Goal: Task Accomplishment & Management: Manage account settings

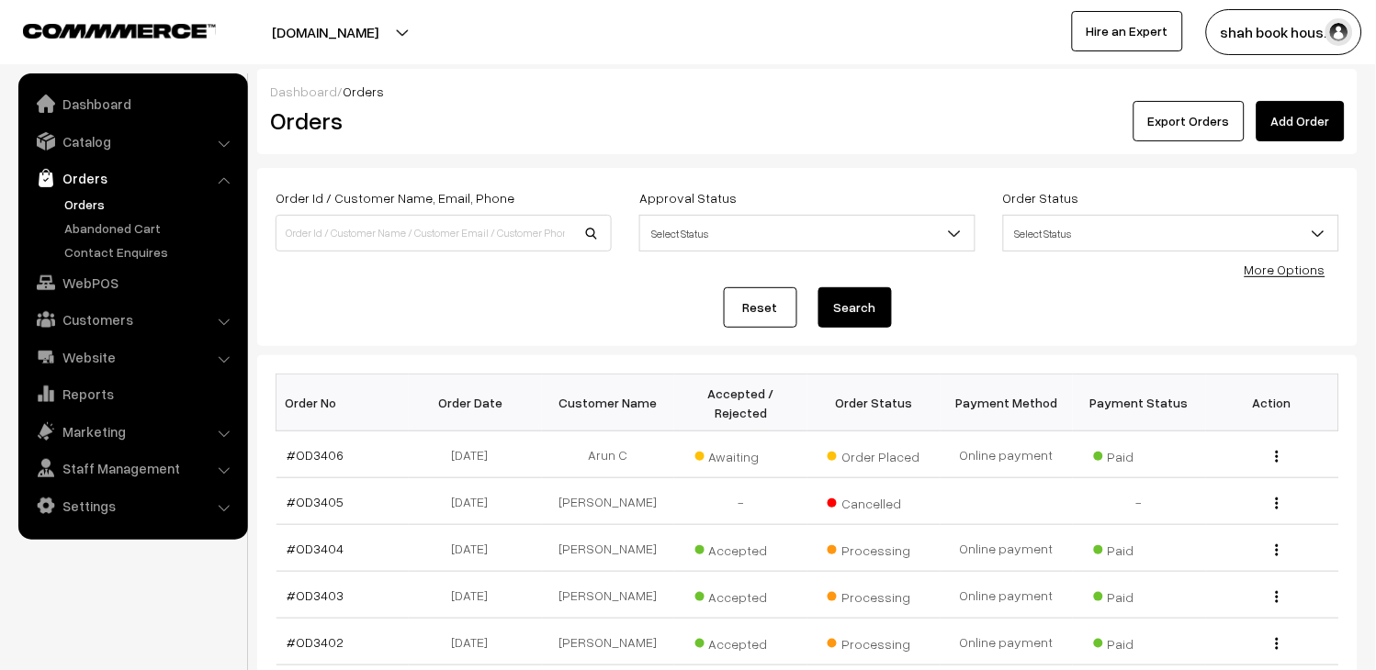
click at [77, 204] on link "Orders" at bounding box center [151, 204] width 182 height 19
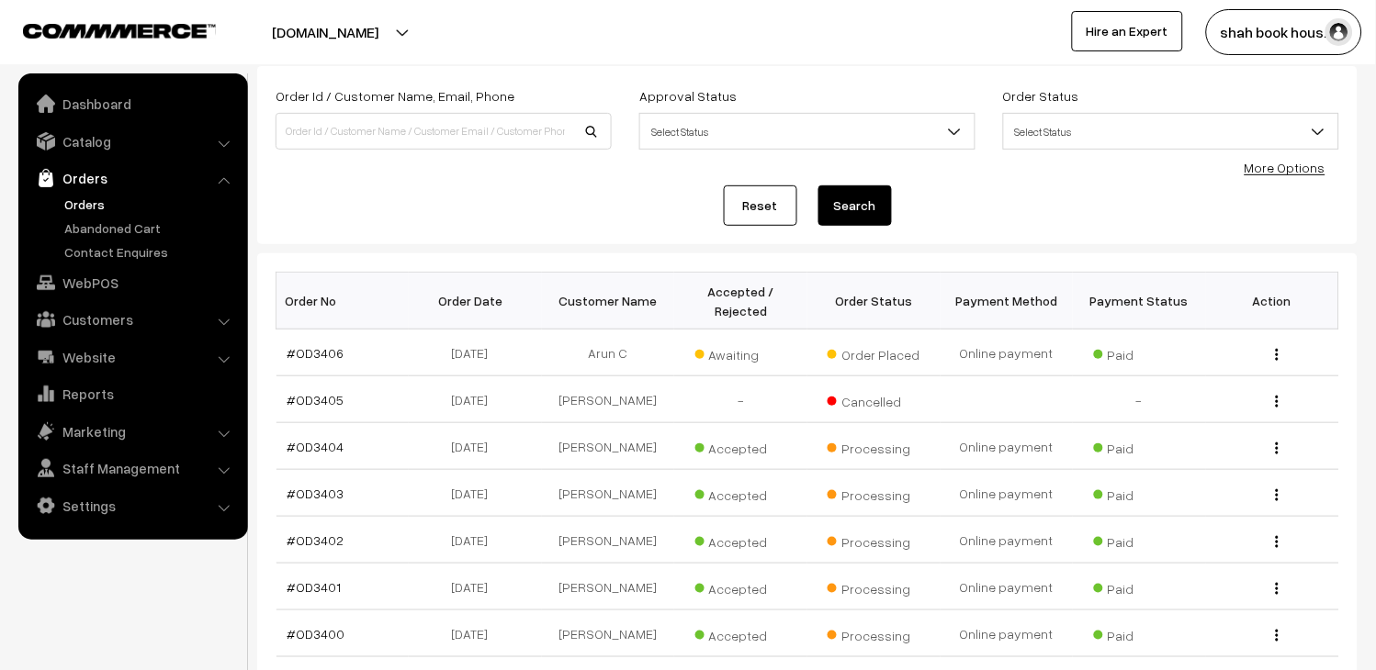
scroll to position [204, 0]
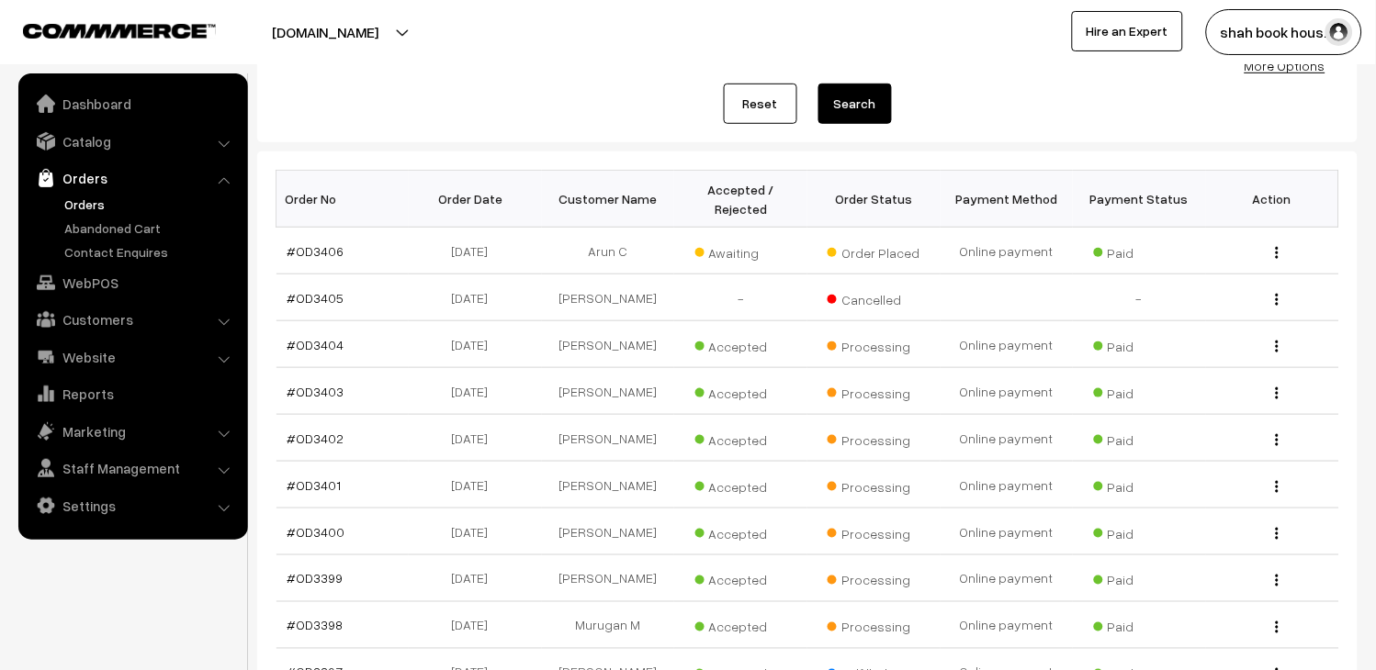
click at [84, 207] on link "Orders" at bounding box center [151, 204] width 182 height 19
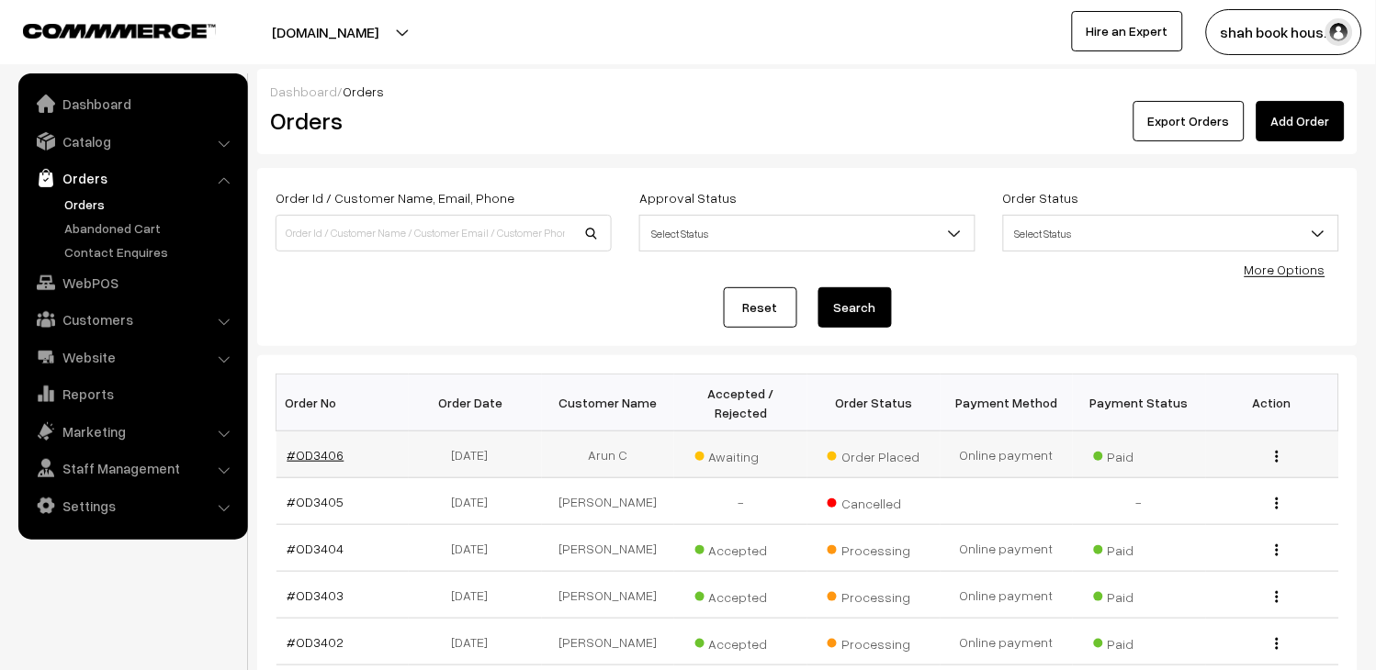
click at [336, 450] on link "#OD3406" at bounding box center [315, 455] width 57 height 16
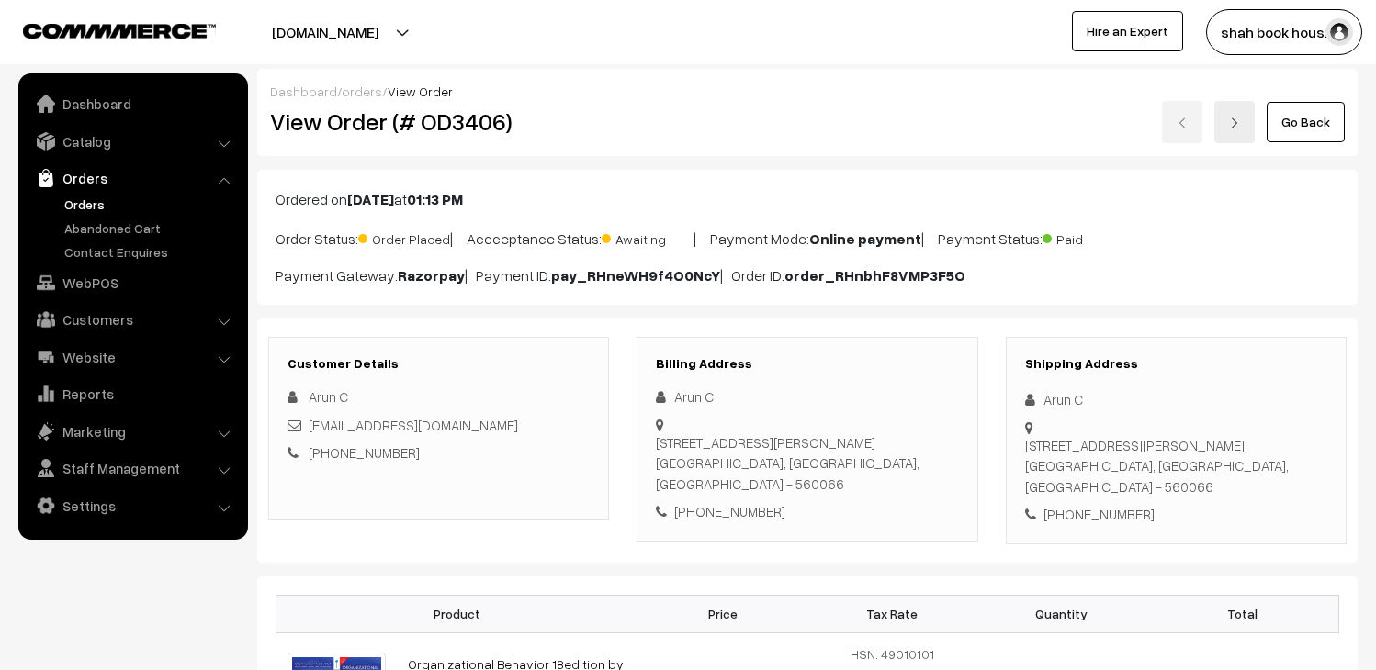
scroll to position [408, 0]
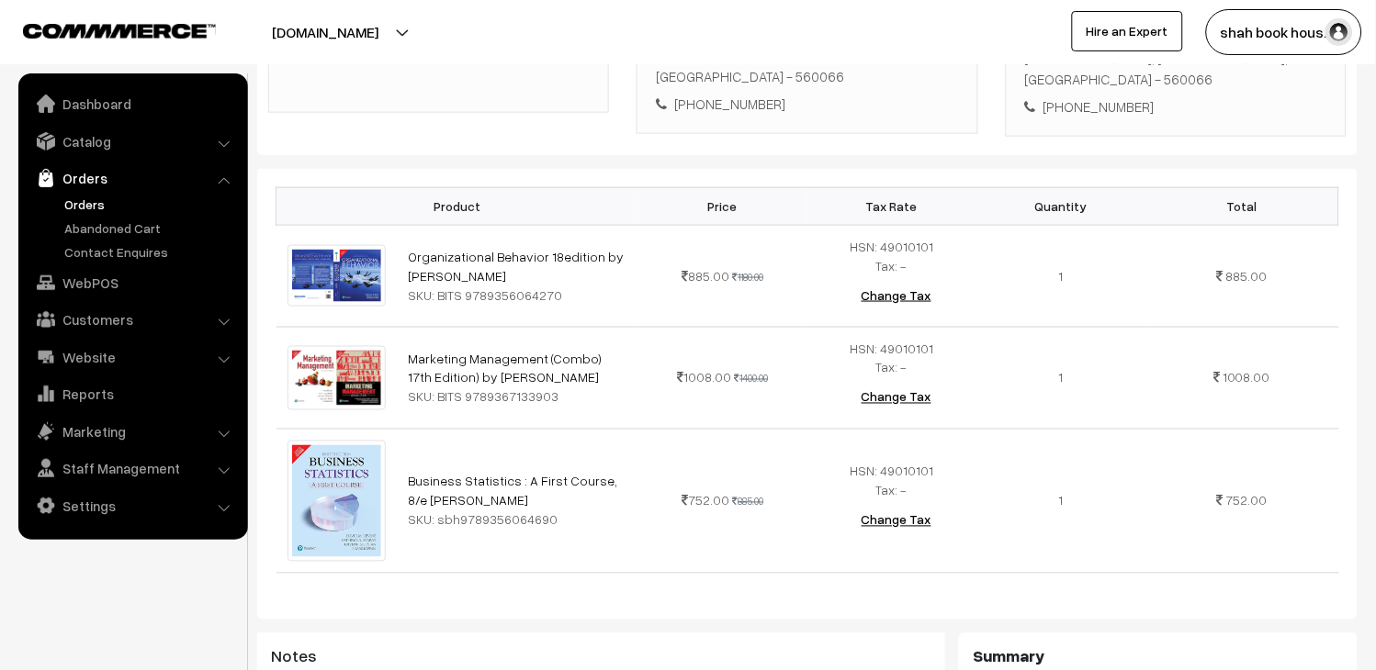
click at [74, 200] on link "Orders" at bounding box center [151, 204] width 182 height 19
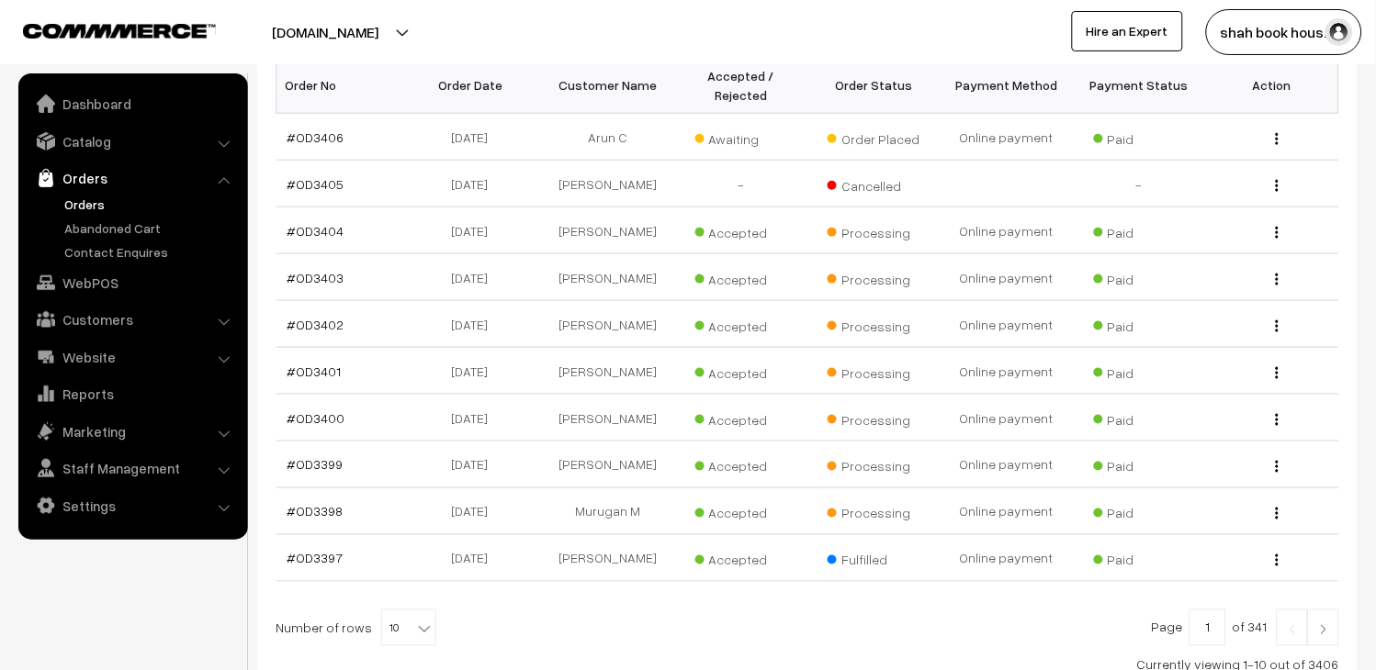
scroll to position [491, 0]
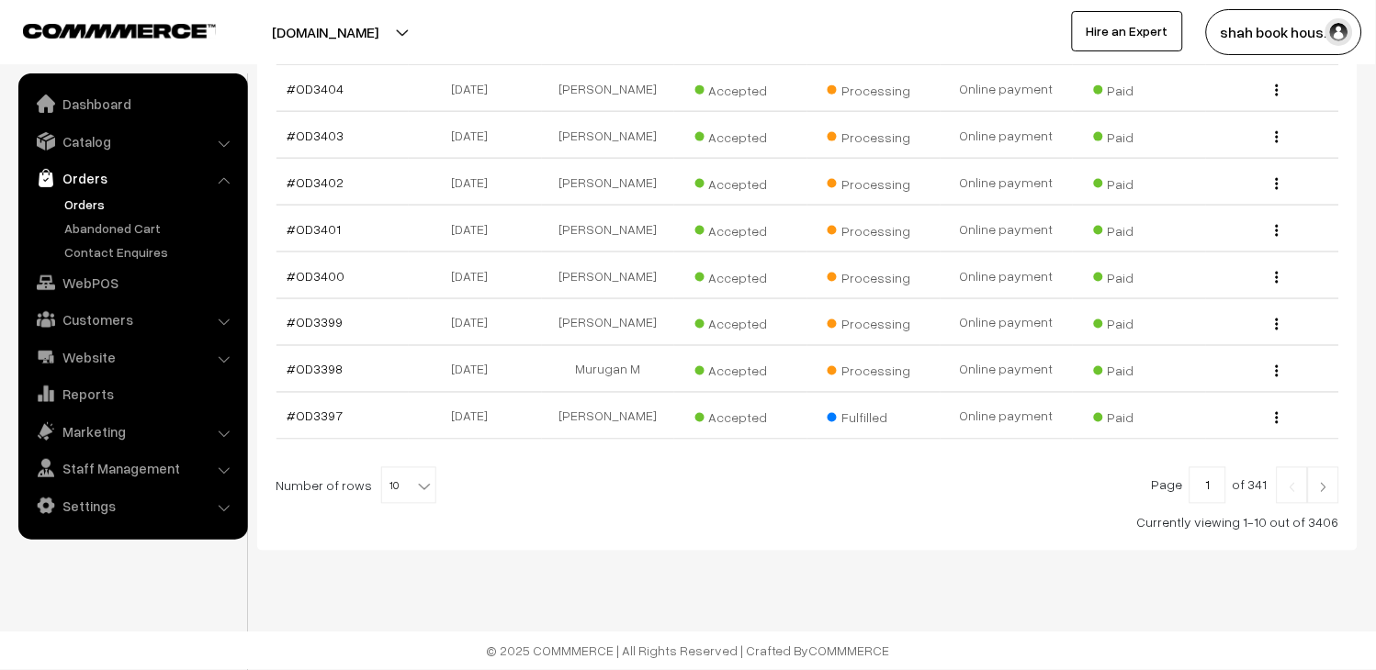
click at [400, 484] on span "10" at bounding box center [408, 486] width 53 height 37
drag, startPoint x: 388, startPoint y: 343, endPoint x: 388, endPoint y: 363, distance: 20.2
select select "30"
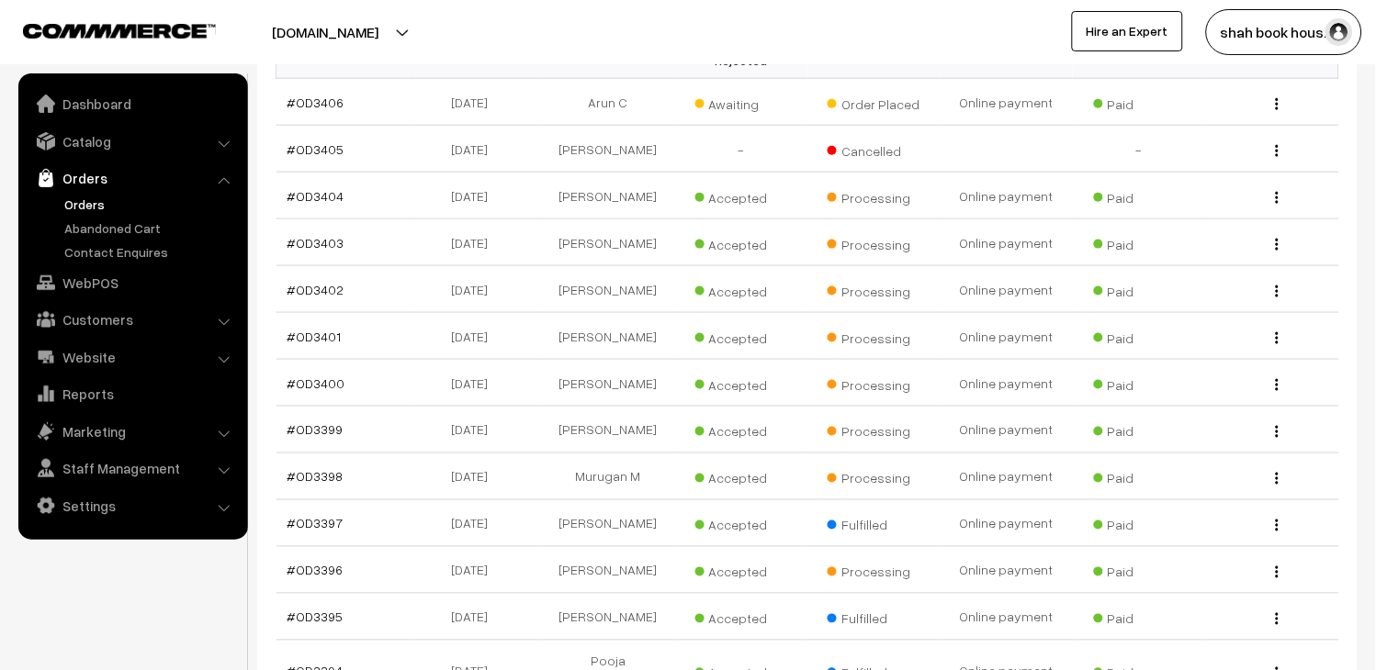
scroll to position [336, 0]
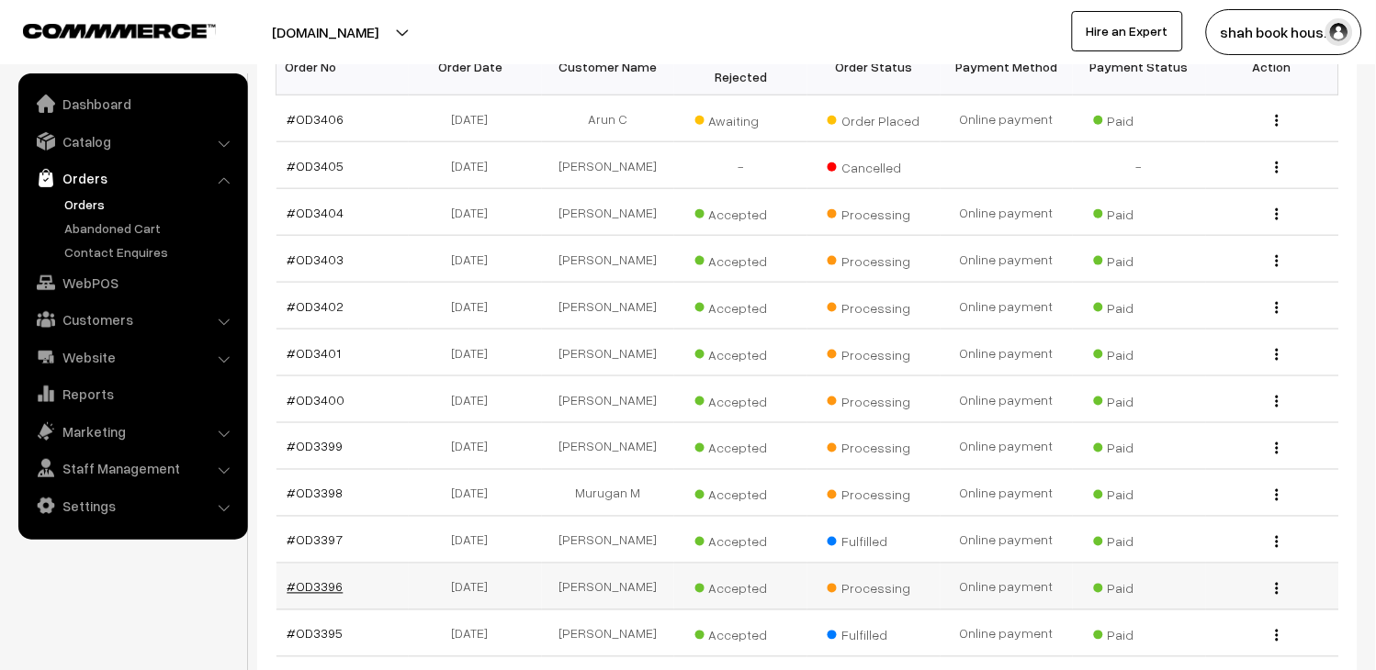
click at [328, 595] on link "#OD3396" at bounding box center [315, 588] width 56 height 16
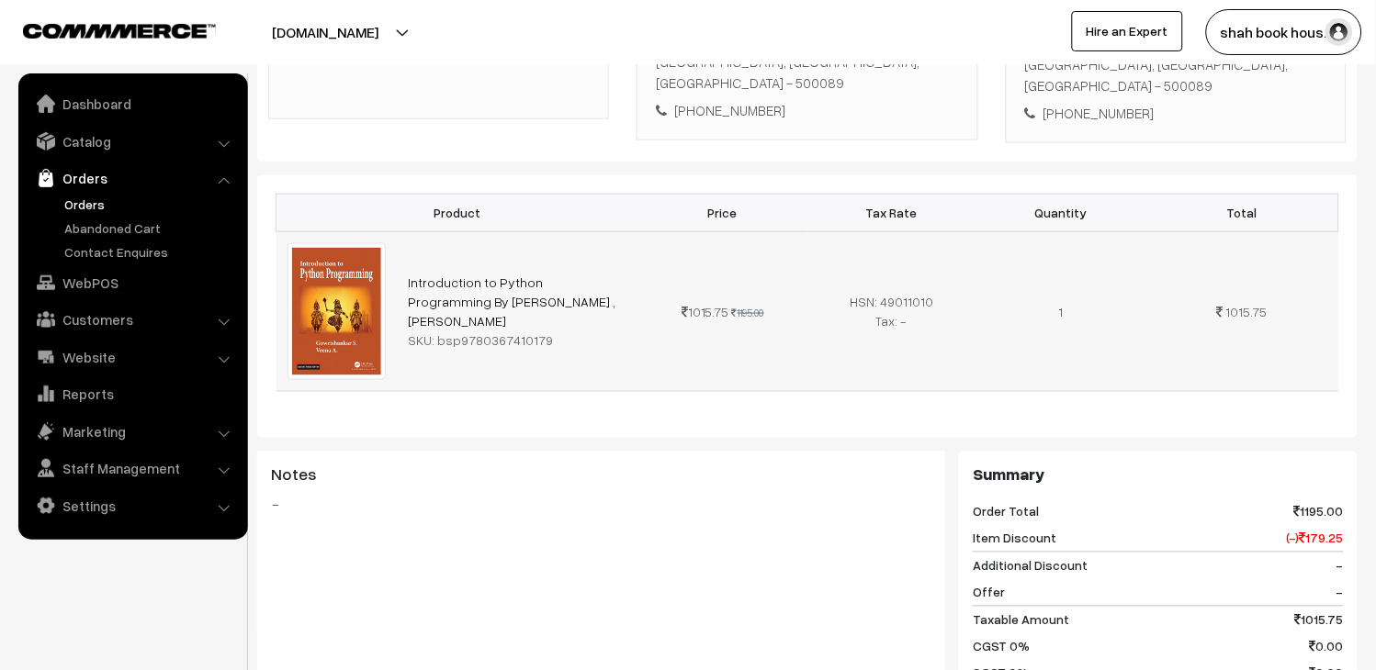
scroll to position [408, 0]
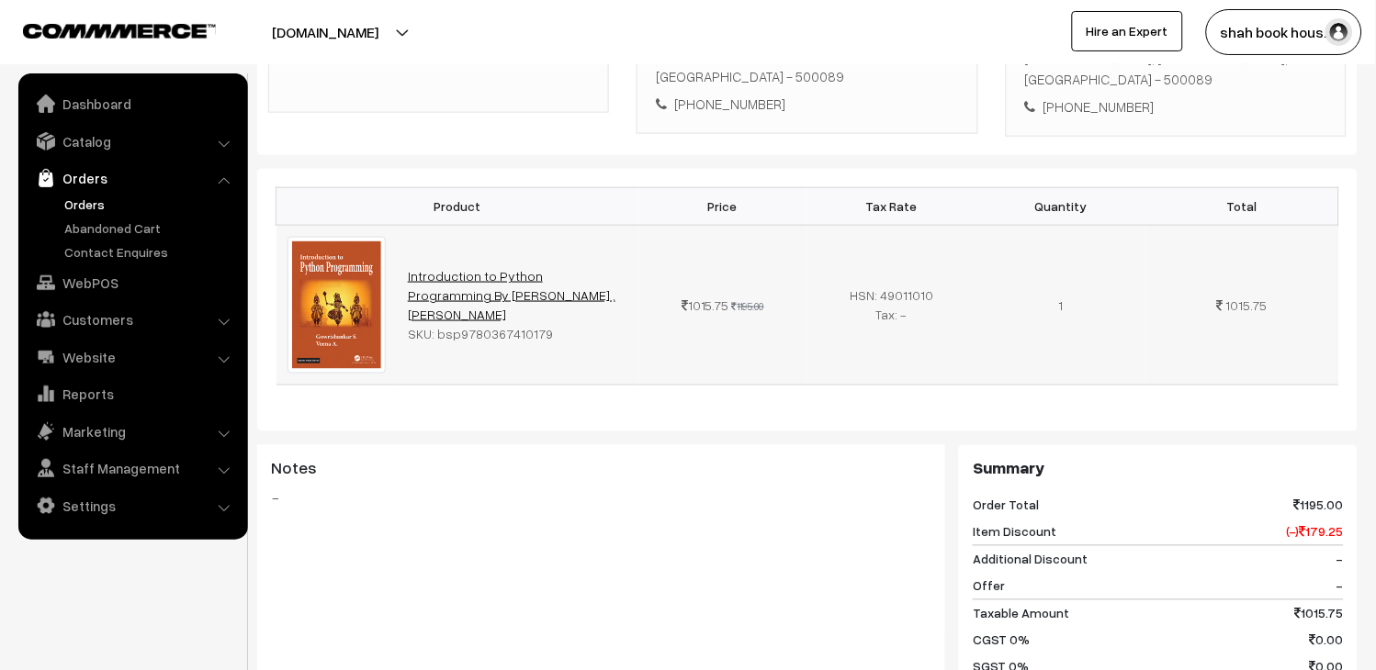
click at [493, 268] on link "Introduction to Python Programming By Gowrishankar S. ,Veena A." at bounding box center [512, 295] width 208 height 54
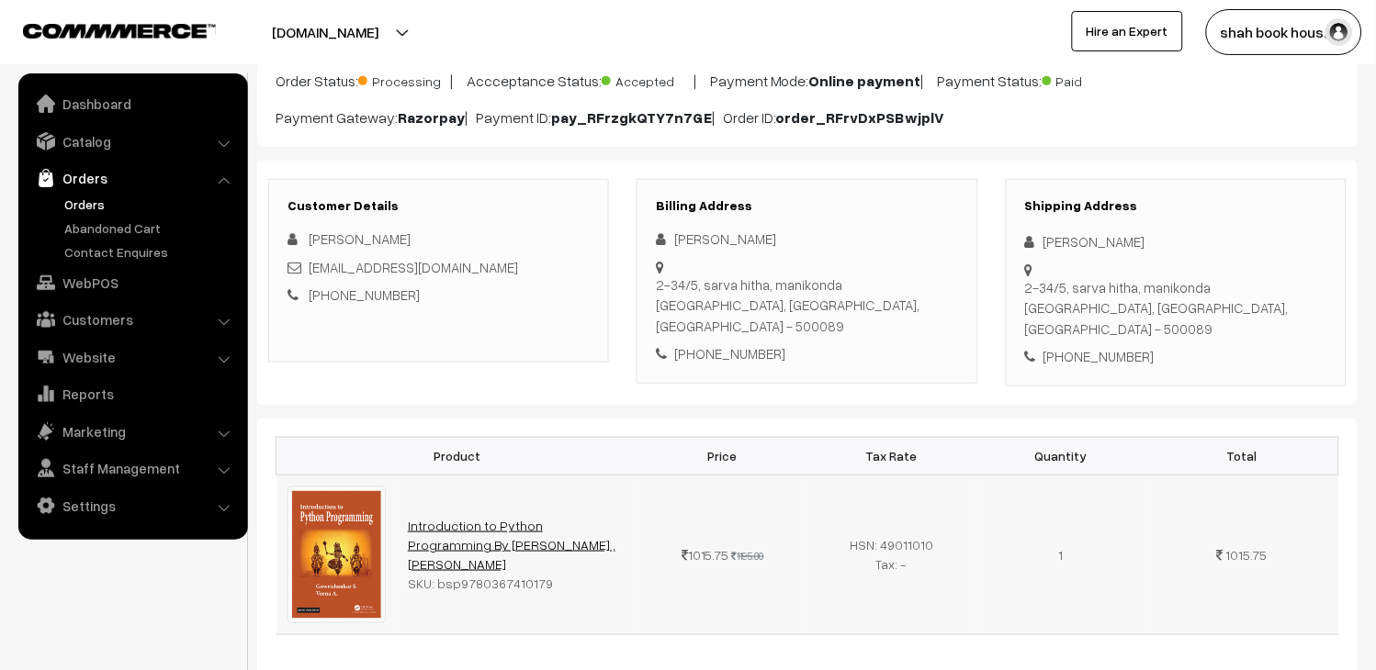
scroll to position [306, 0]
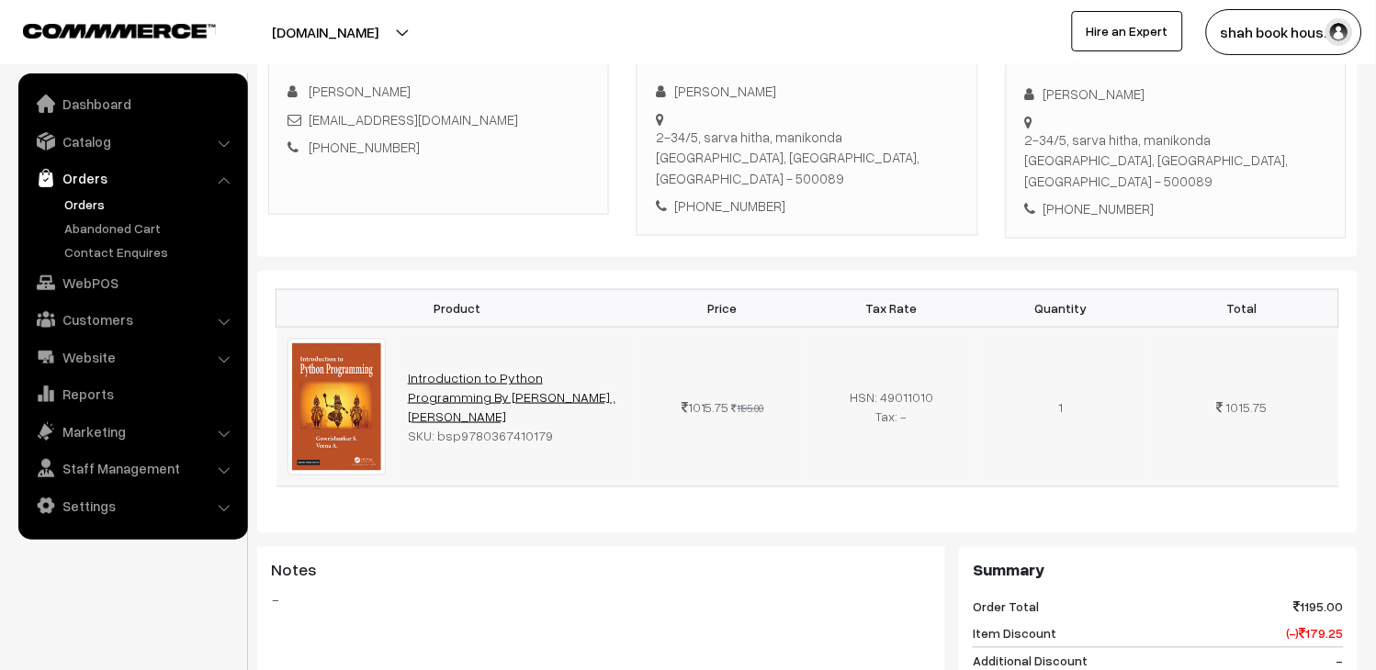
click at [465, 370] on link "Introduction to Python Programming By [PERSON_NAME] ,[PERSON_NAME]" at bounding box center [512, 397] width 208 height 54
click at [77, 206] on link "Orders" at bounding box center [151, 204] width 182 height 19
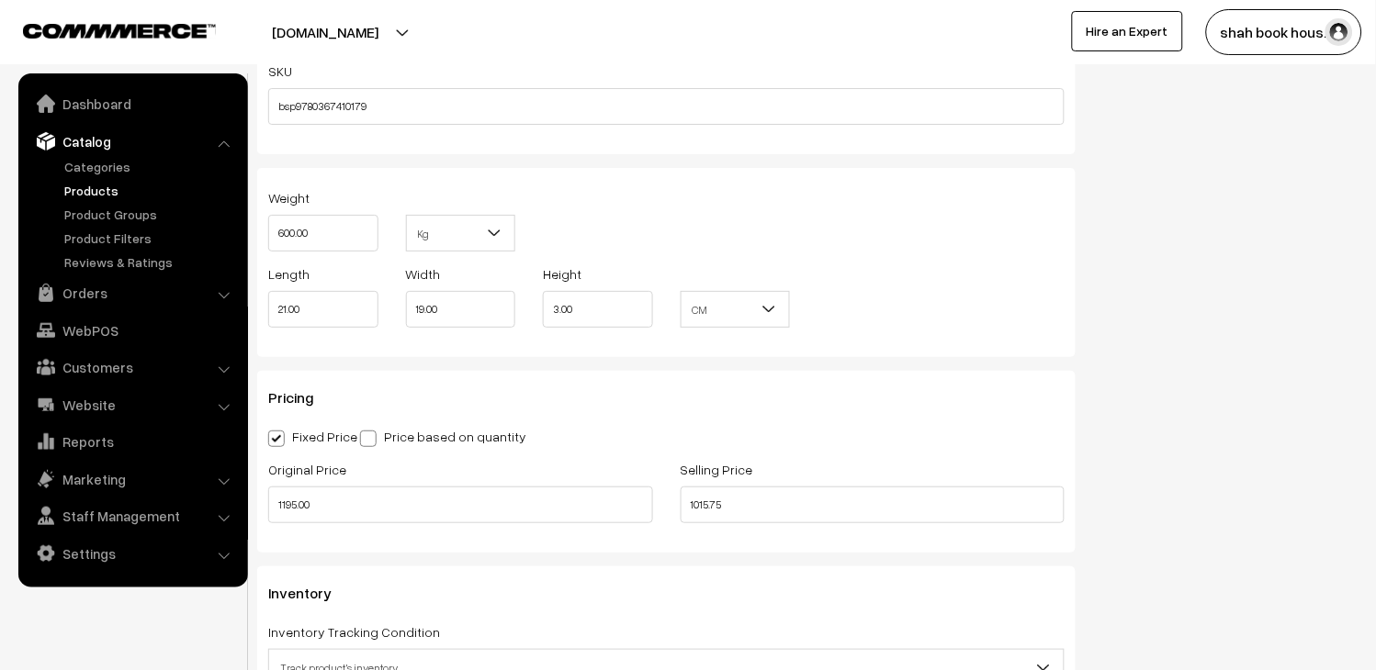
scroll to position [1530, 0]
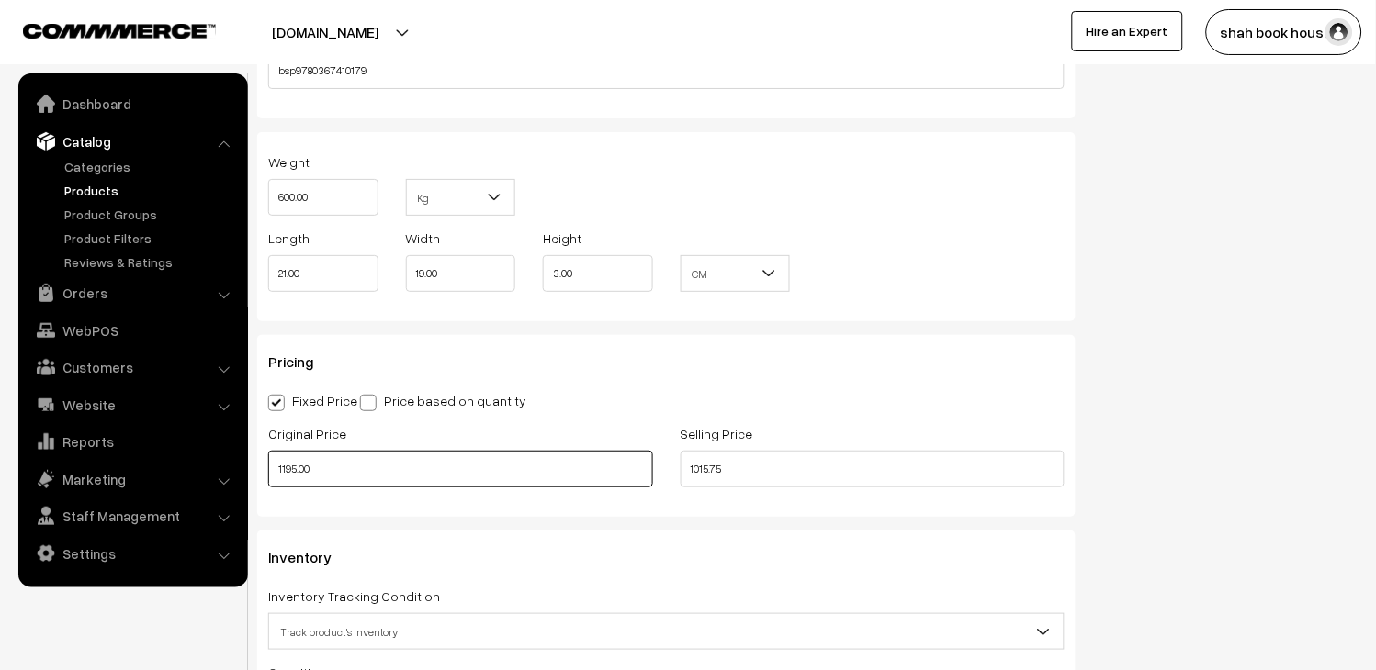
drag, startPoint x: 378, startPoint y: 460, endPoint x: 258, endPoint y: 460, distance: 120.3
click at [272, 463] on input "1195.00" at bounding box center [460, 469] width 385 height 37
type input "1495.00"
click at [790, 469] on input "1015.75" at bounding box center [873, 469] width 385 height 37
click at [691, 474] on input "1015.75" at bounding box center [873, 469] width 385 height 37
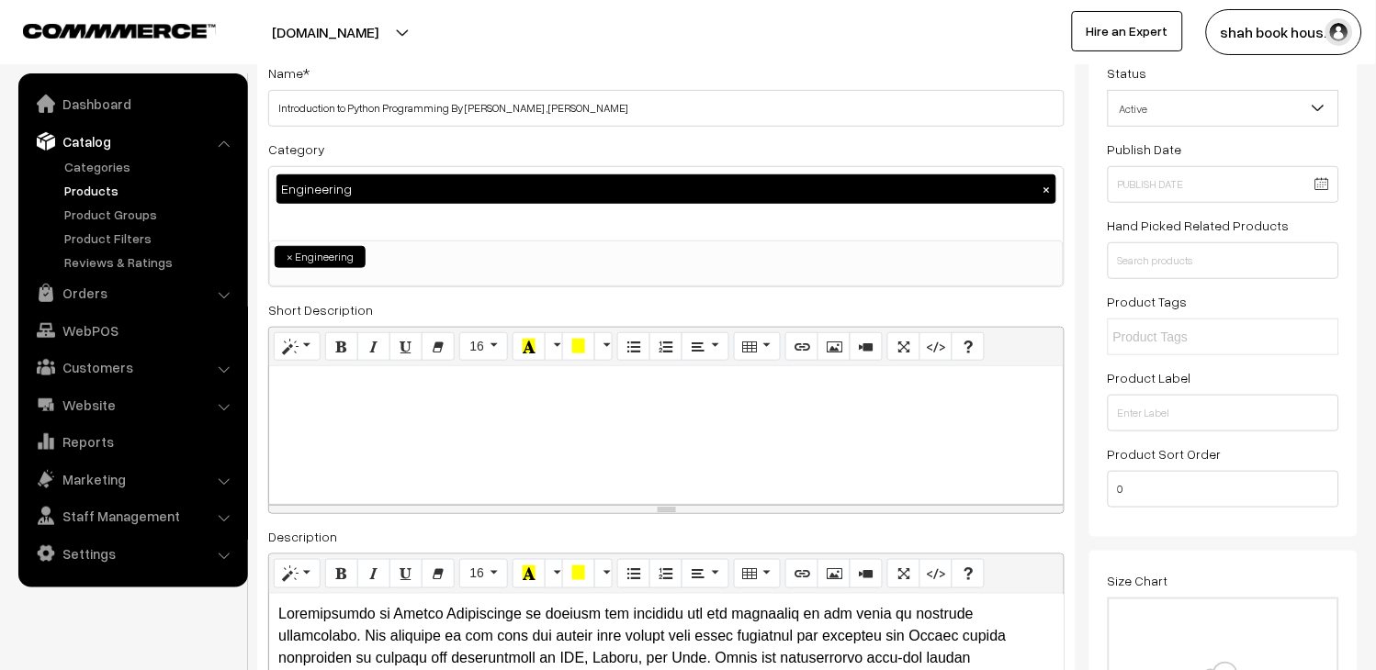
scroll to position [0, 0]
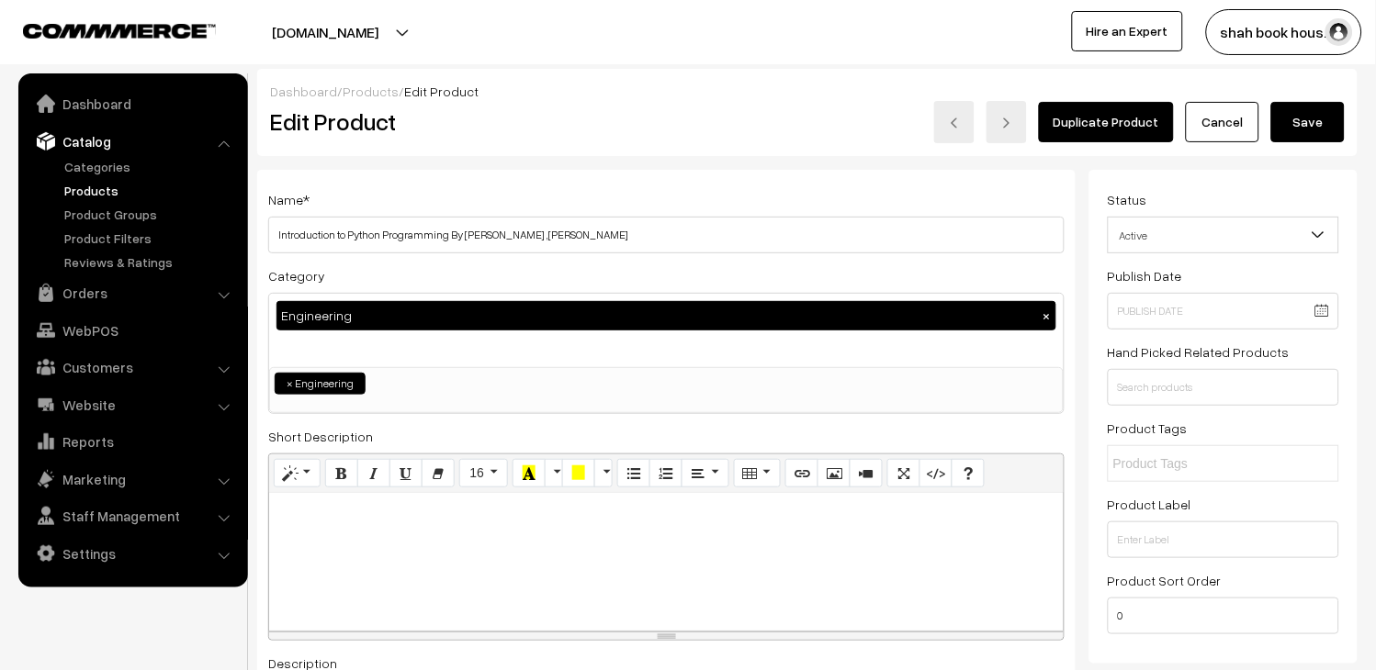
type input "1270.75"
click at [1308, 120] on button "Save" at bounding box center [1307, 122] width 73 height 40
click at [1312, 123] on button "Save" at bounding box center [1307, 122] width 73 height 40
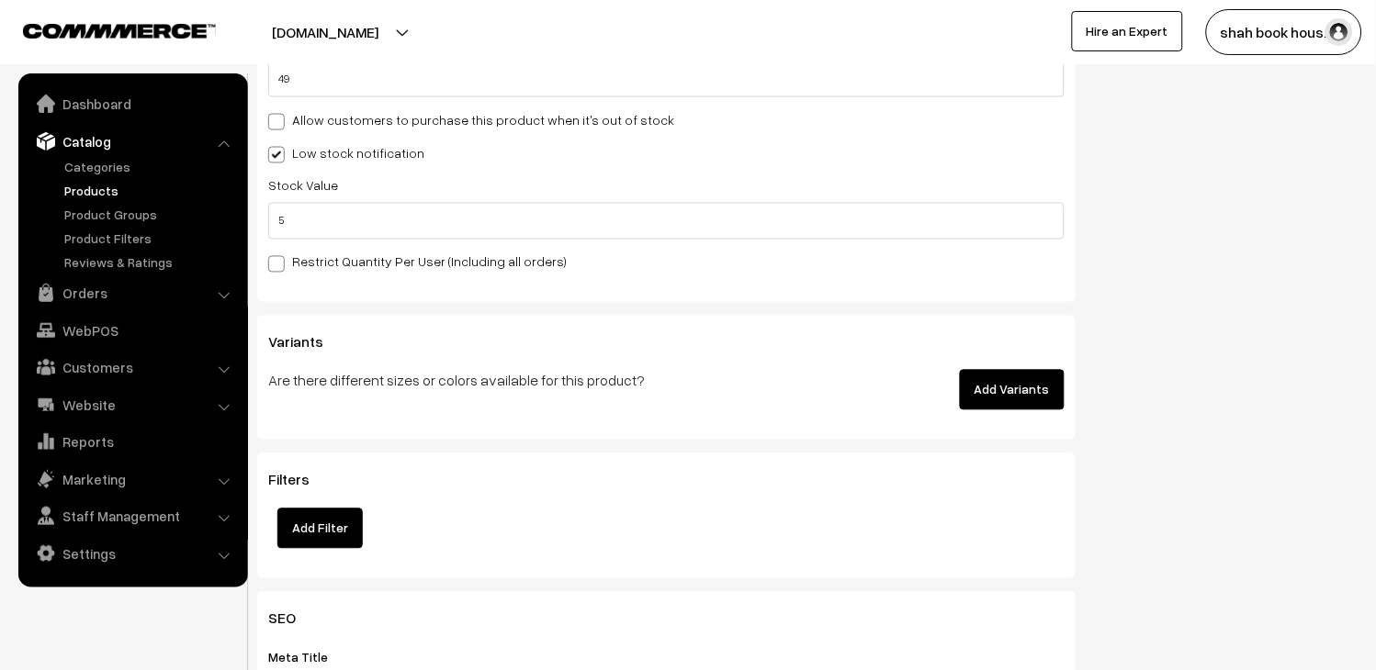
scroll to position [2449, 0]
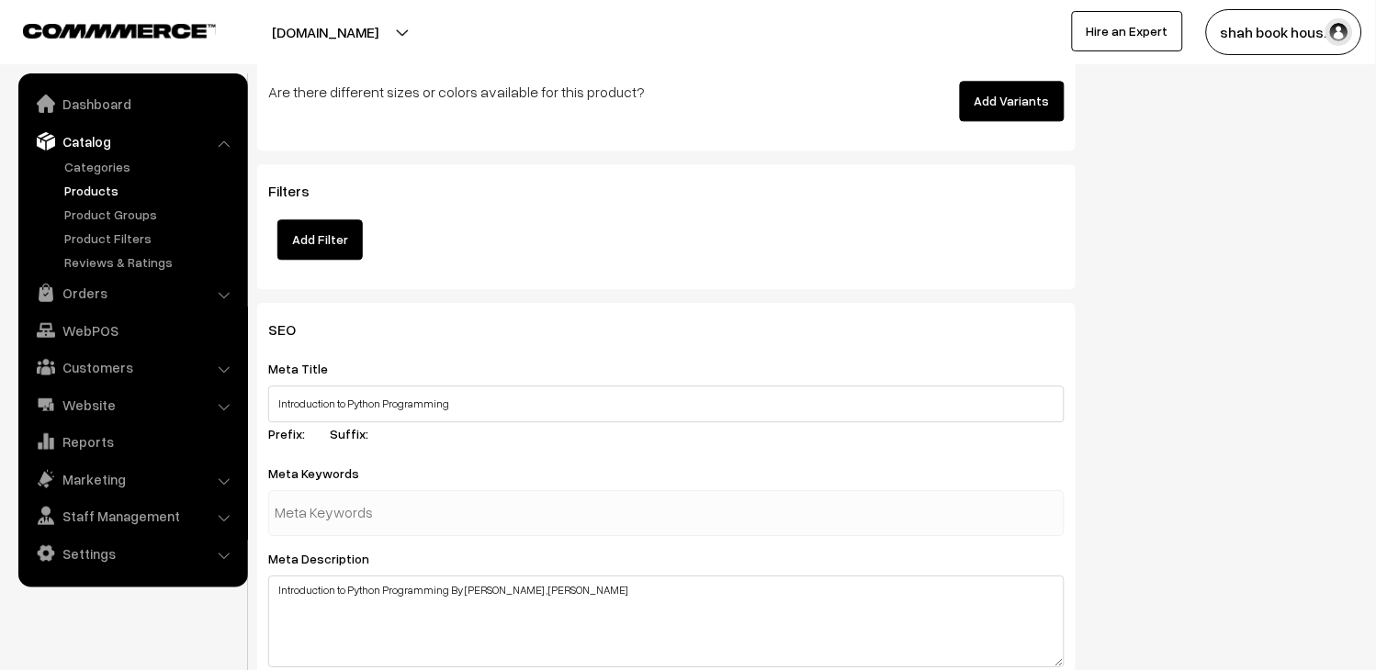
click at [307, 236] on button "Add Filter" at bounding box center [319, 240] width 85 height 40
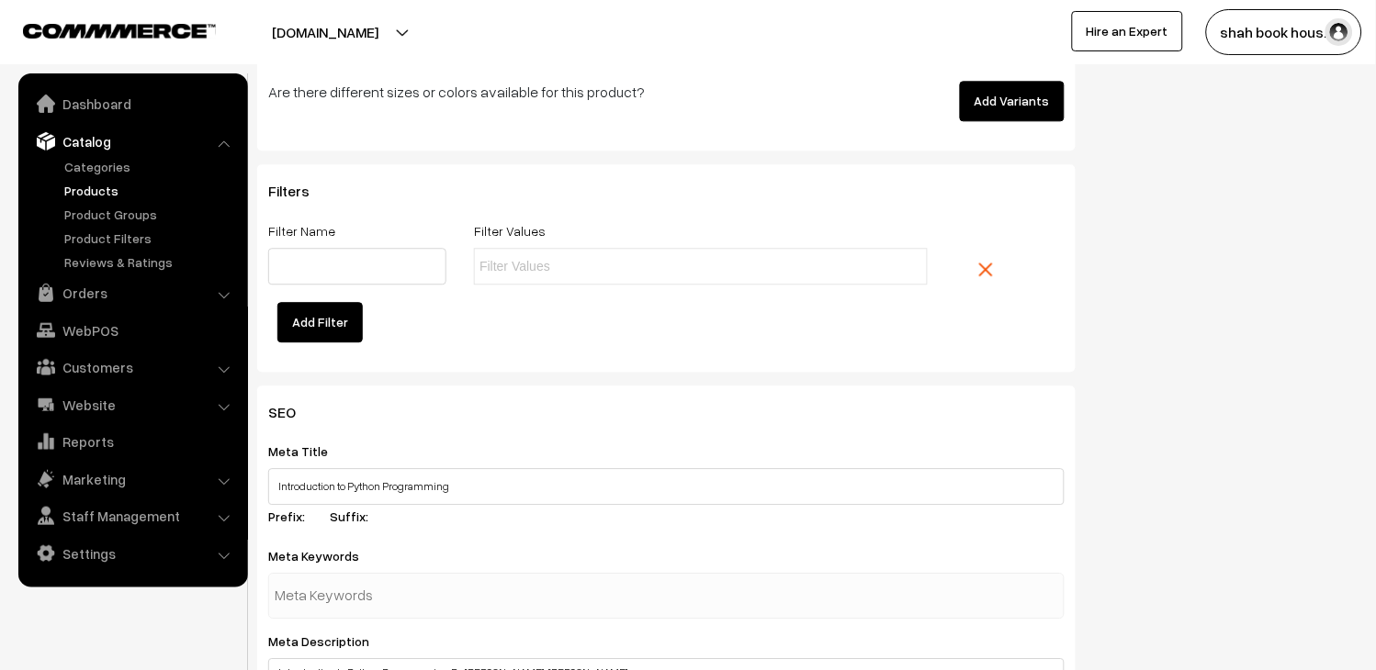
click at [992, 266] on img at bounding box center [986, 270] width 14 height 14
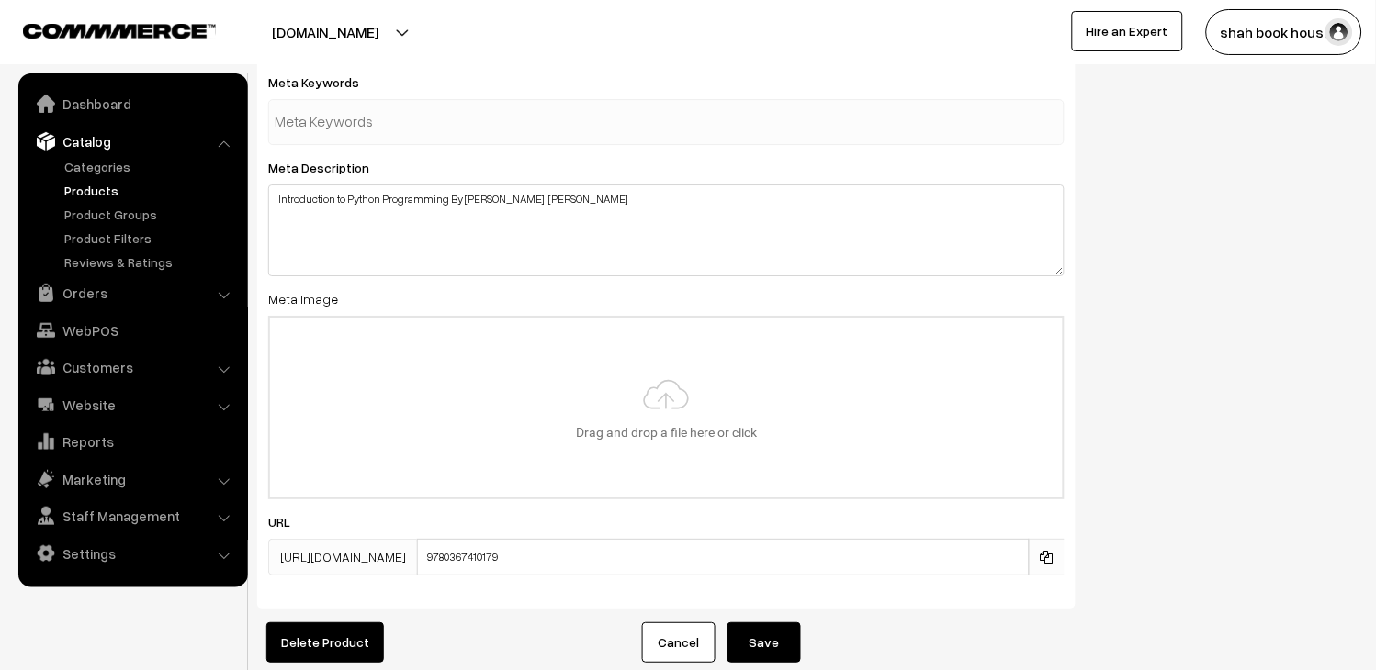
scroll to position [2961, 0]
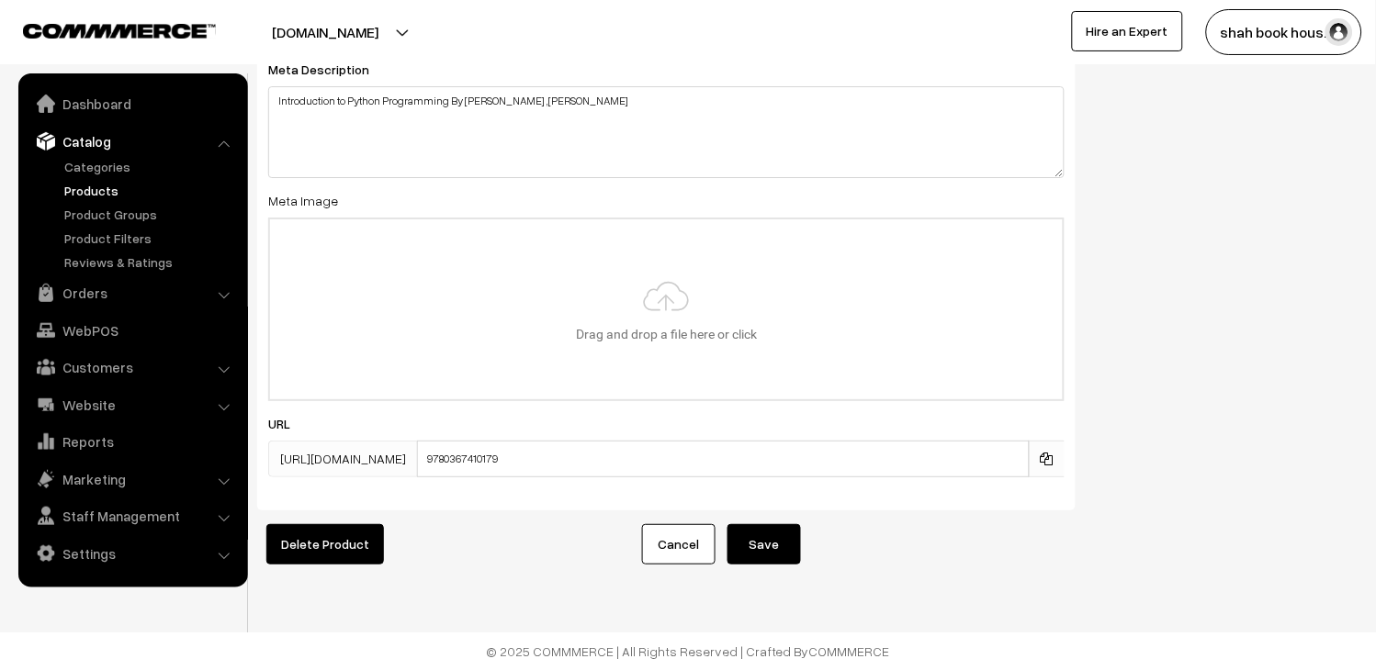
click at [778, 531] on button "Save" at bounding box center [763, 544] width 73 height 40
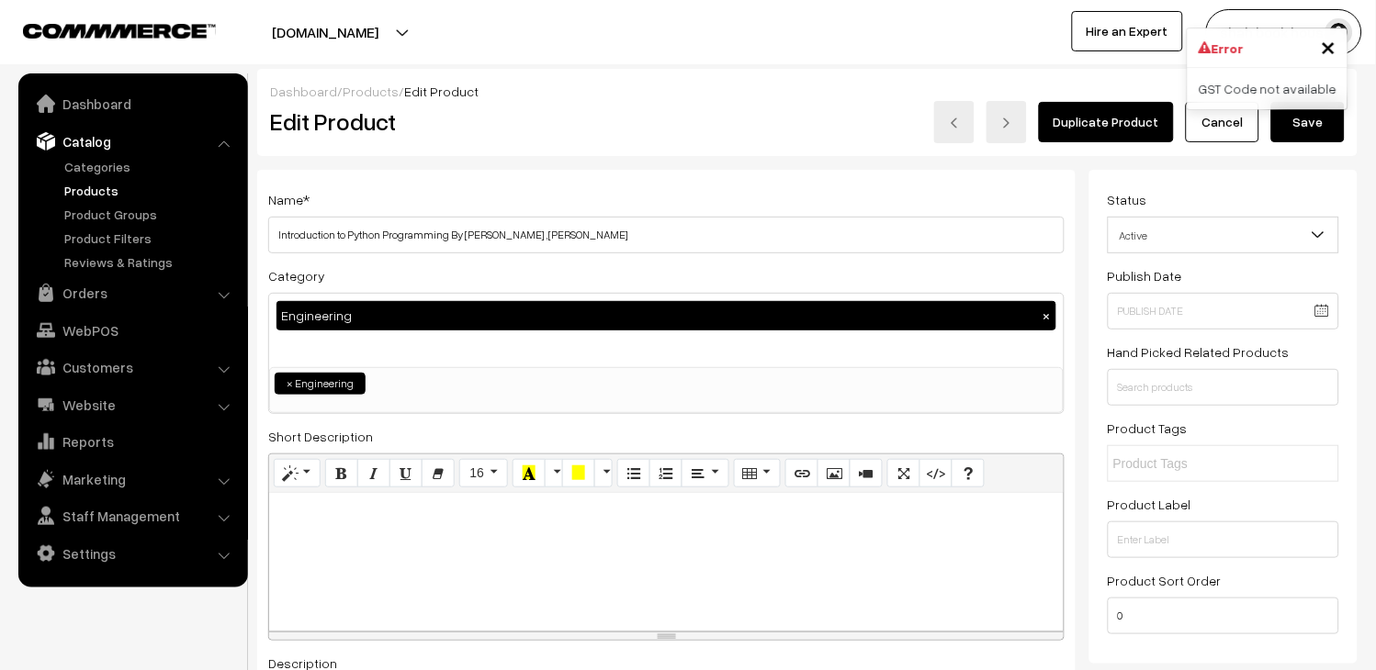
click at [1327, 134] on button "Save" at bounding box center [1307, 122] width 73 height 40
click at [90, 543] on link "Settings" at bounding box center [132, 553] width 219 height 33
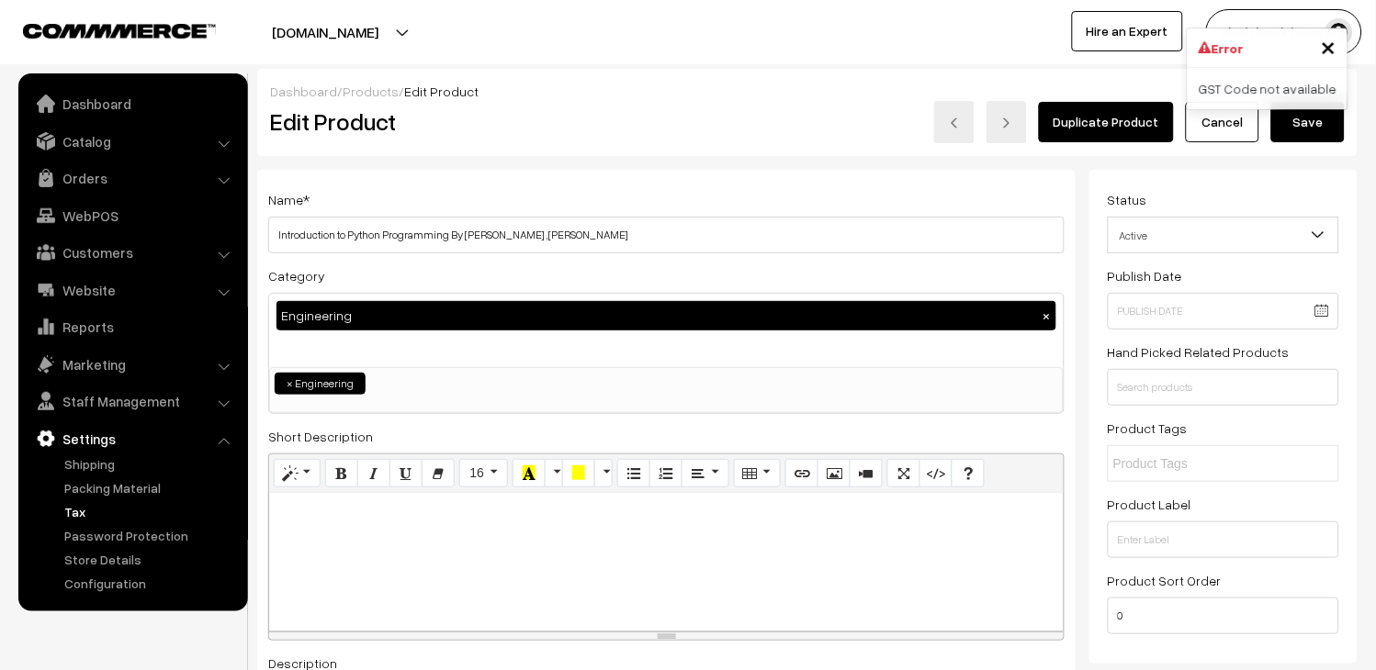
click at [97, 510] on link "Tax" at bounding box center [151, 511] width 182 height 19
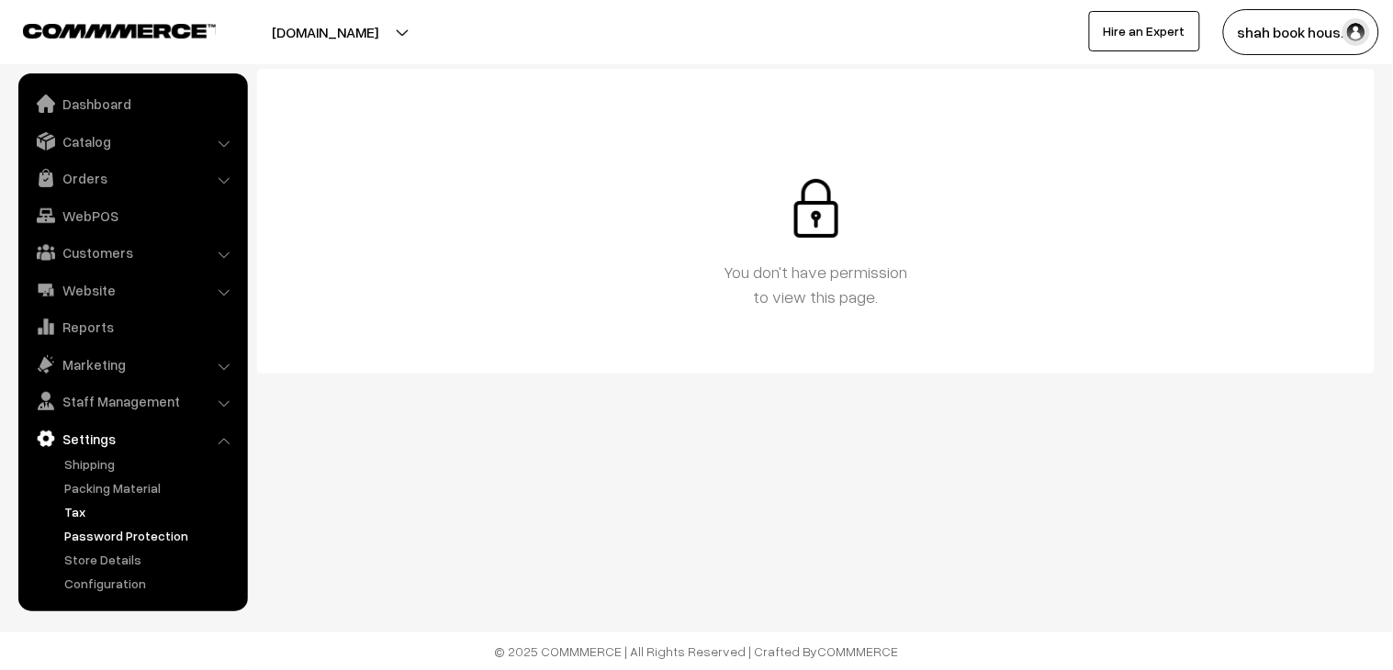
click at [92, 538] on link "Password Protection" at bounding box center [151, 535] width 182 height 19
click link "Shipping"
click at [115, 561] on link "Store Details" at bounding box center [151, 559] width 182 height 19
click at [113, 355] on link "Marketing" at bounding box center [132, 364] width 219 height 33
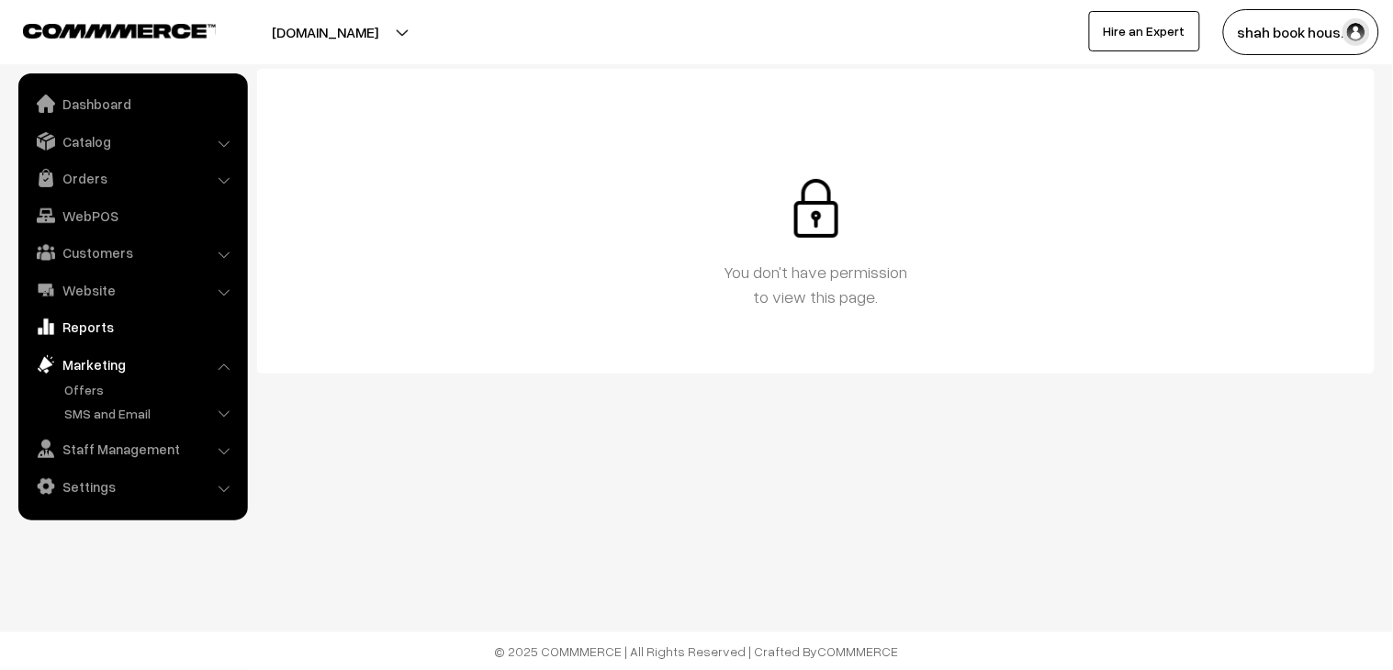
click at [134, 310] on link "Reports" at bounding box center [132, 326] width 219 height 33
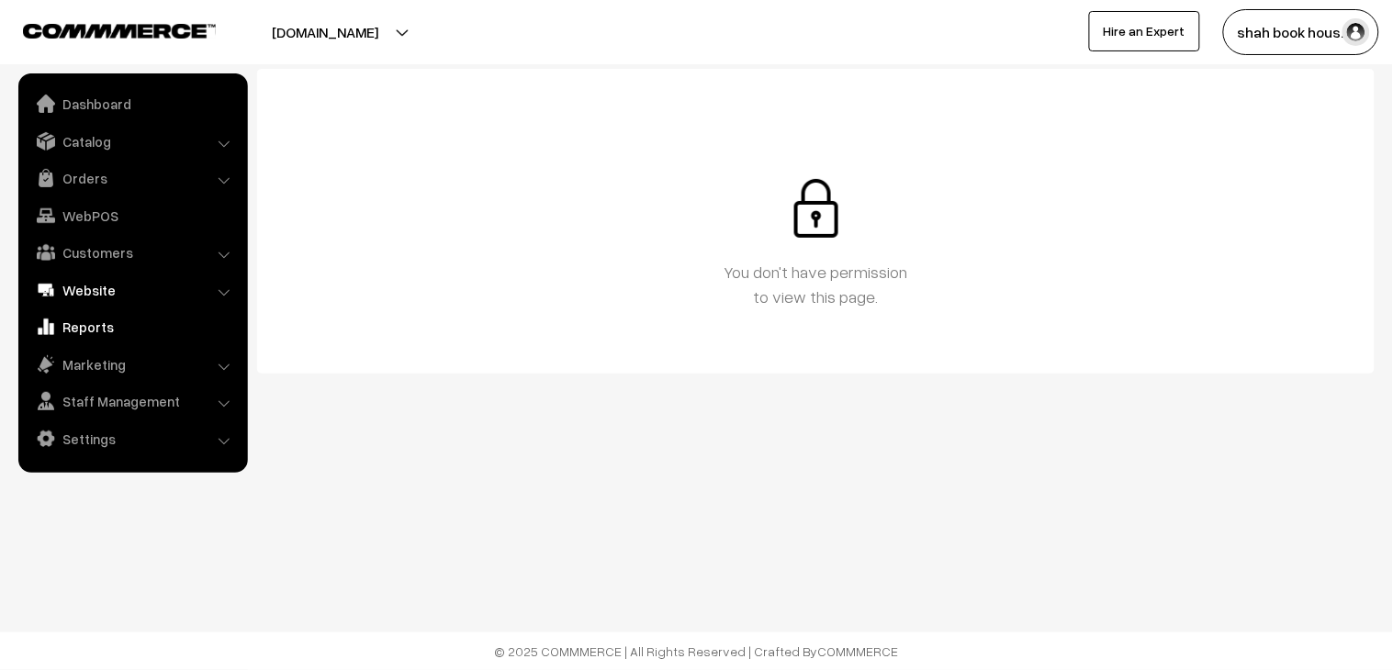
click at [103, 282] on link "Website" at bounding box center [132, 290] width 219 height 33
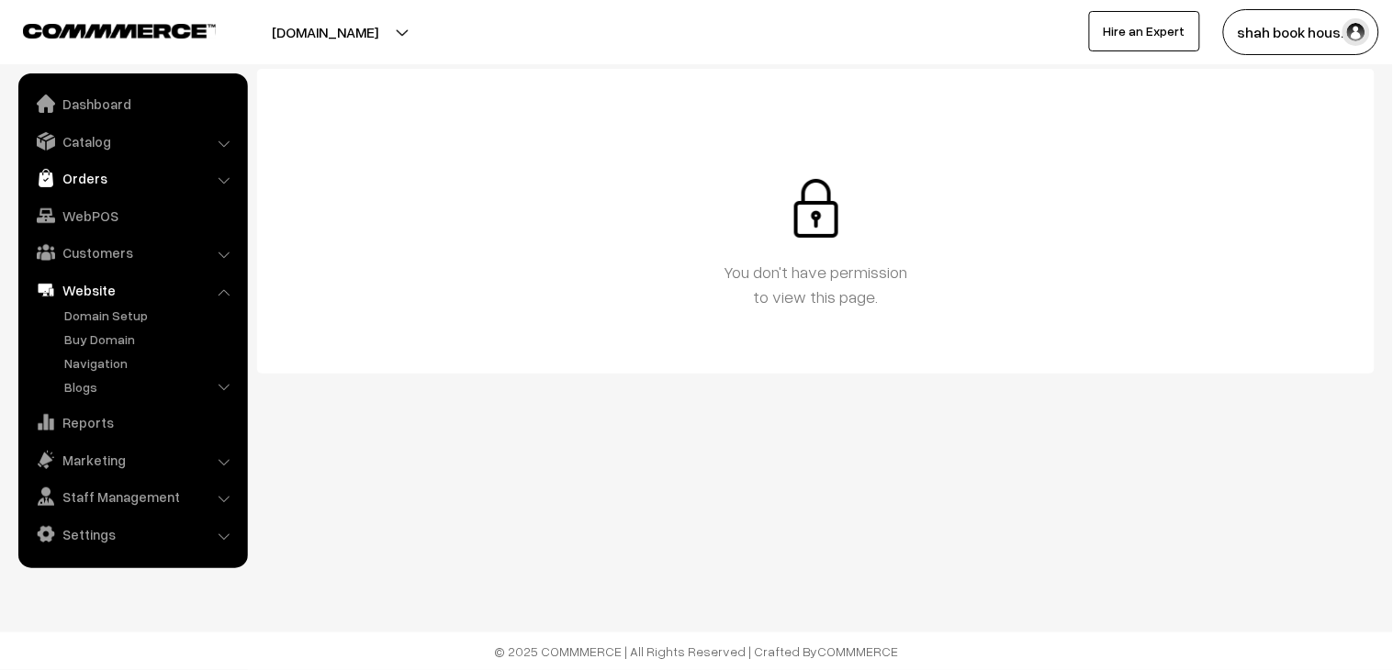
click at [81, 175] on link "Orders" at bounding box center [132, 178] width 219 height 33
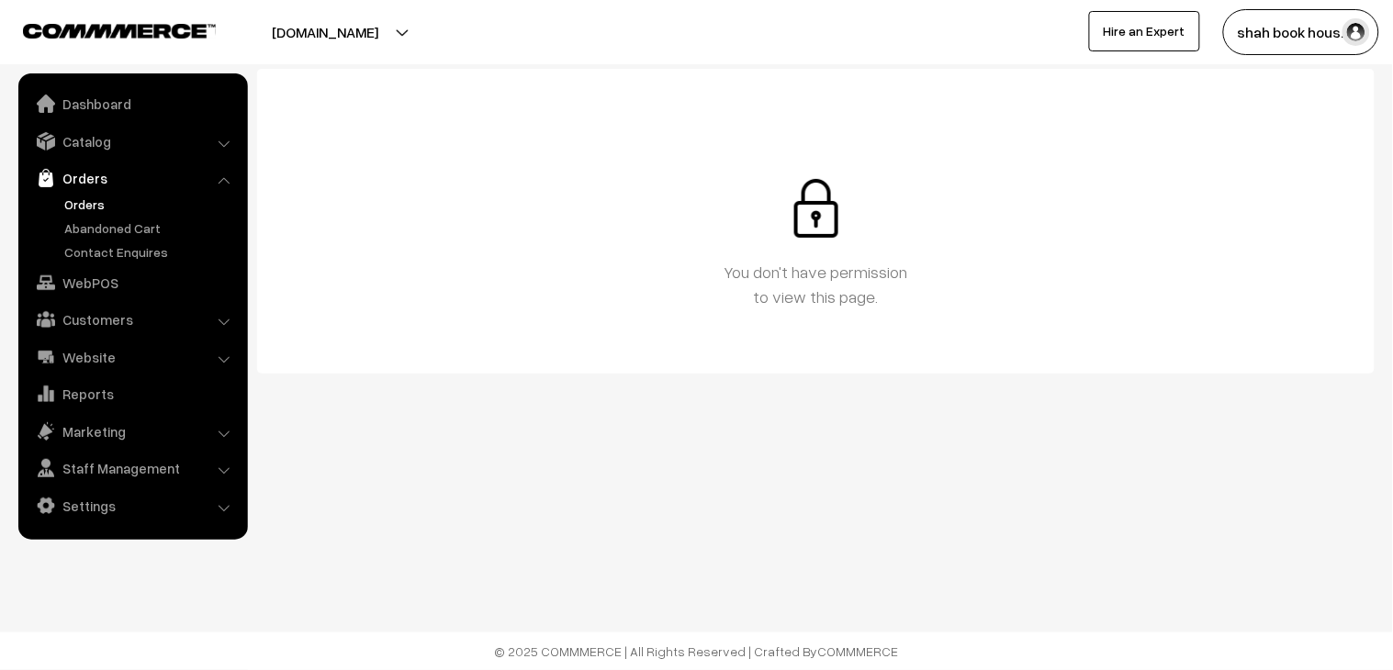
click at [94, 204] on link "Orders" at bounding box center [151, 204] width 182 height 19
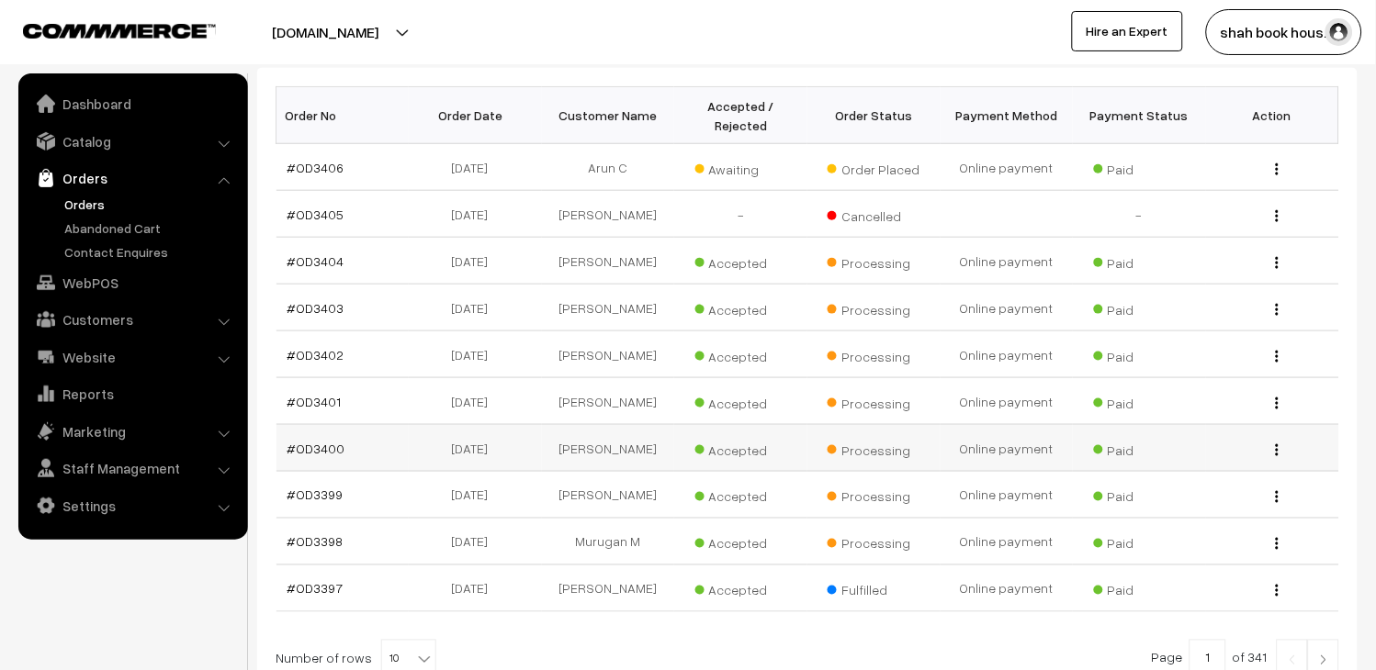
scroll to position [186, 0]
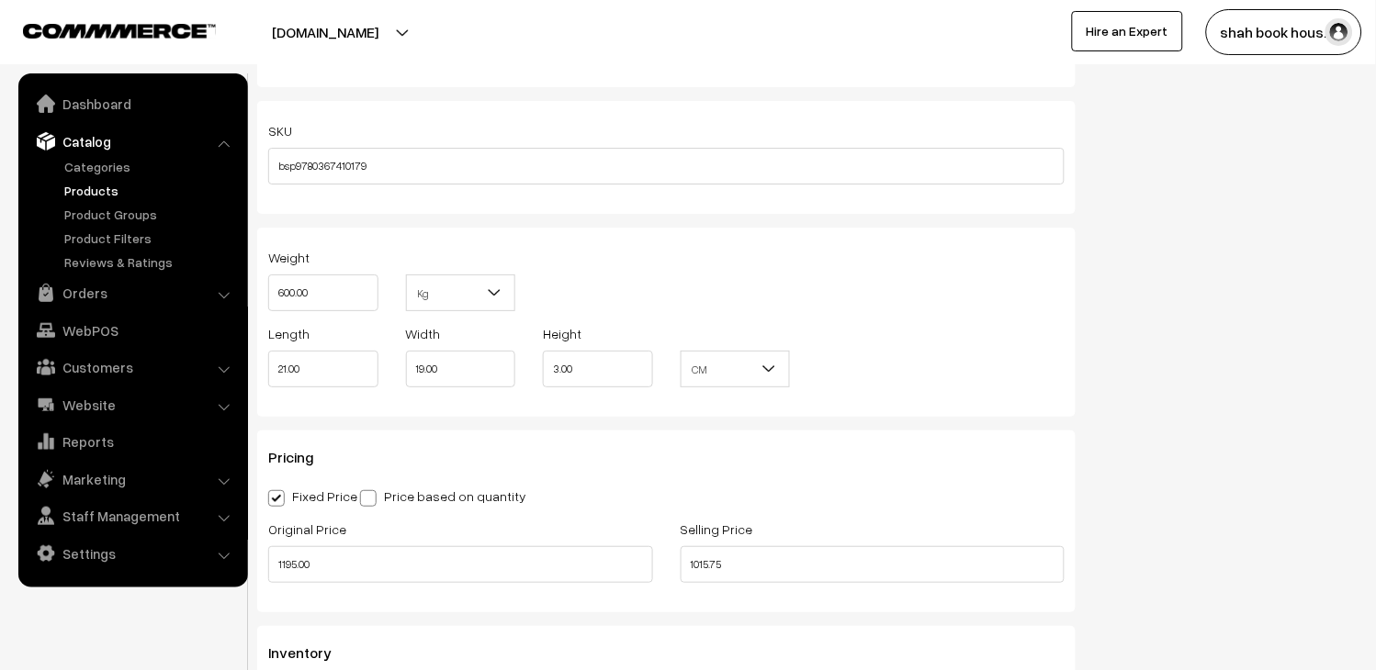
scroll to position [1326, 0]
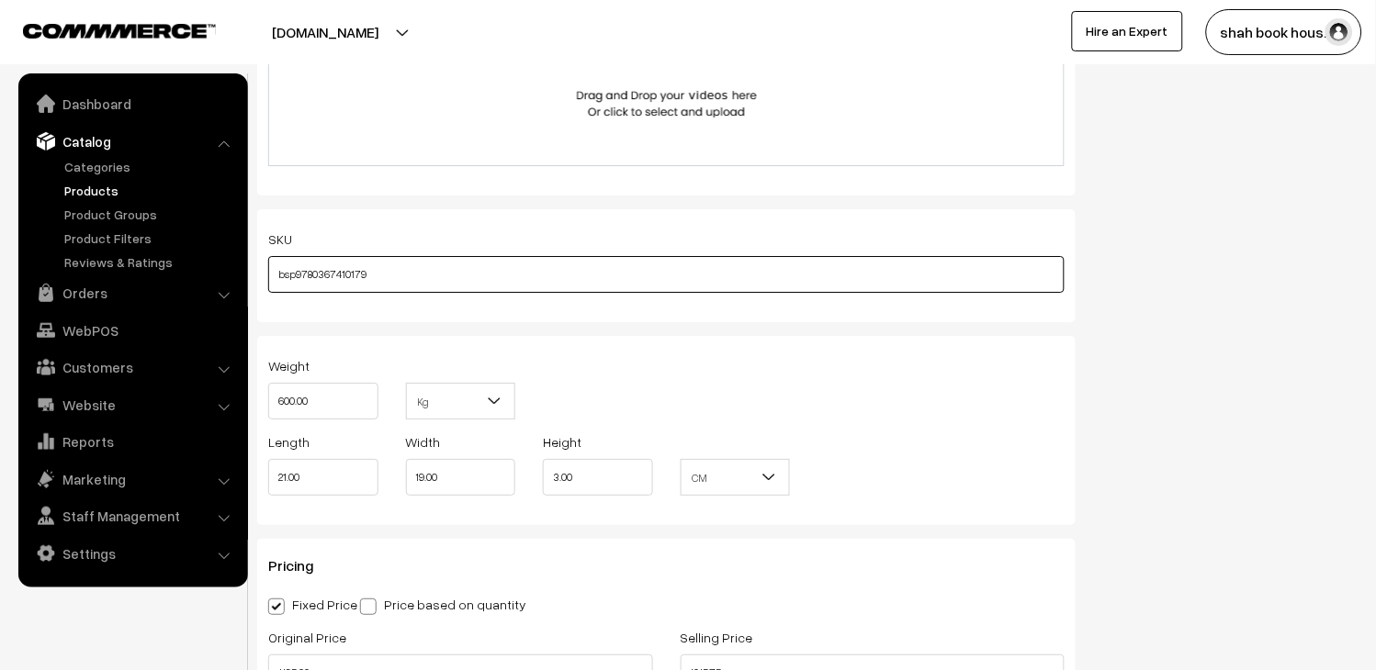
click at [343, 268] on input "bsp9780367410179" at bounding box center [666, 274] width 796 height 37
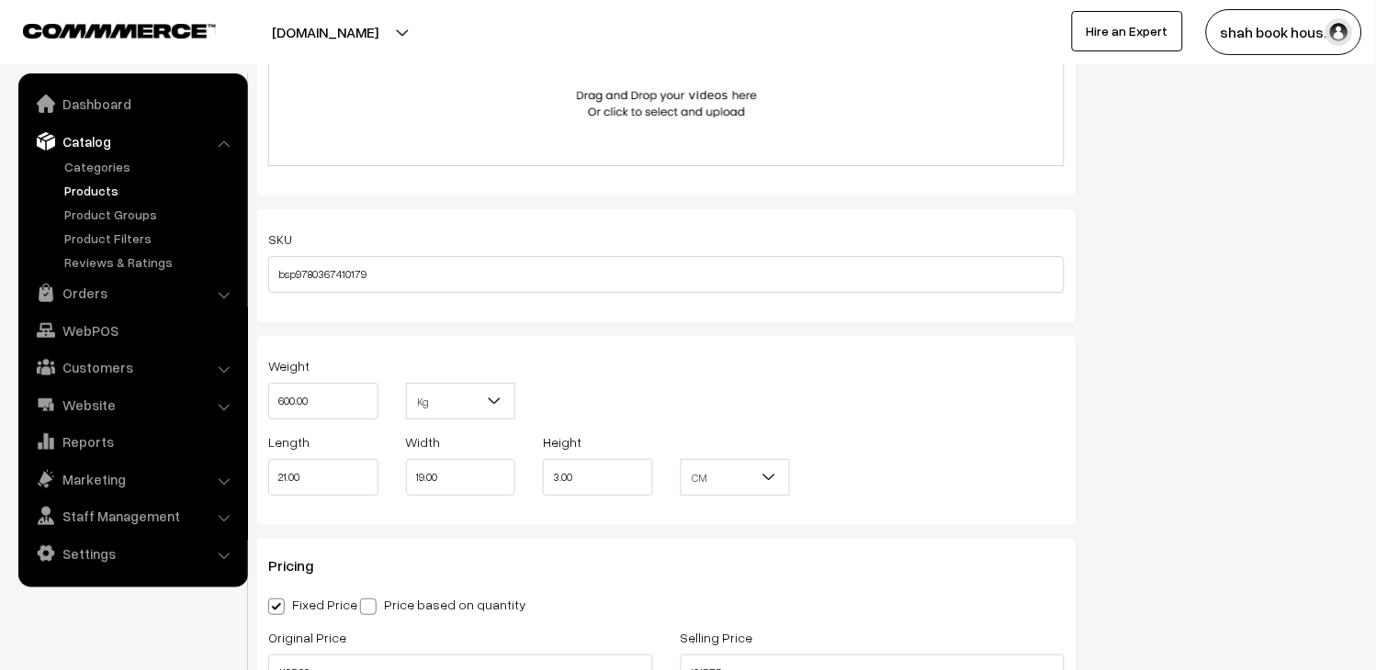
click at [71, 131] on link "Catalog" at bounding box center [132, 141] width 219 height 33
click at [93, 185] on link "Products" at bounding box center [151, 190] width 182 height 19
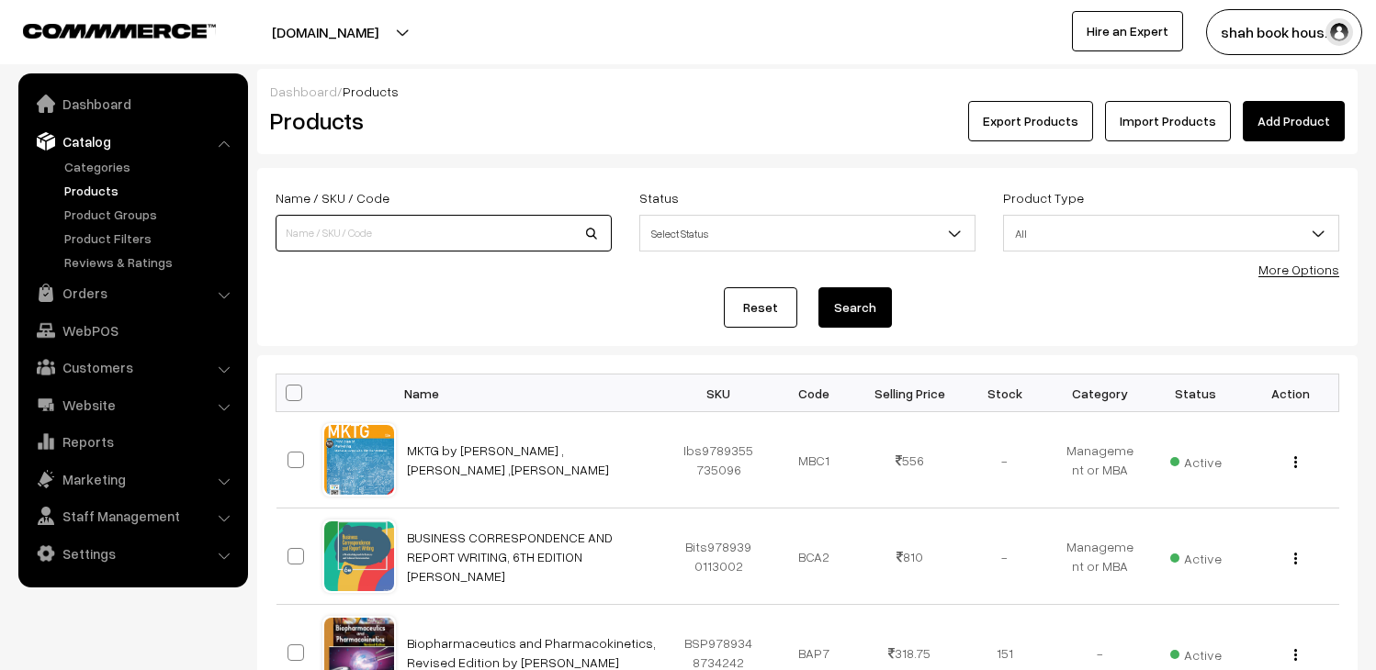
drag, startPoint x: 0, startPoint y: 0, endPoint x: 456, endPoint y: 242, distance: 515.7
click at [456, 242] on input at bounding box center [444, 233] width 336 height 37
paste input "bsp9780367410179"
type input "9780367410179"
click at [843, 307] on button "Search" at bounding box center [854, 307] width 73 height 40
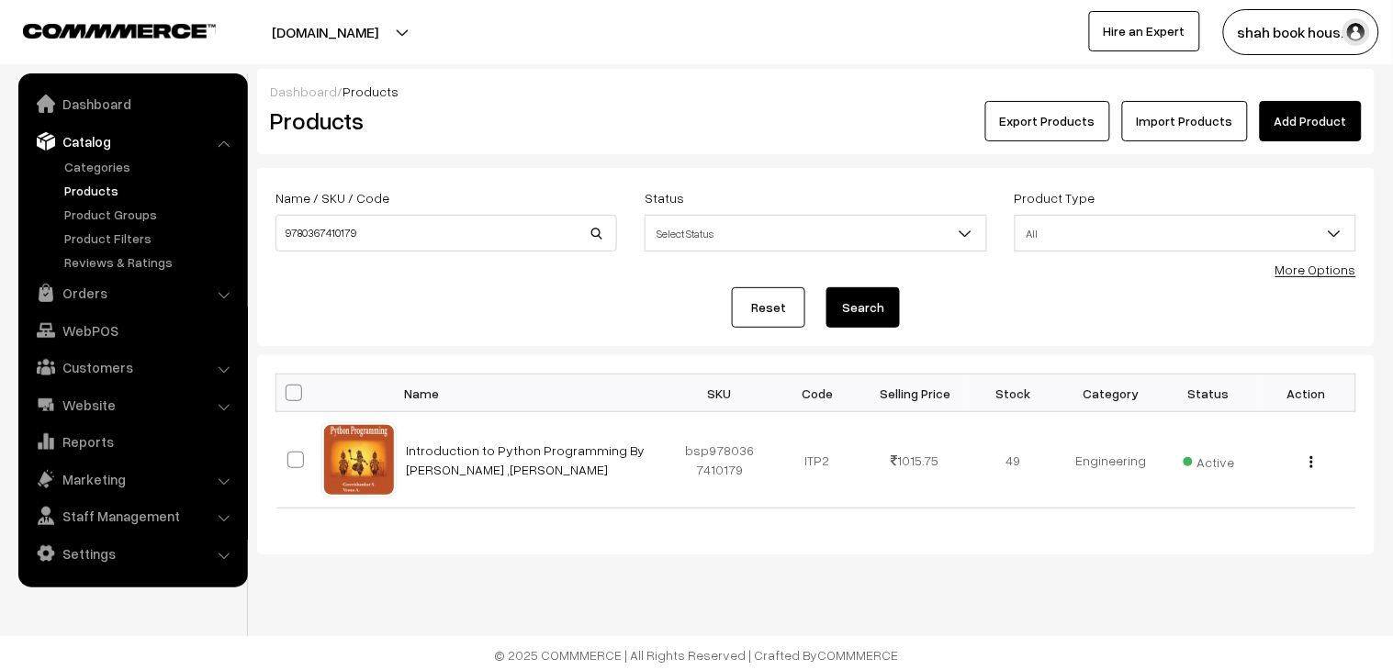
click at [919, 465] on td "1015.75" at bounding box center [916, 460] width 98 height 96
click at [838, 459] on td "ITP2" at bounding box center [818, 460] width 98 height 96
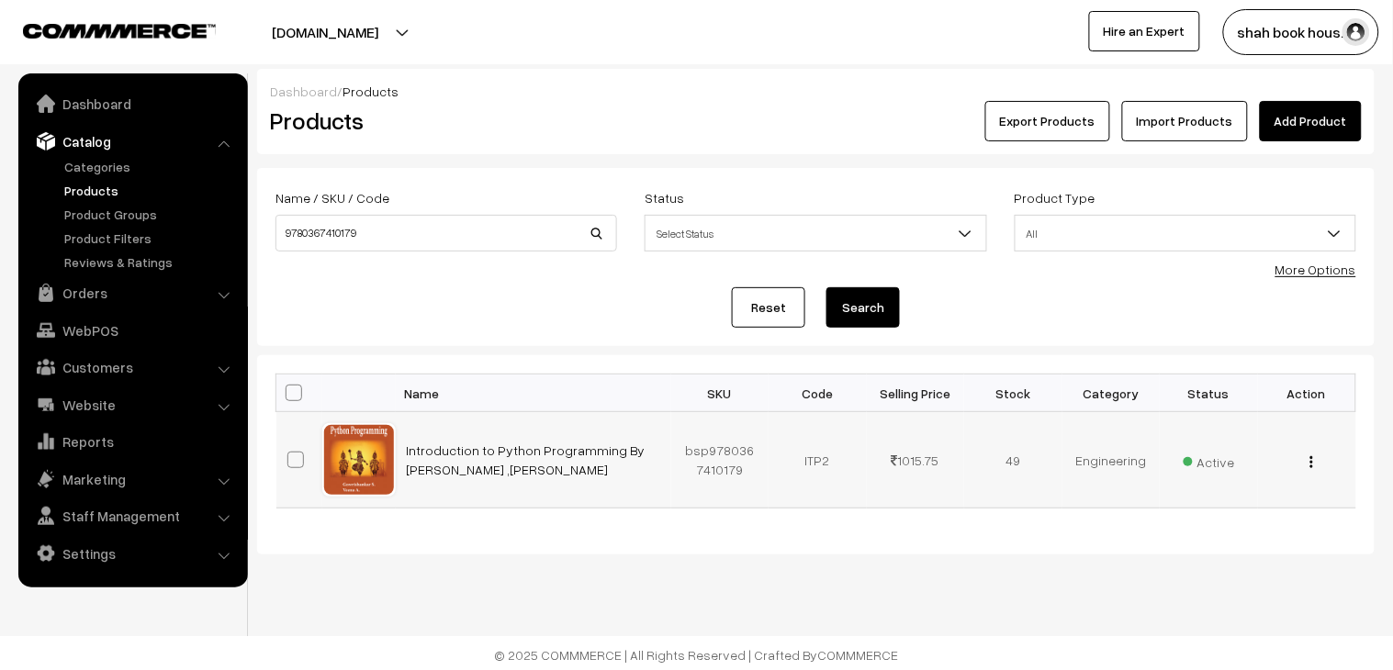
click at [1319, 454] on div "View Edit Delete" at bounding box center [1307, 460] width 76 height 19
click at [1316, 468] on div "View Edit Delete" at bounding box center [1307, 460] width 76 height 19
click at [1311, 466] on img "button" at bounding box center [1312, 462] width 3 height 12
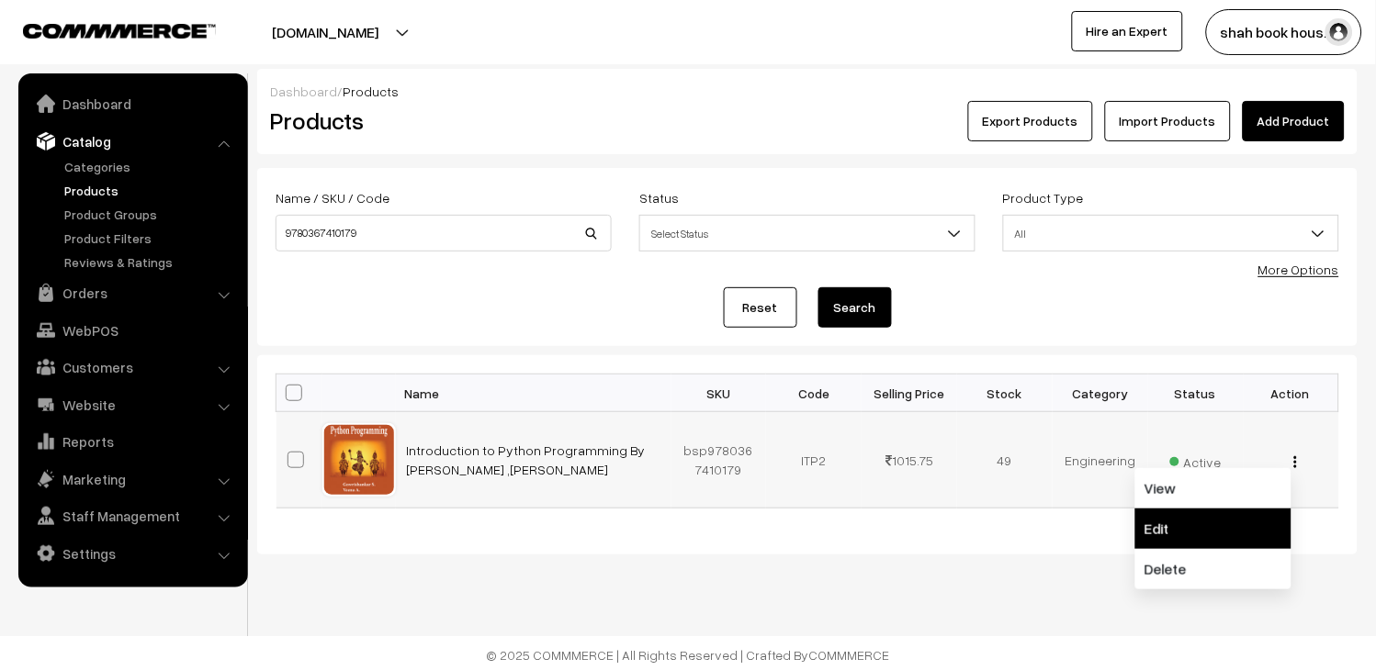
click at [1234, 515] on link "Edit" at bounding box center [1213, 529] width 156 height 40
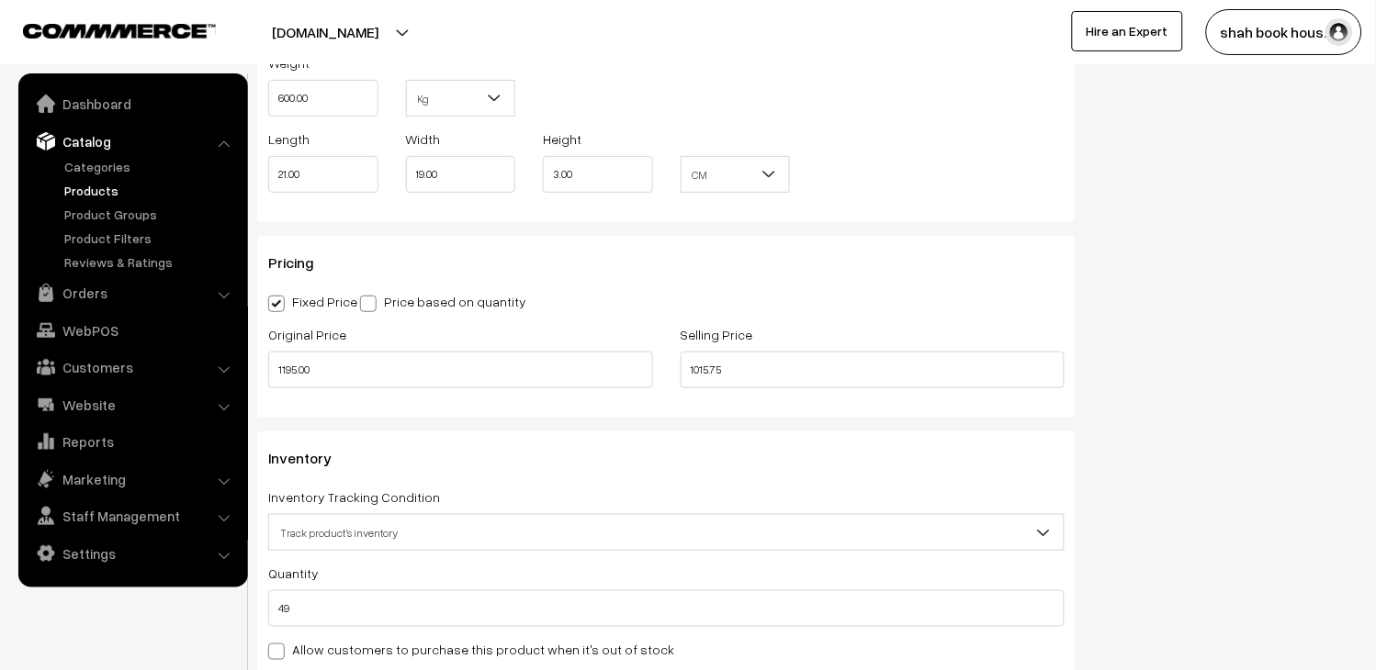
scroll to position [1632, 0]
click at [434, 379] on input "1195.00" at bounding box center [460, 367] width 385 height 37
type input "1495.00"
click at [783, 358] on input "1015.75" at bounding box center [873, 367] width 385 height 37
type input "1270.75"
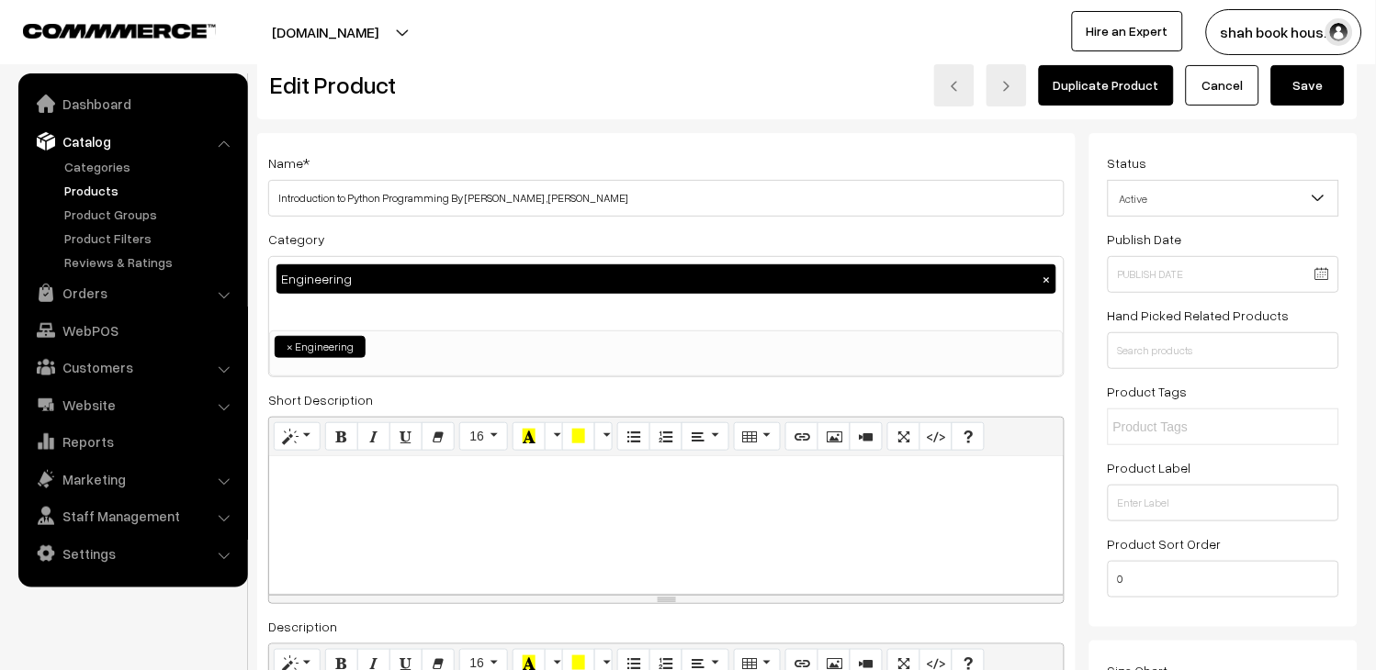
scroll to position [0, 0]
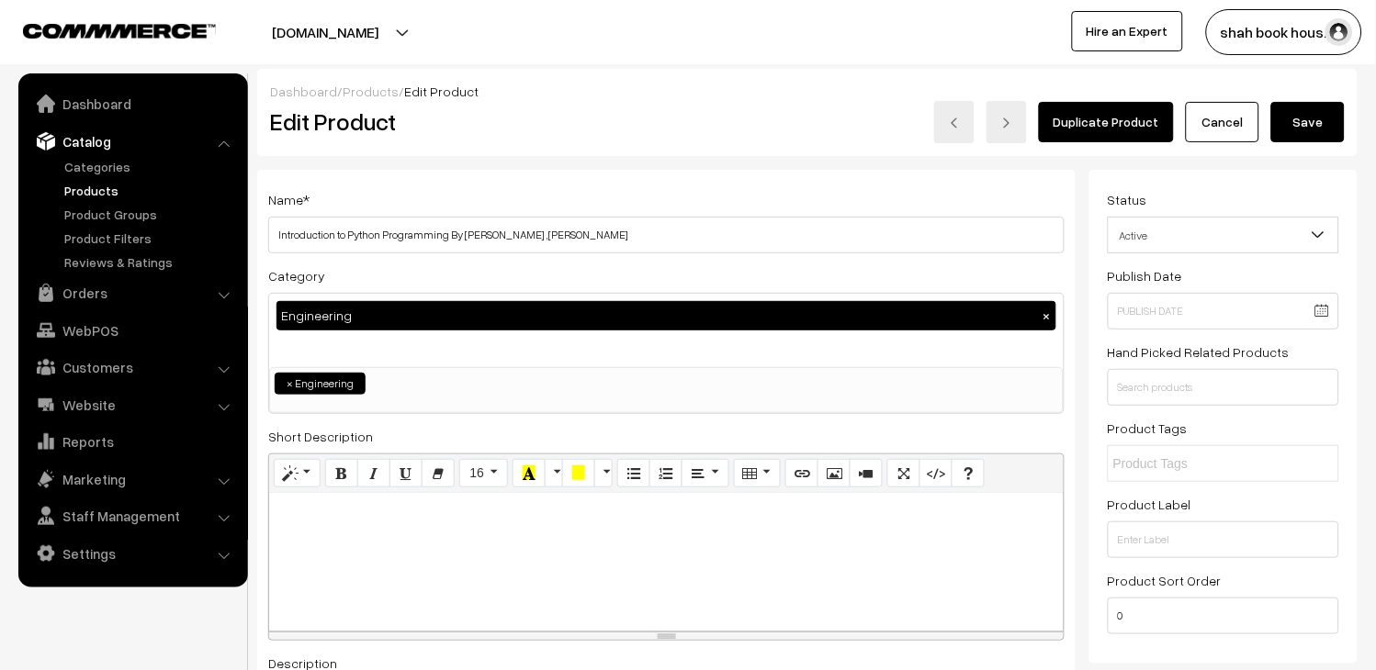
click at [1296, 118] on button "Save" at bounding box center [1307, 122] width 73 height 40
click at [1298, 131] on button "Save" at bounding box center [1307, 122] width 73 height 40
drag, startPoint x: 0, startPoint y: 0, endPoint x: 1298, endPoint y: 131, distance: 1304.5
click at [1298, 131] on button "Save" at bounding box center [1307, 122] width 73 height 40
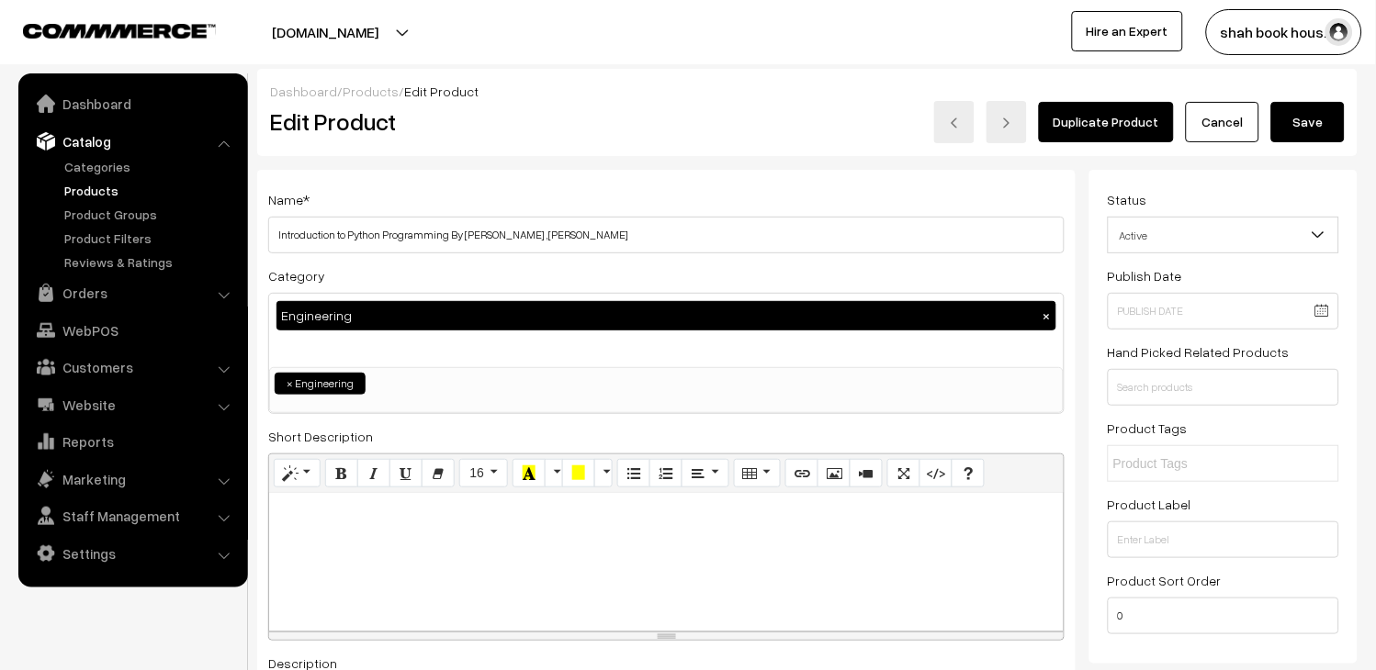
click at [1298, 131] on button "Save" at bounding box center [1307, 122] width 73 height 40
drag, startPoint x: 0, startPoint y: 0, endPoint x: 1301, endPoint y: 131, distance: 1307.2
click at [1301, 131] on button "Save" at bounding box center [1307, 122] width 73 height 40
drag, startPoint x: 0, startPoint y: 0, endPoint x: 1301, endPoint y: 131, distance: 1307.2
click at [1301, 131] on button "Save" at bounding box center [1307, 122] width 73 height 40
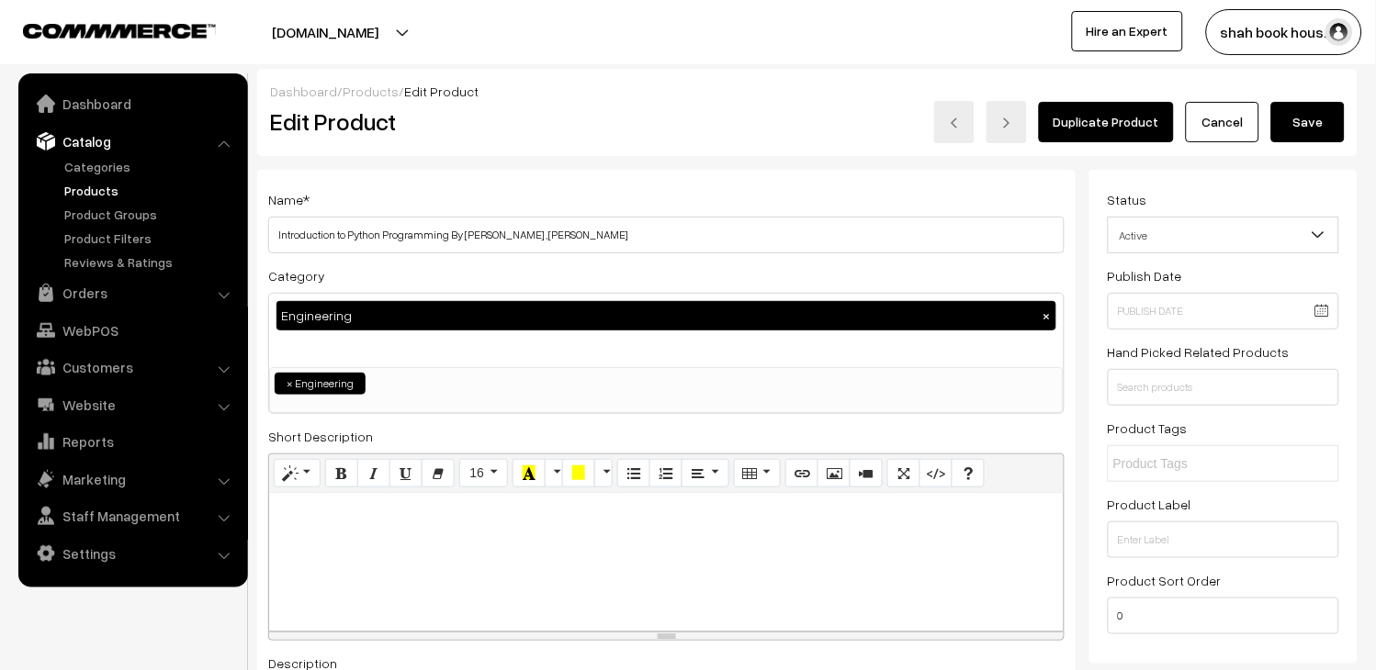
click at [1279, 126] on button "Save" at bounding box center [1307, 122] width 73 height 40
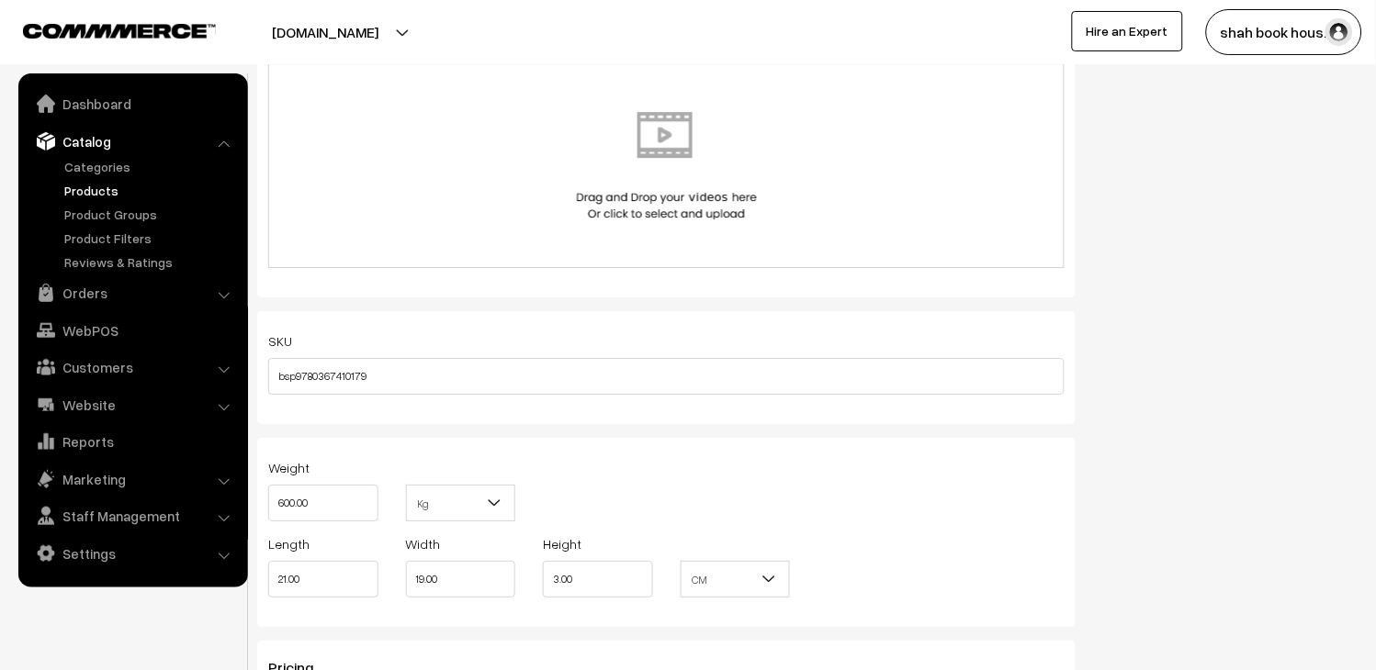
scroll to position [1530, 0]
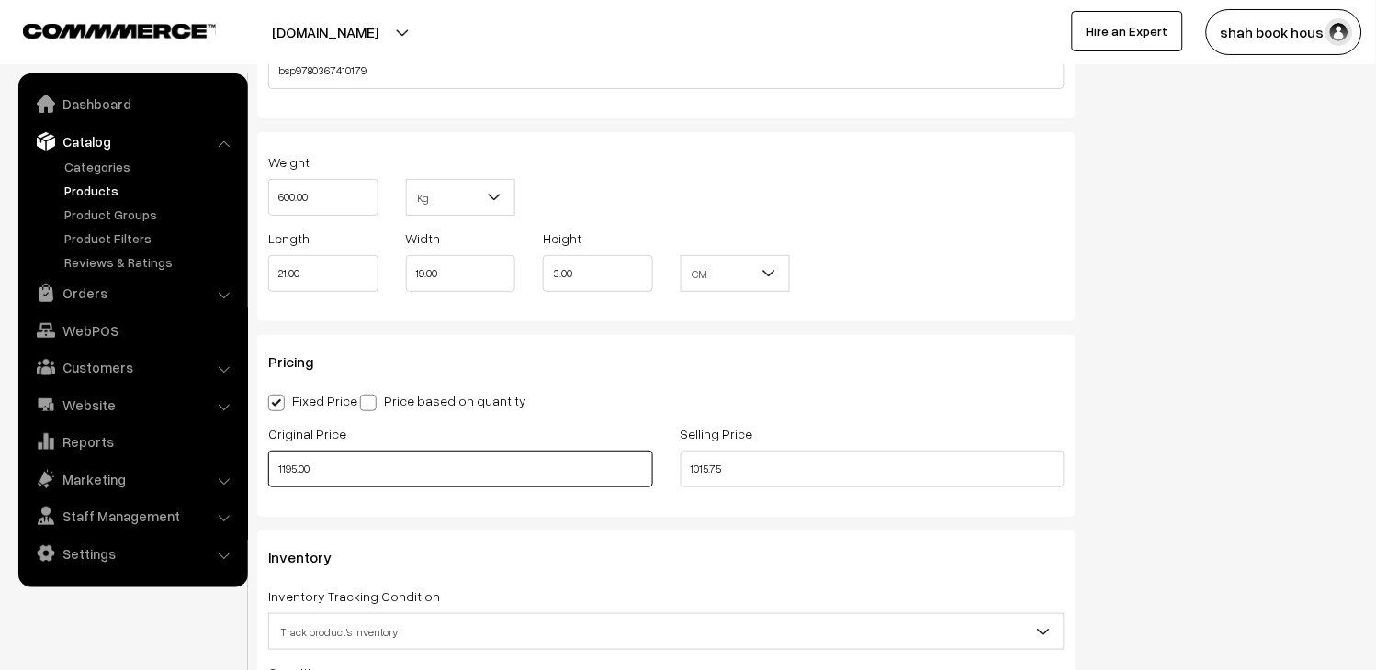
click at [332, 471] on input "1195.00" at bounding box center [460, 469] width 385 height 37
type input "1495.00"
click at [783, 475] on input "1015.75" at bounding box center [873, 469] width 385 height 37
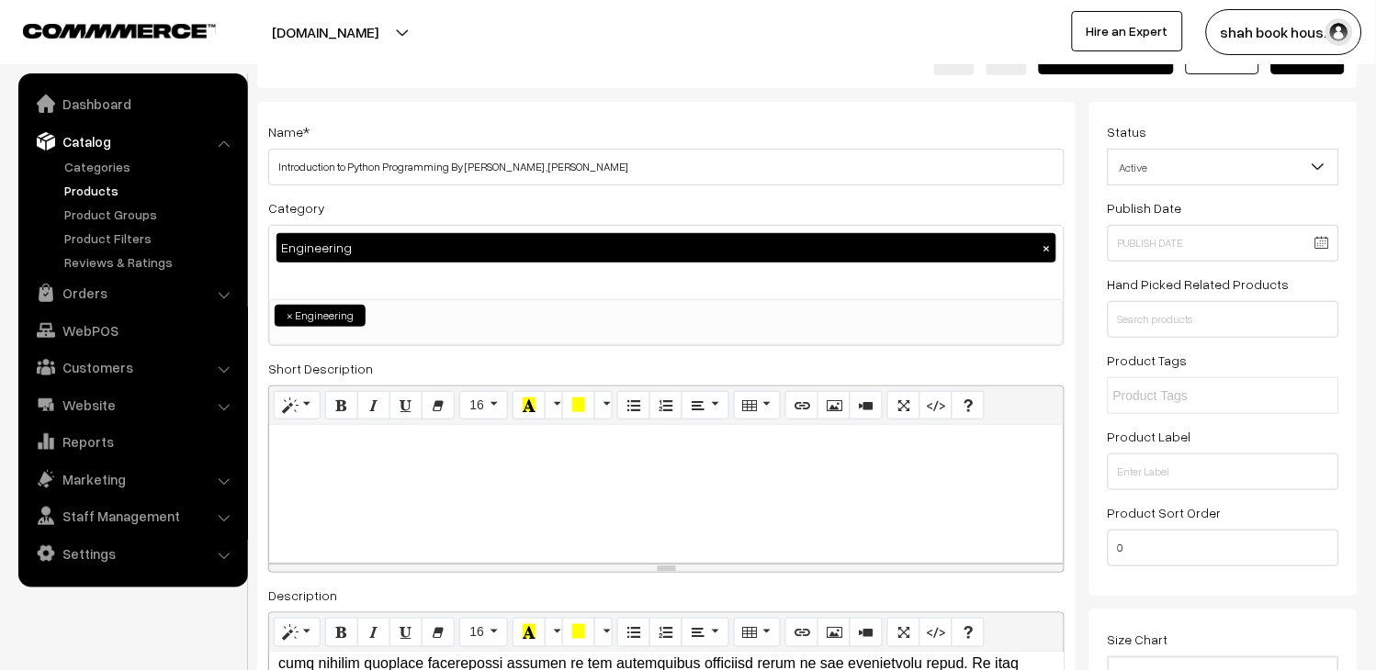
scroll to position [0, 0]
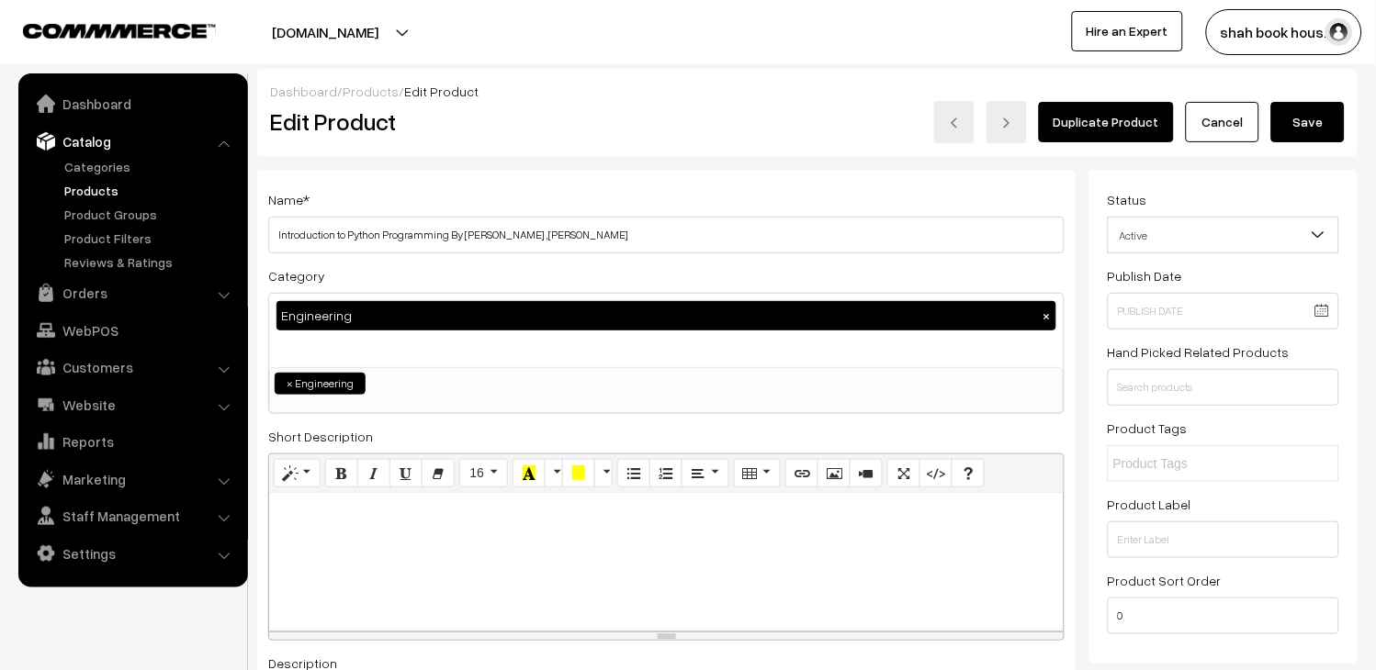
type input "1275..75"
click at [1278, 122] on button "Save" at bounding box center [1307, 122] width 73 height 40
click at [77, 182] on link "Products" at bounding box center [151, 190] width 182 height 19
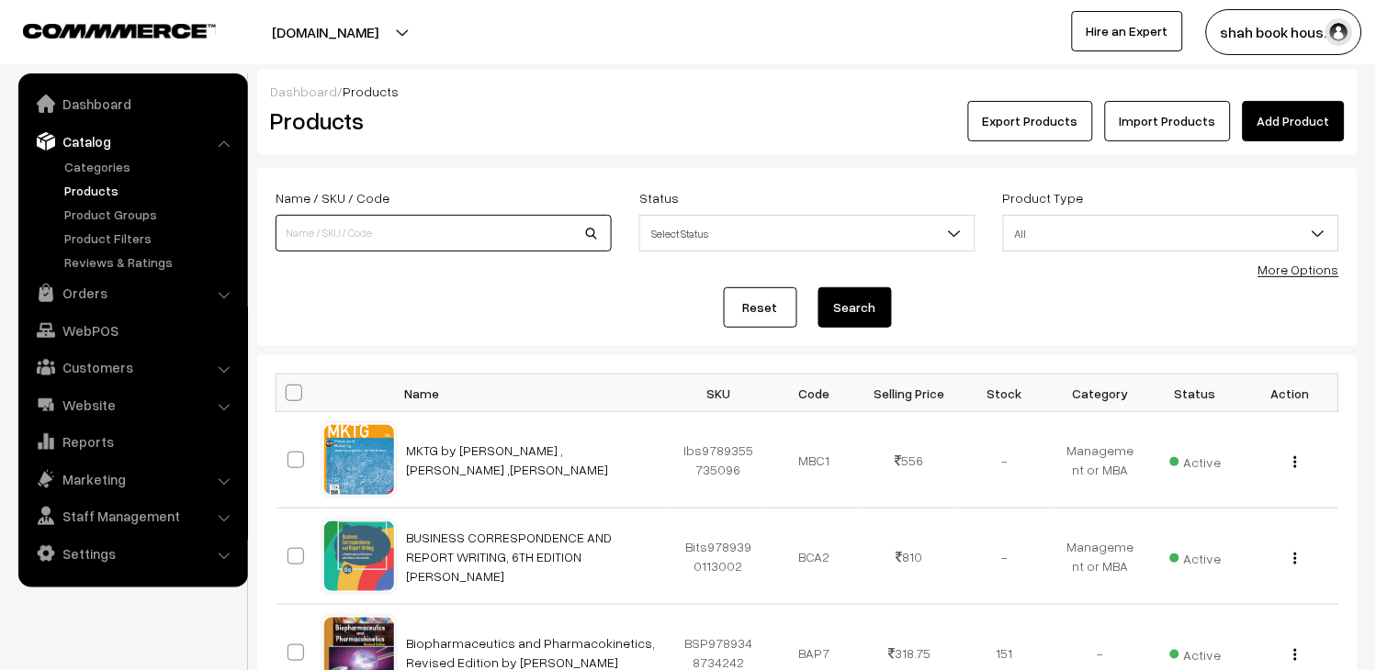
click at [346, 221] on input at bounding box center [444, 233] width 336 height 37
paste input "bsp9780367410179"
type input "bsp9780367410179"
click at [851, 315] on button "Search" at bounding box center [854, 307] width 73 height 40
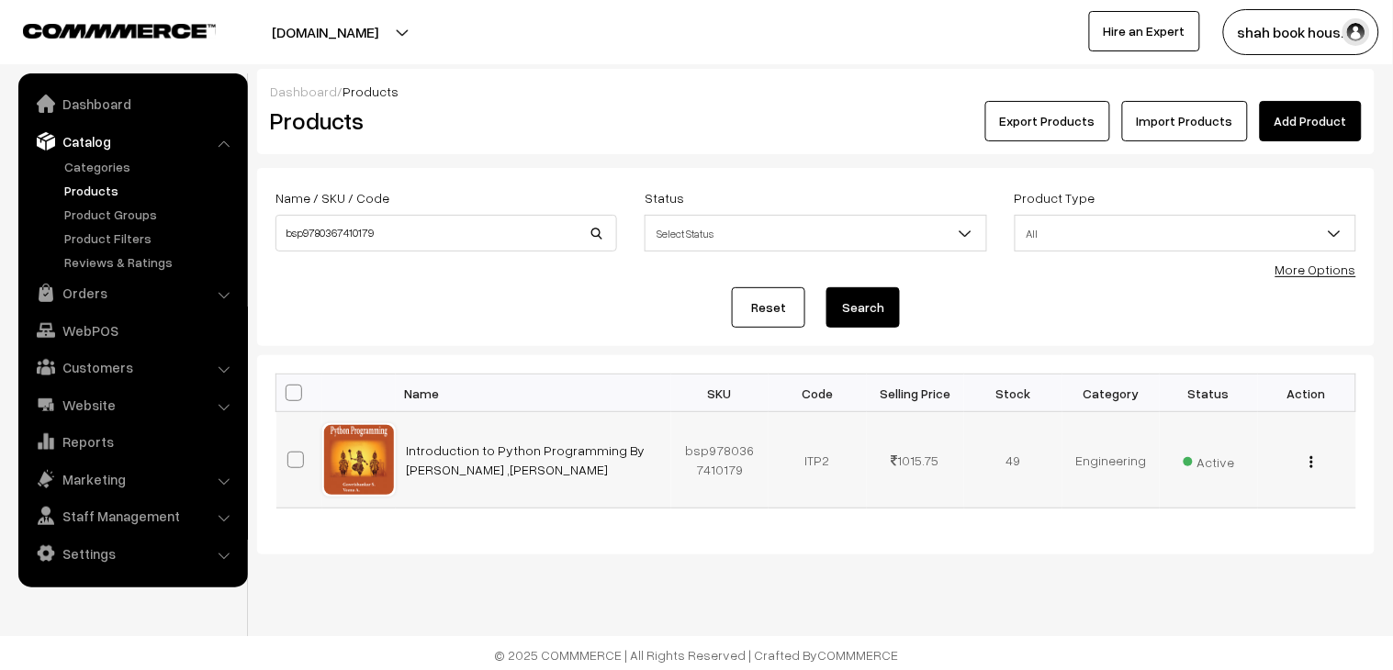
click at [930, 455] on td "1015.75" at bounding box center [916, 460] width 98 height 96
click at [81, 187] on link "Products" at bounding box center [151, 190] width 182 height 19
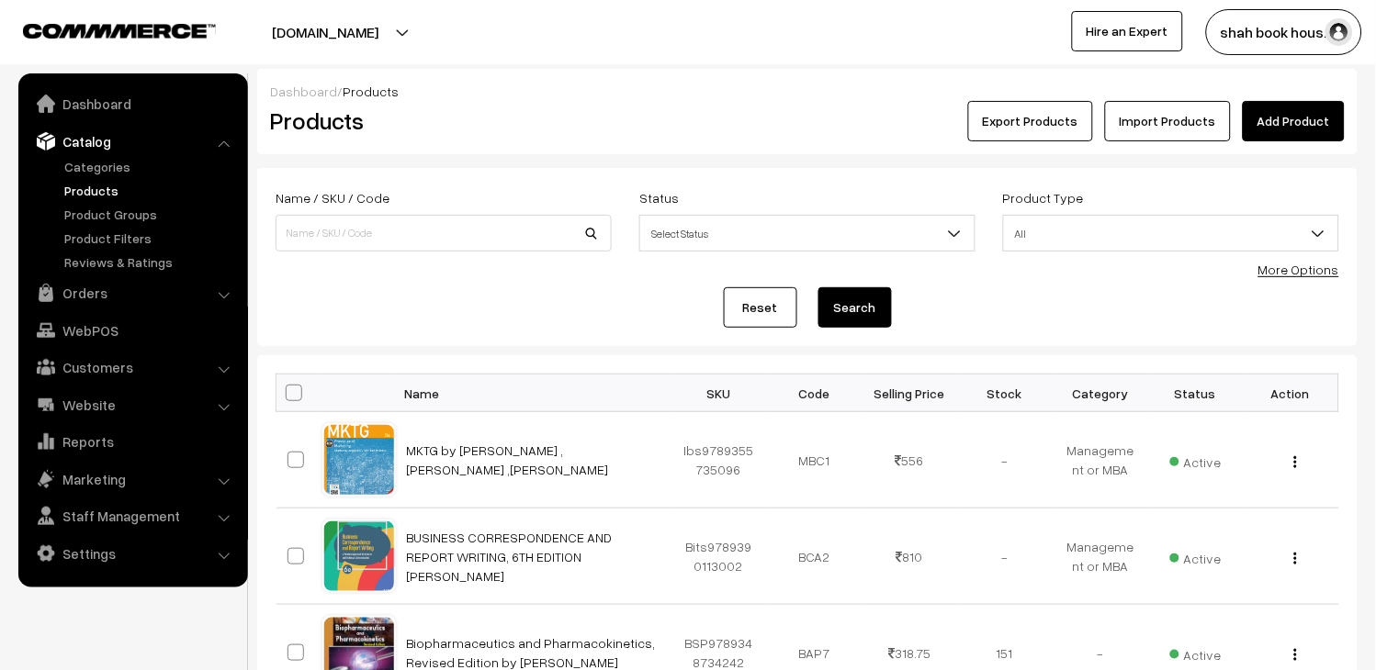
click at [90, 181] on link "Products" at bounding box center [151, 190] width 182 height 19
click at [84, 282] on link "Orders" at bounding box center [132, 292] width 219 height 33
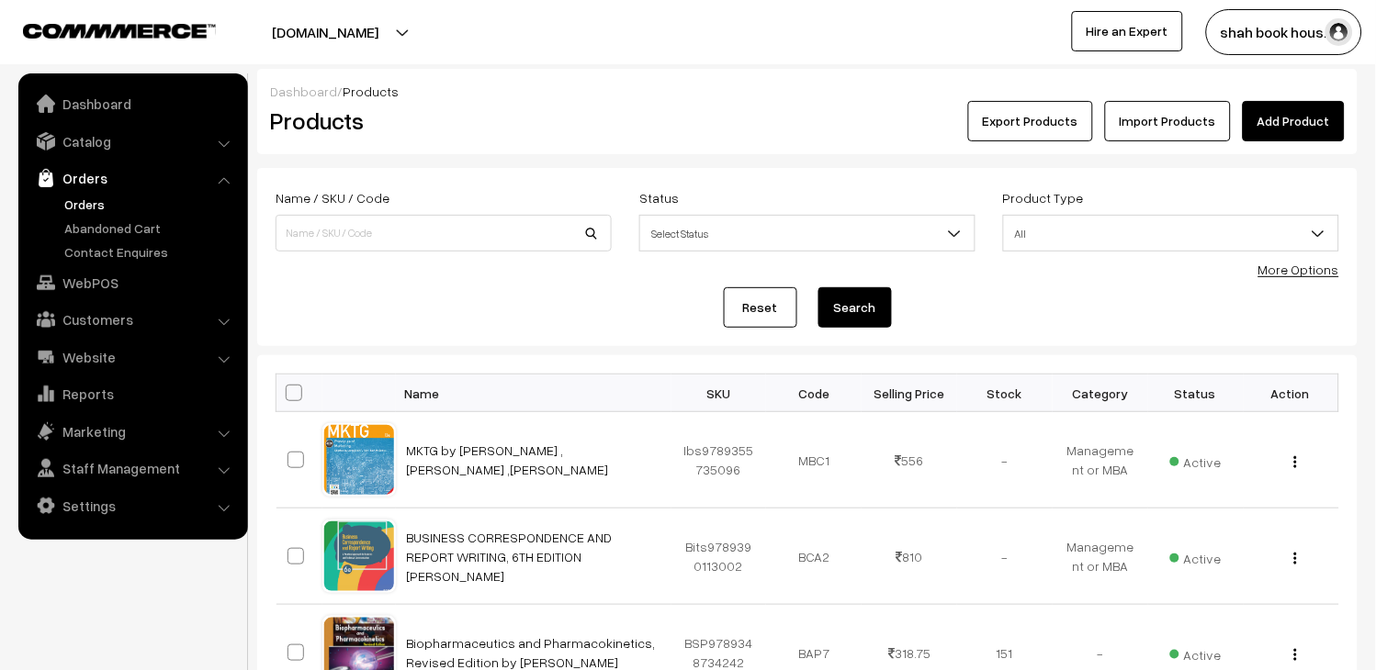
click at [110, 195] on link "Orders" at bounding box center [151, 204] width 182 height 19
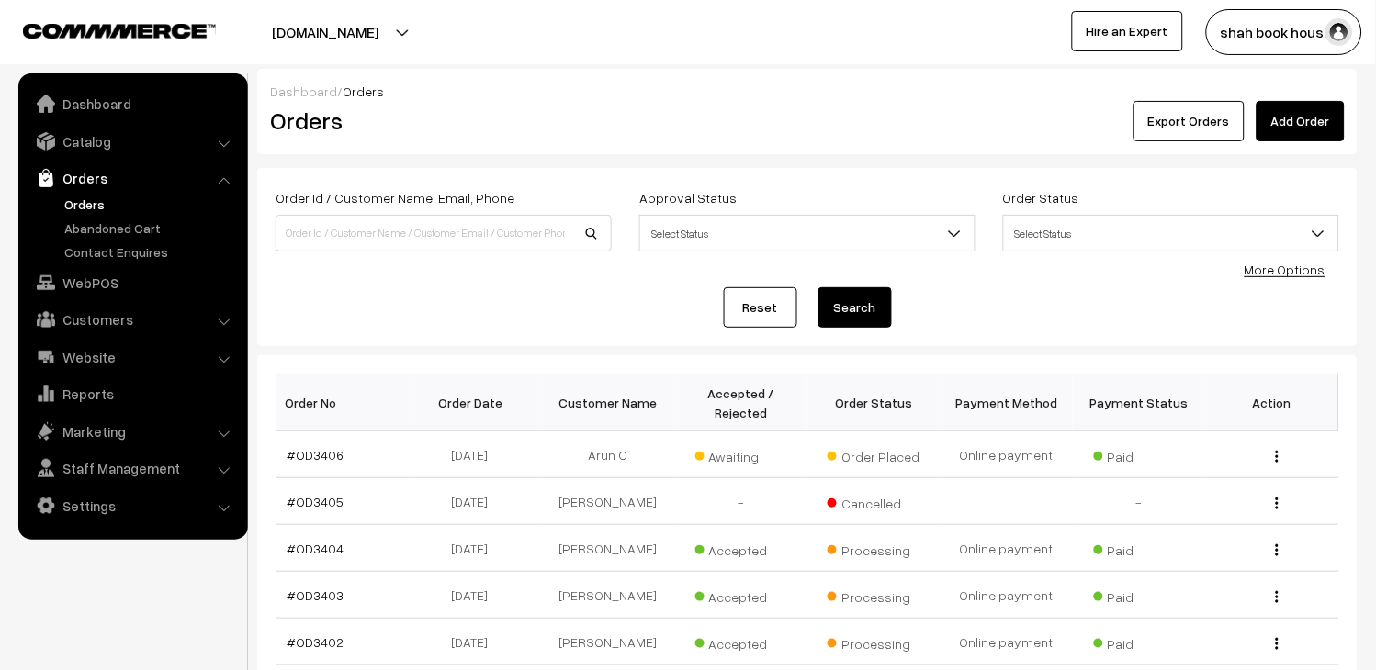
click at [98, 208] on link "Orders" at bounding box center [151, 204] width 182 height 19
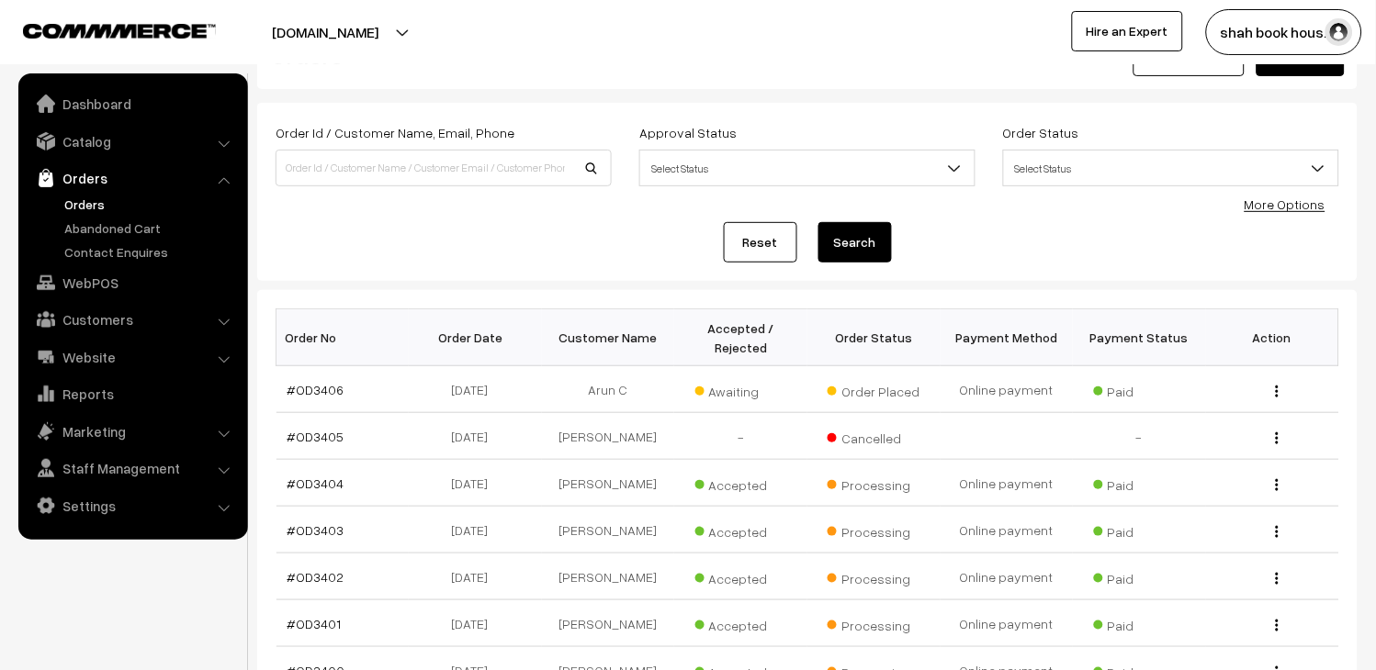
scroll to position [102, 0]
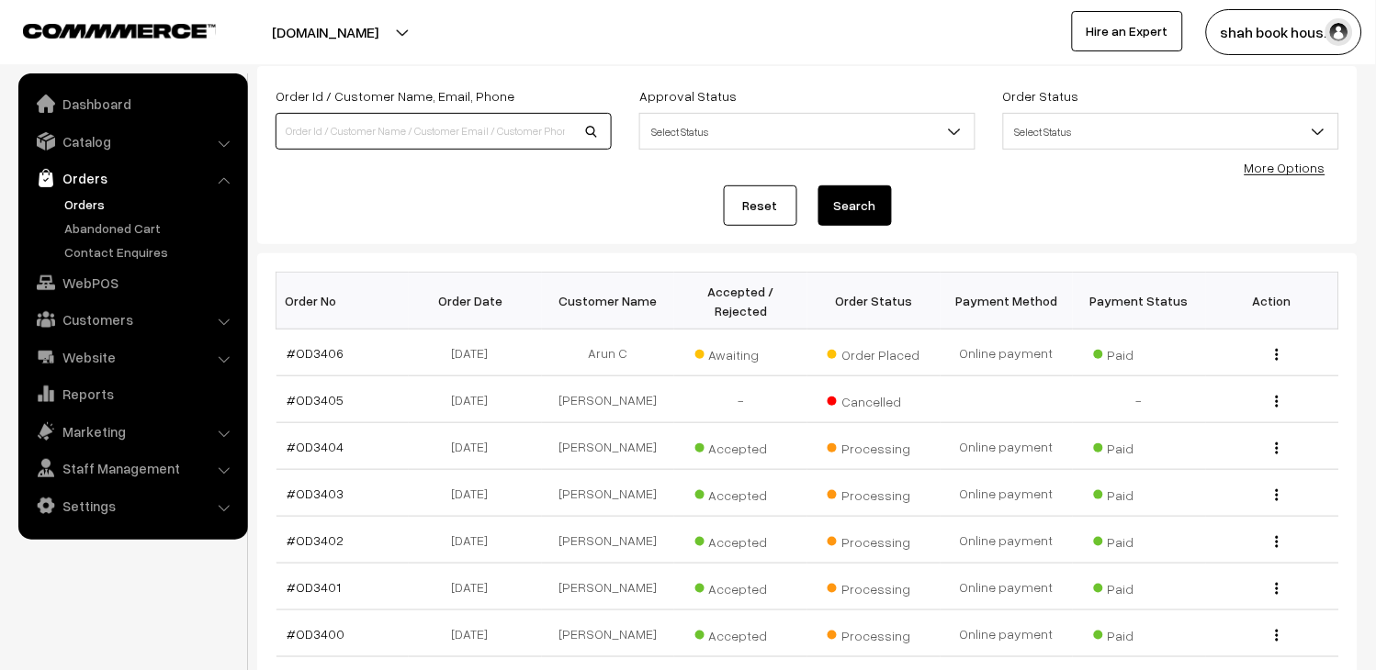
click at [476, 135] on input at bounding box center [444, 131] width 336 height 37
type input "OD3373"
click at [874, 202] on button "Search" at bounding box center [854, 206] width 73 height 40
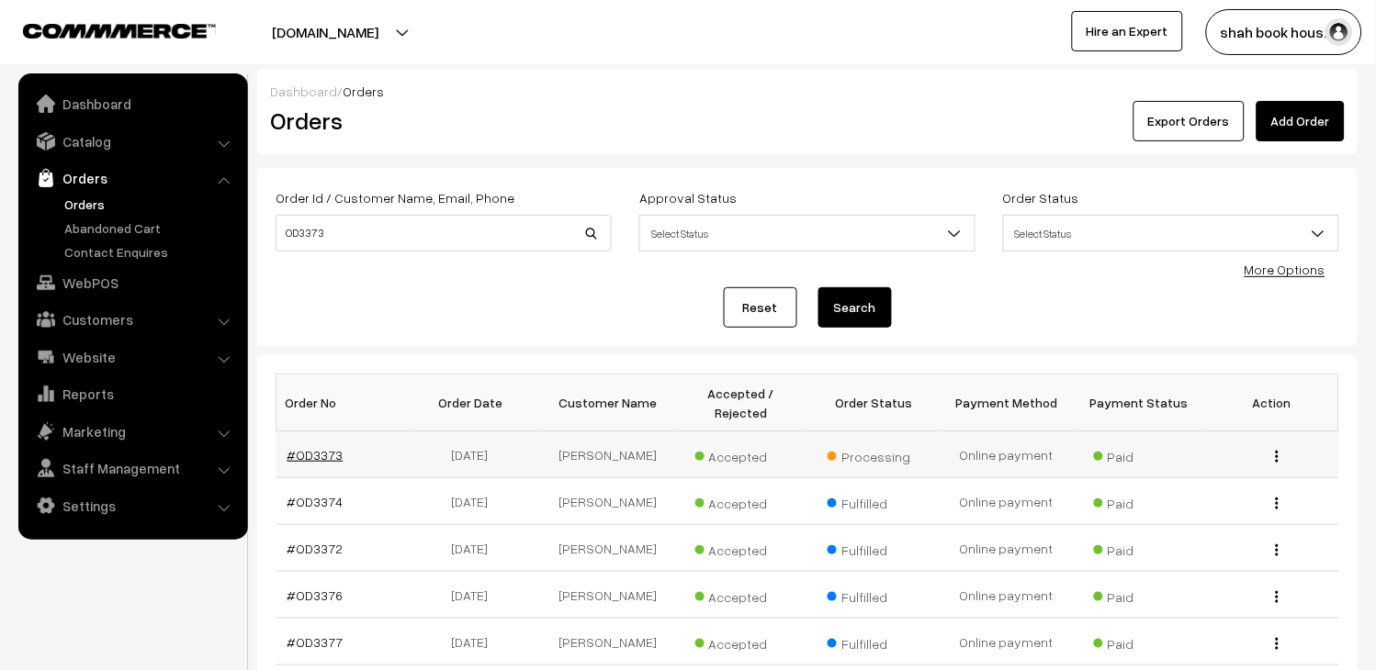
click at [333, 456] on link "#OD3373" at bounding box center [315, 455] width 56 height 16
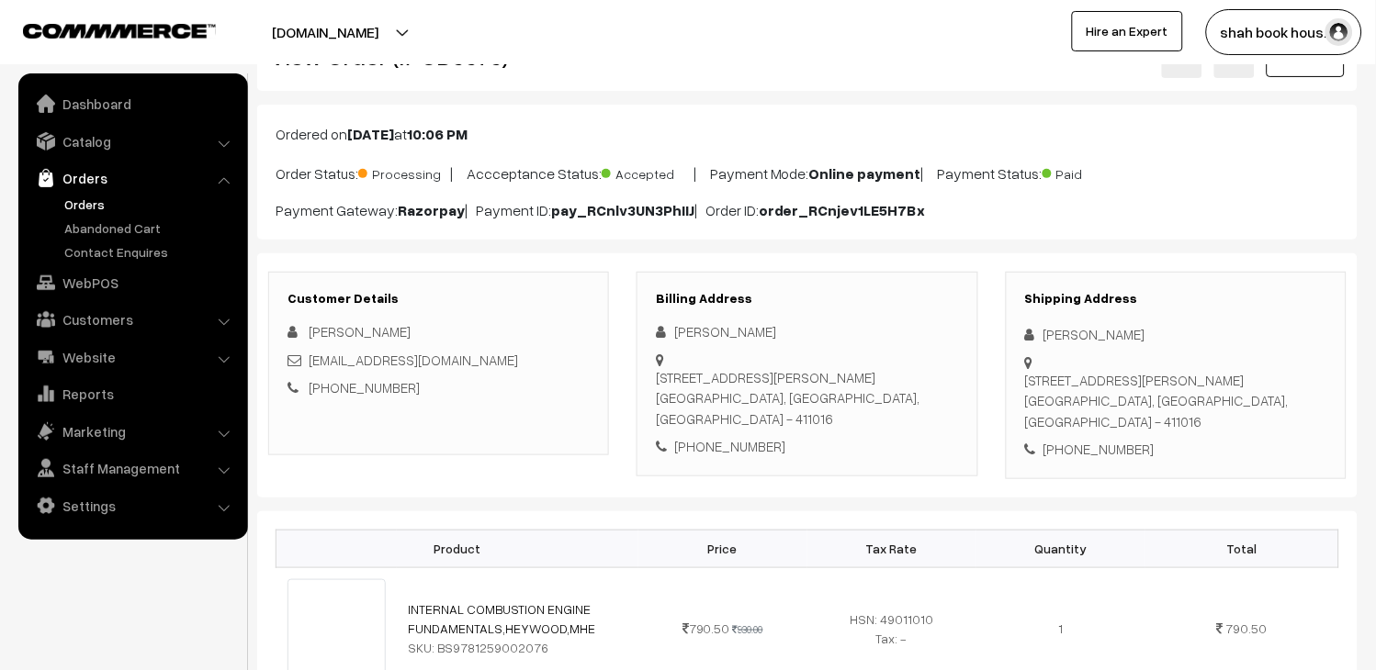
scroll to position [102, 0]
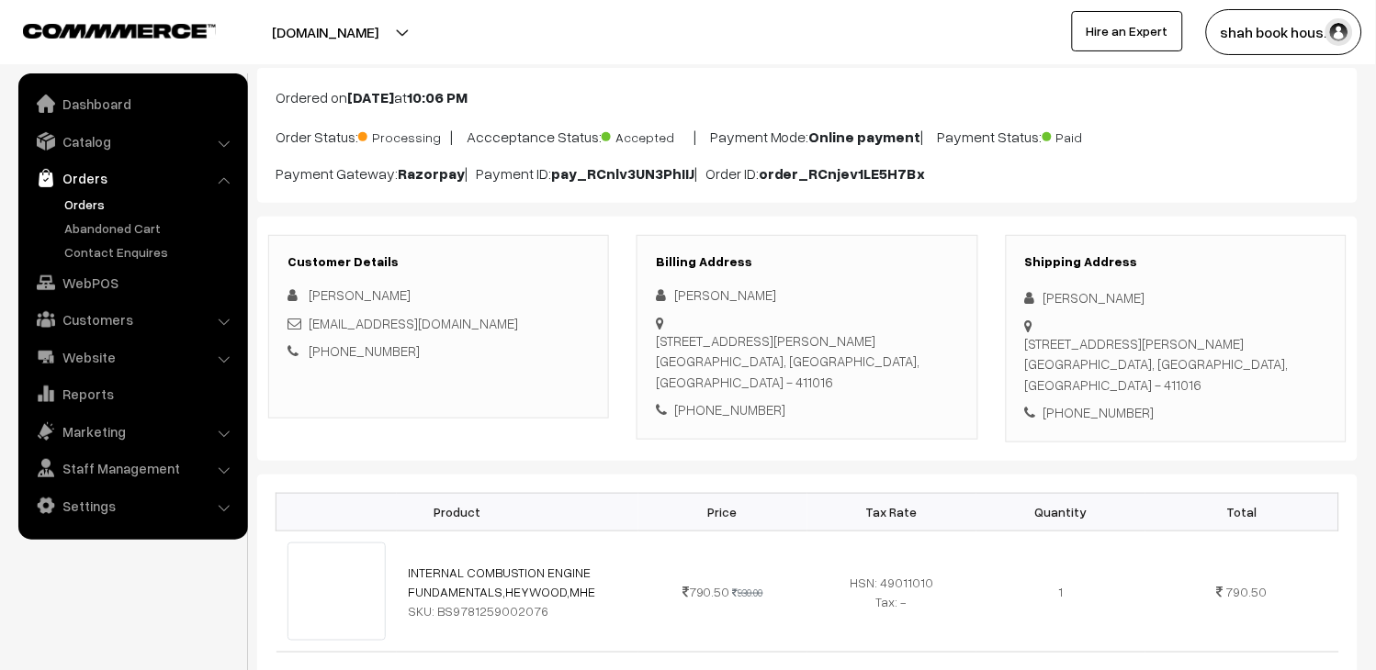
click at [71, 203] on link "Orders" at bounding box center [151, 204] width 182 height 19
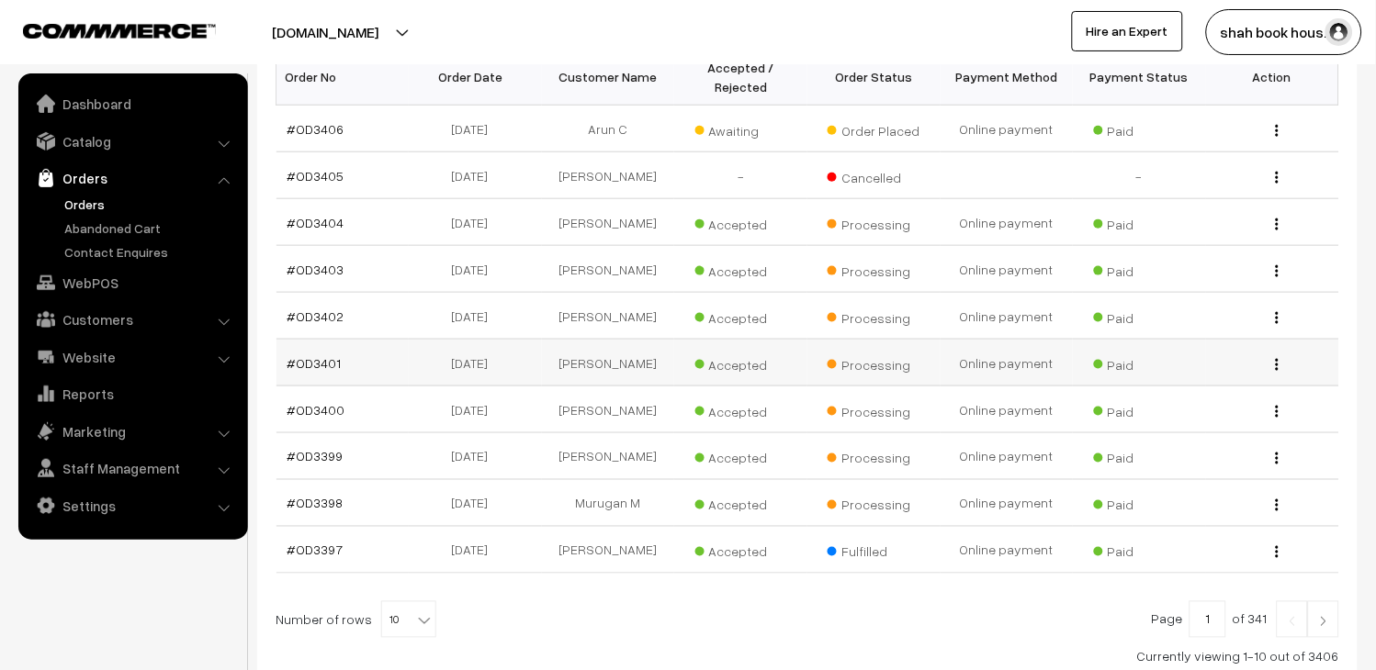
scroll to position [491, 0]
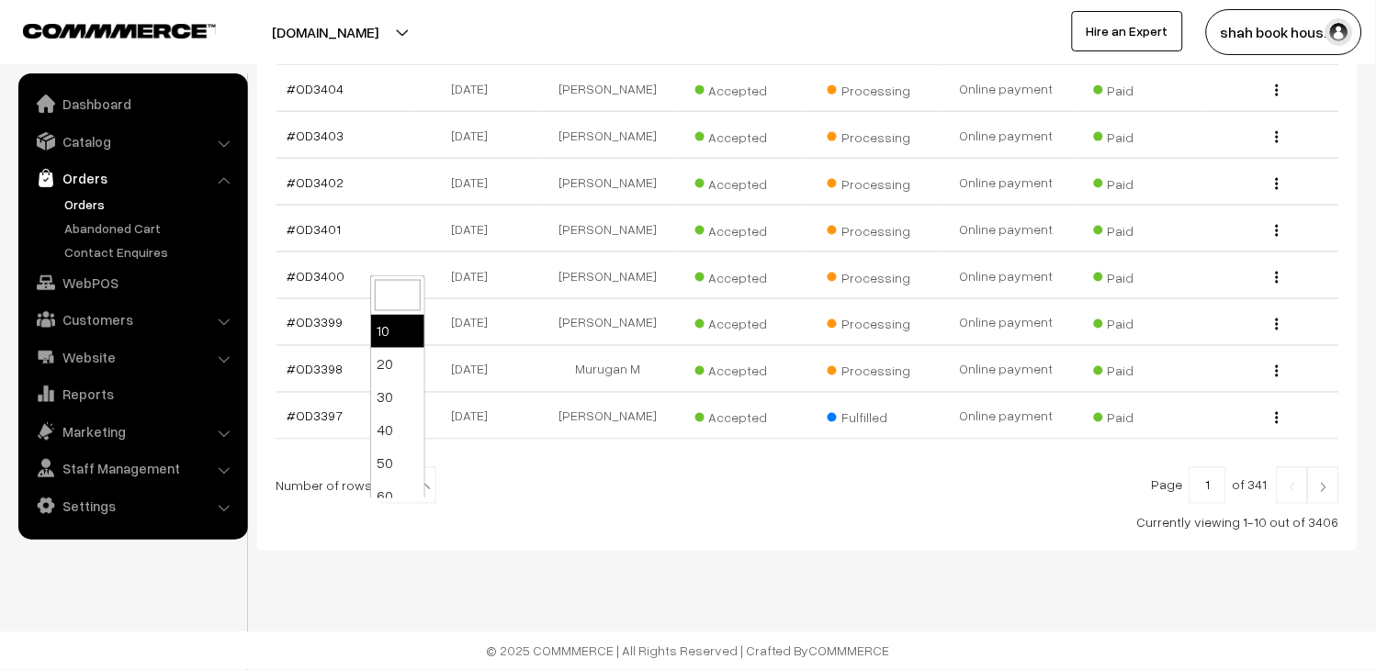
click at [415, 491] on b at bounding box center [424, 487] width 18 height 18
select select "100"
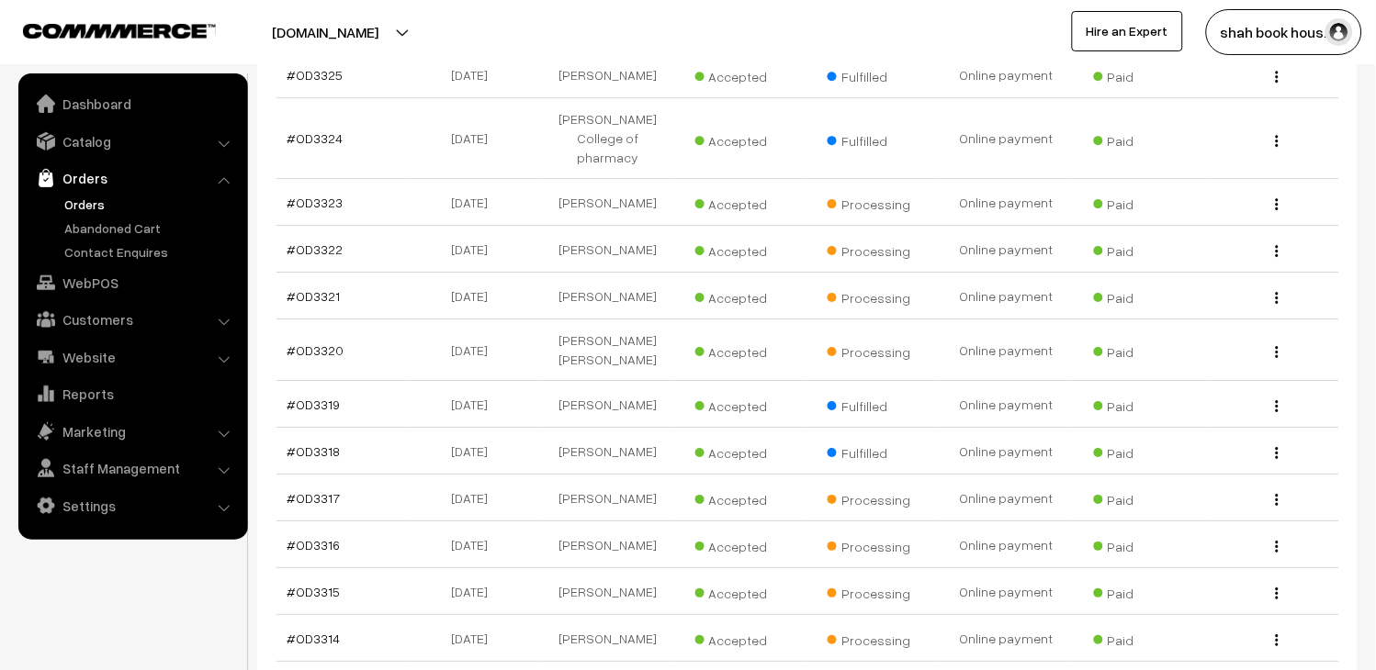
scroll to position [4939, 0]
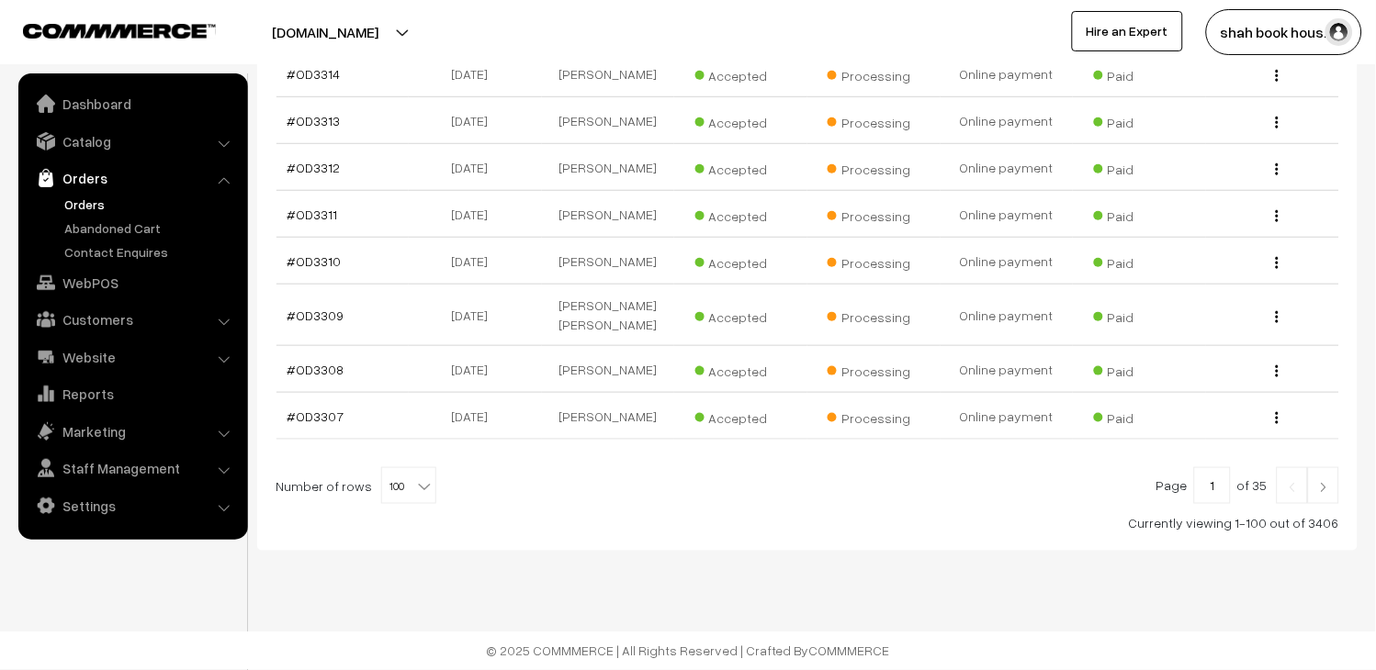
click at [1335, 489] on link at bounding box center [1323, 486] width 31 height 37
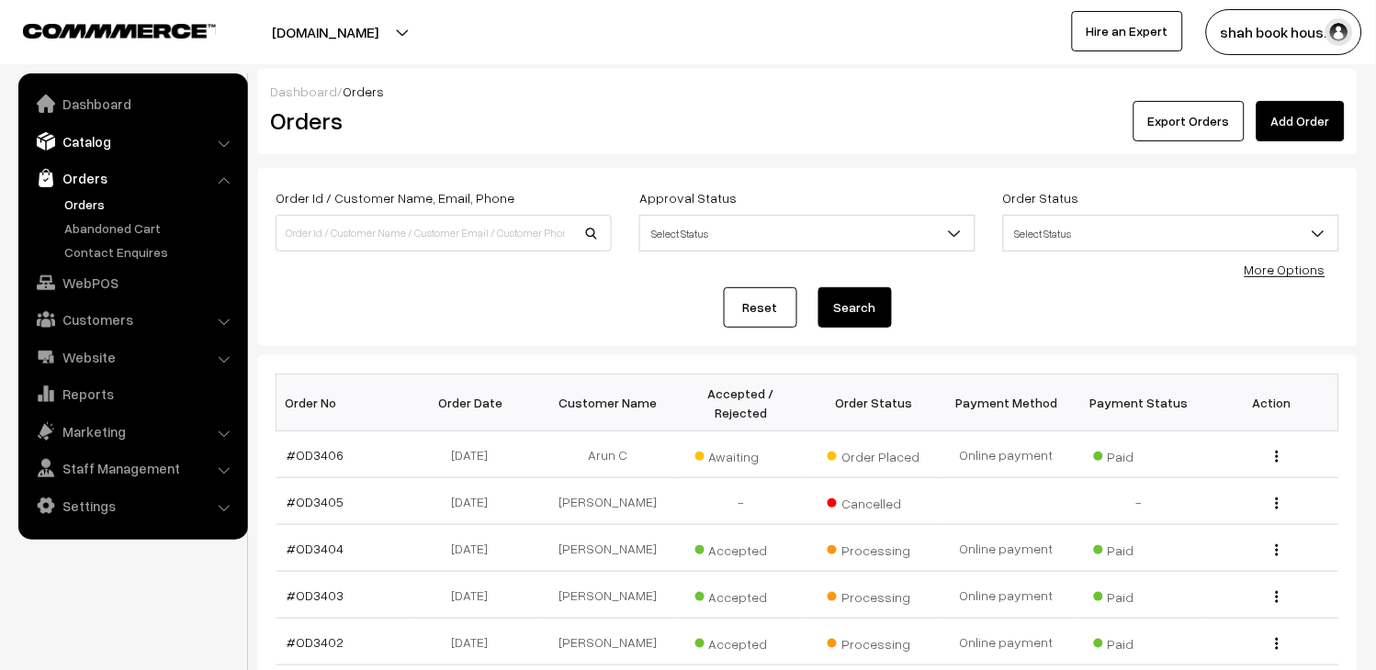
click at [99, 149] on link "Catalog" at bounding box center [132, 141] width 219 height 33
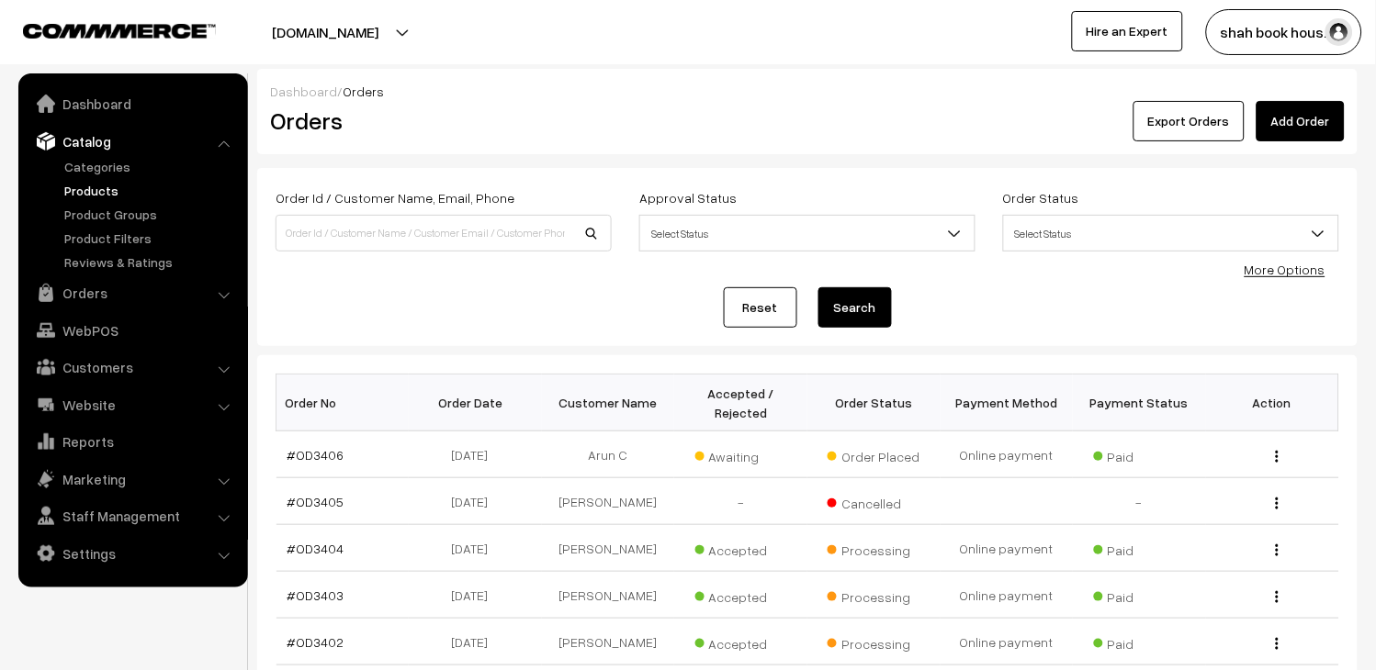
click at [96, 197] on link "Products" at bounding box center [151, 190] width 182 height 19
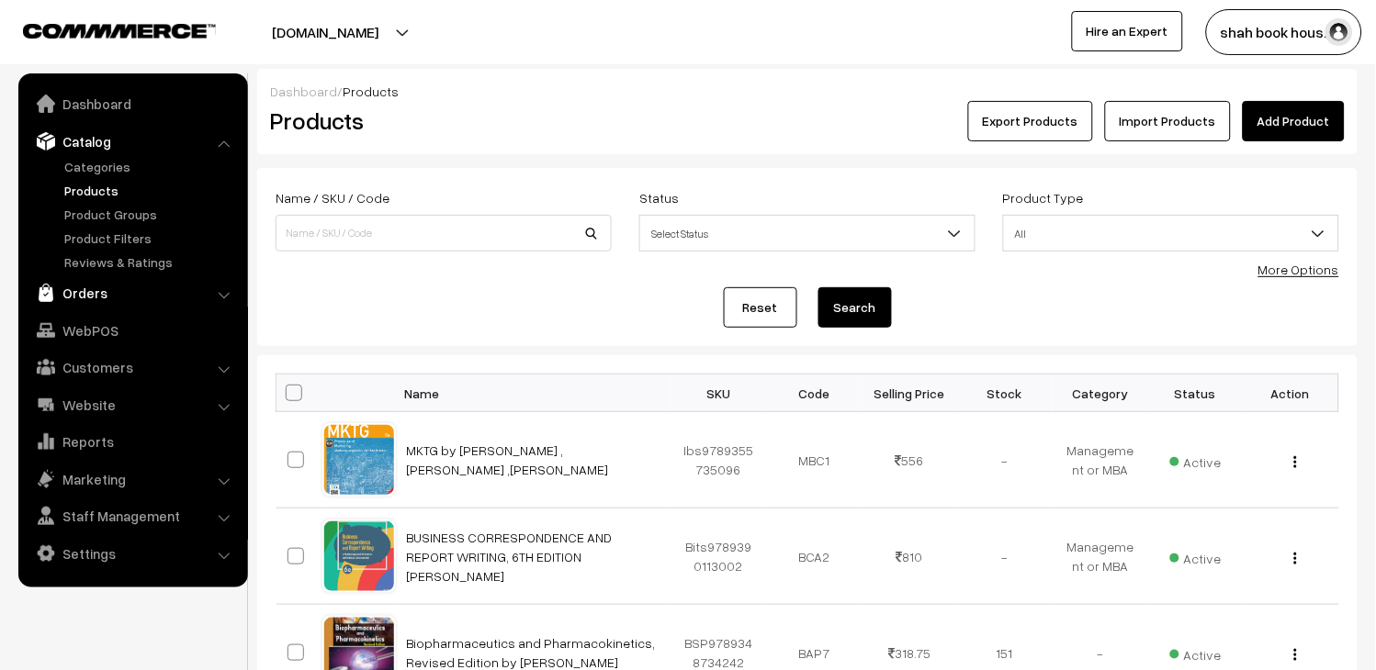
click at [93, 295] on link "Orders" at bounding box center [132, 292] width 219 height 33
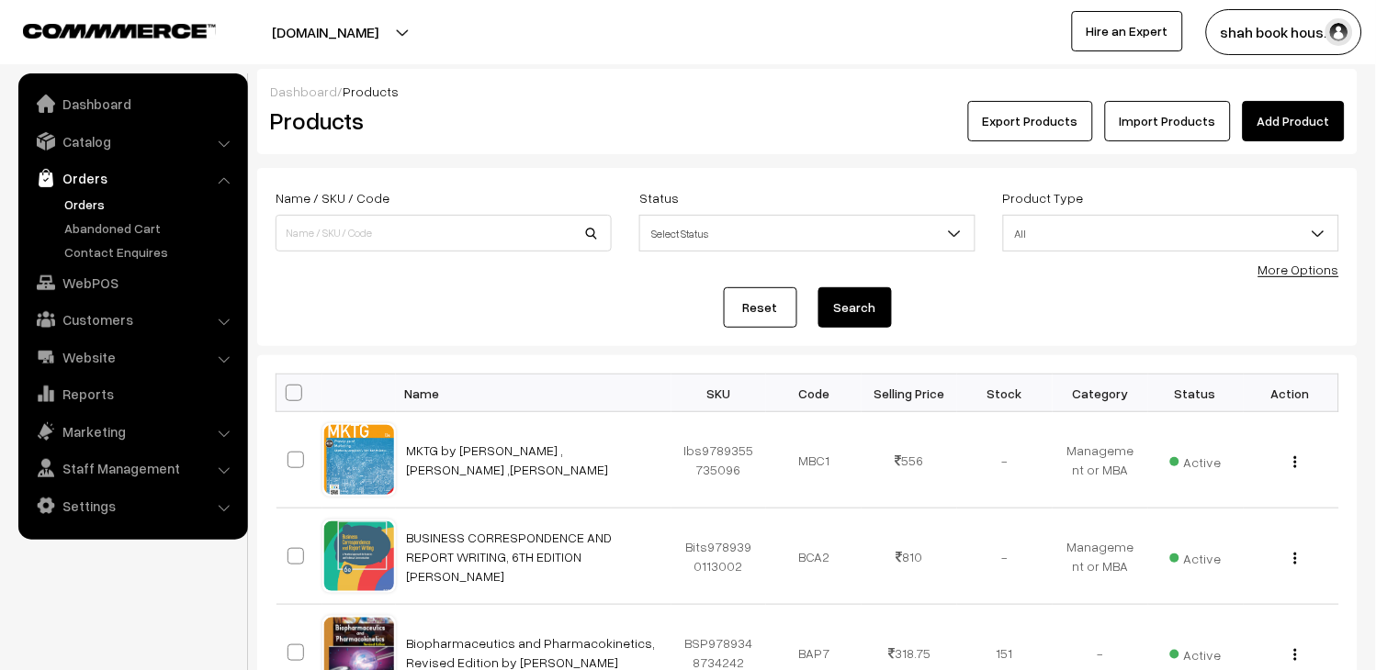
click at [96, 198] on link "Orders" at bounding box center [151, 204] width 182 height 19
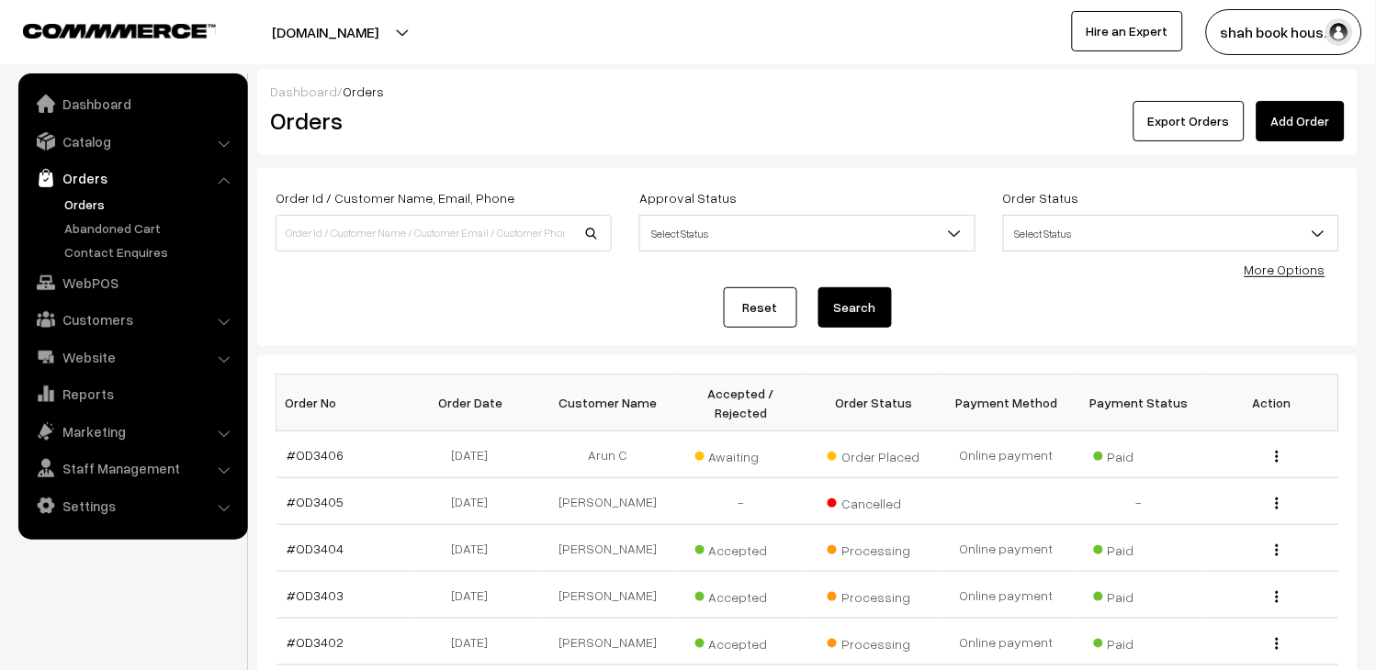
click at [319, 448] on link "#OD3406" at bounding box center [315, 455] width 57 height 16
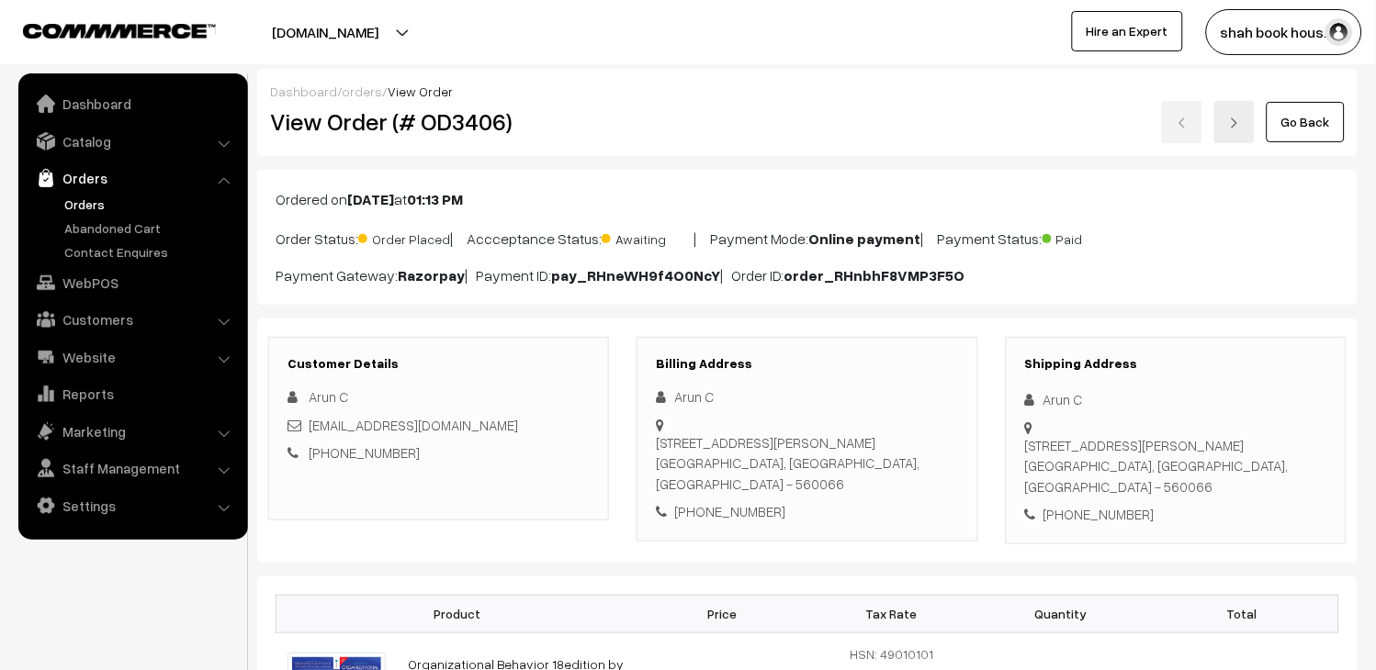
click at [553, 428] on div "[EMAIL_ADDRESS][DOMAIN_NAME]" at bounding box center [438, 425] width 302 height 21
copy div "[EMAIL_ADDRESS][DOMAIN_NAME]"
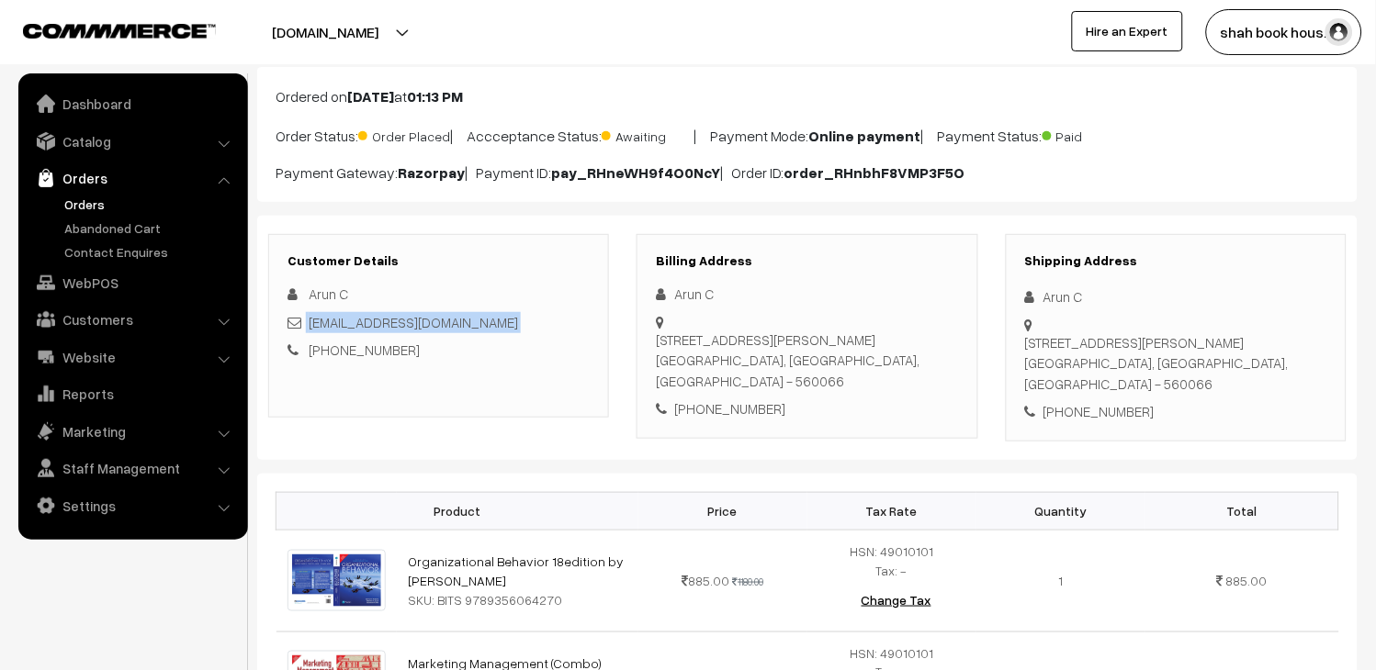
scroll to position [102, 0]
copy div "[EMAIL_ADDRESS][DOMAIN_NAME]"
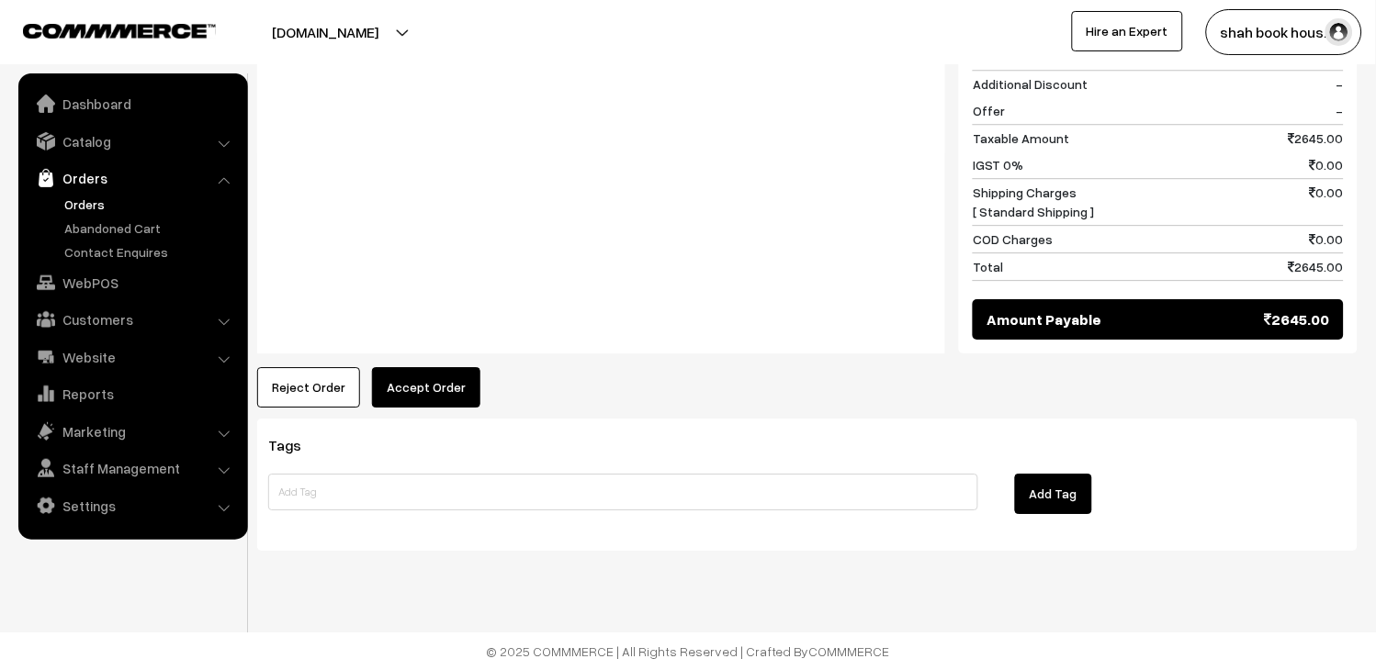
click at [415, 391] on button "Accept Order" at bounding box center [426, 387] width 108 height 40
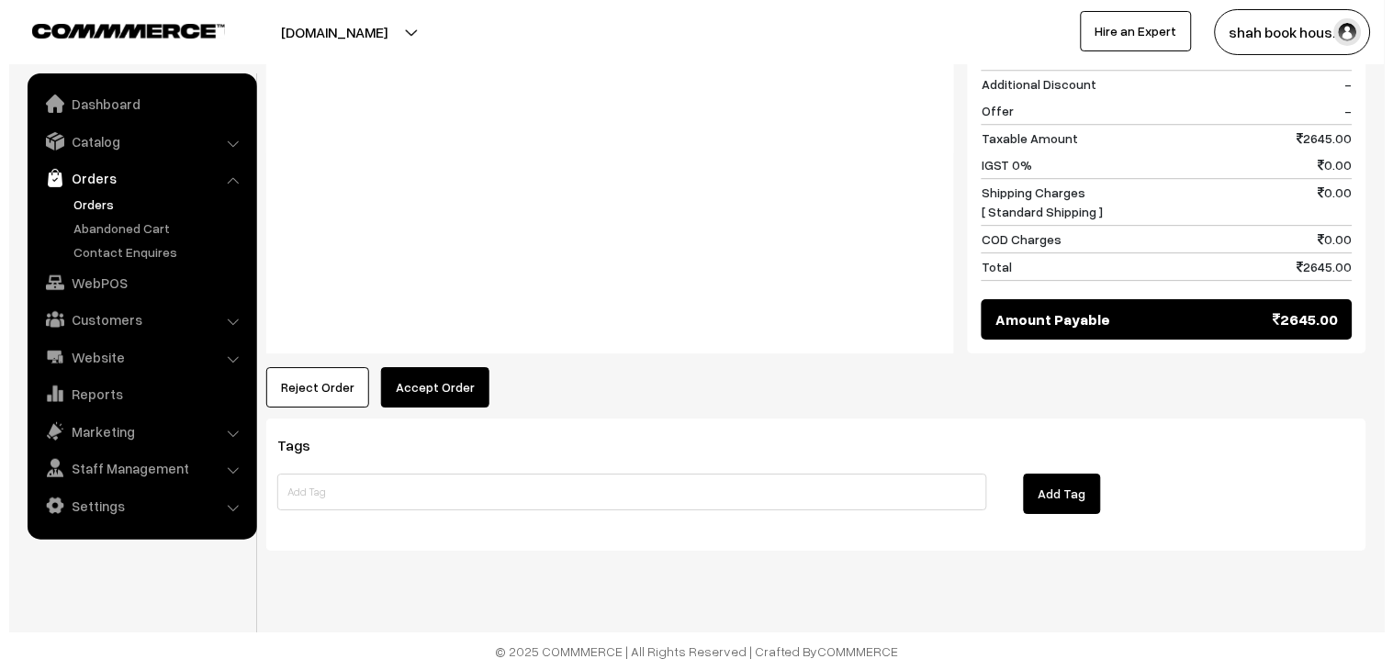
scroll to position [1076, 0]
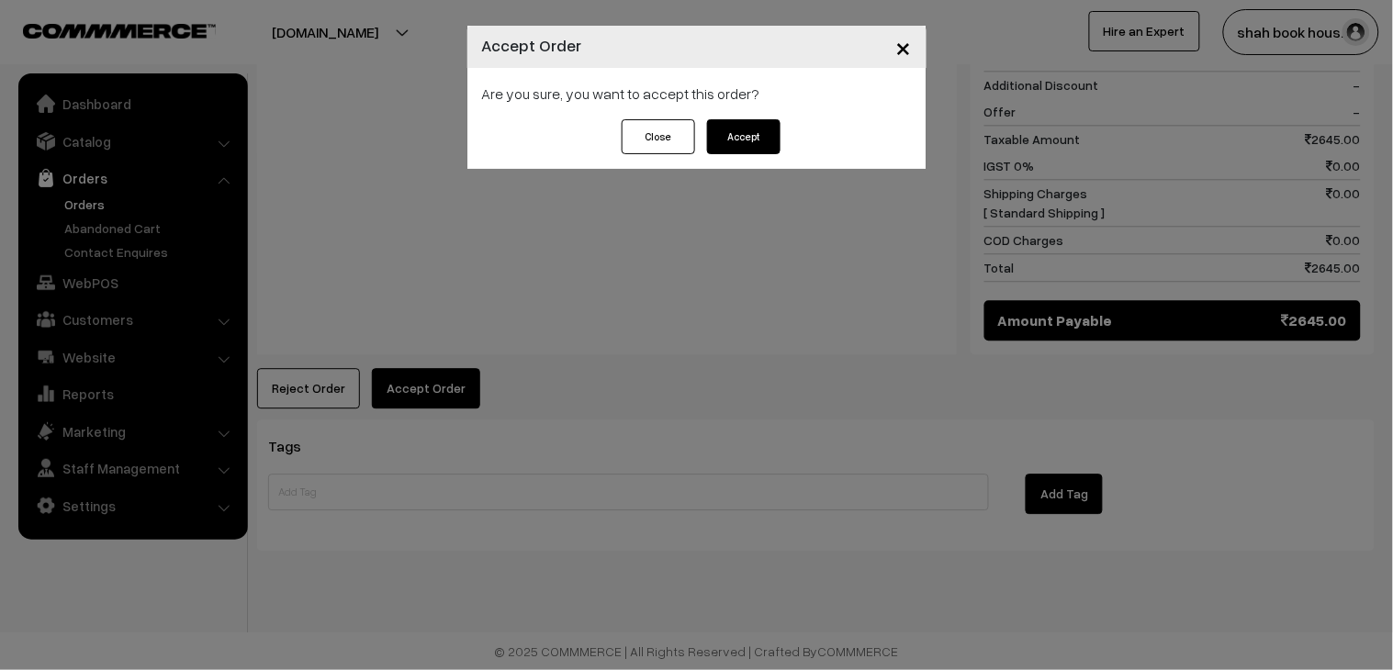
click at [738, 141] on button "Accept" at bounding box center [743, 136] width 73 height 35
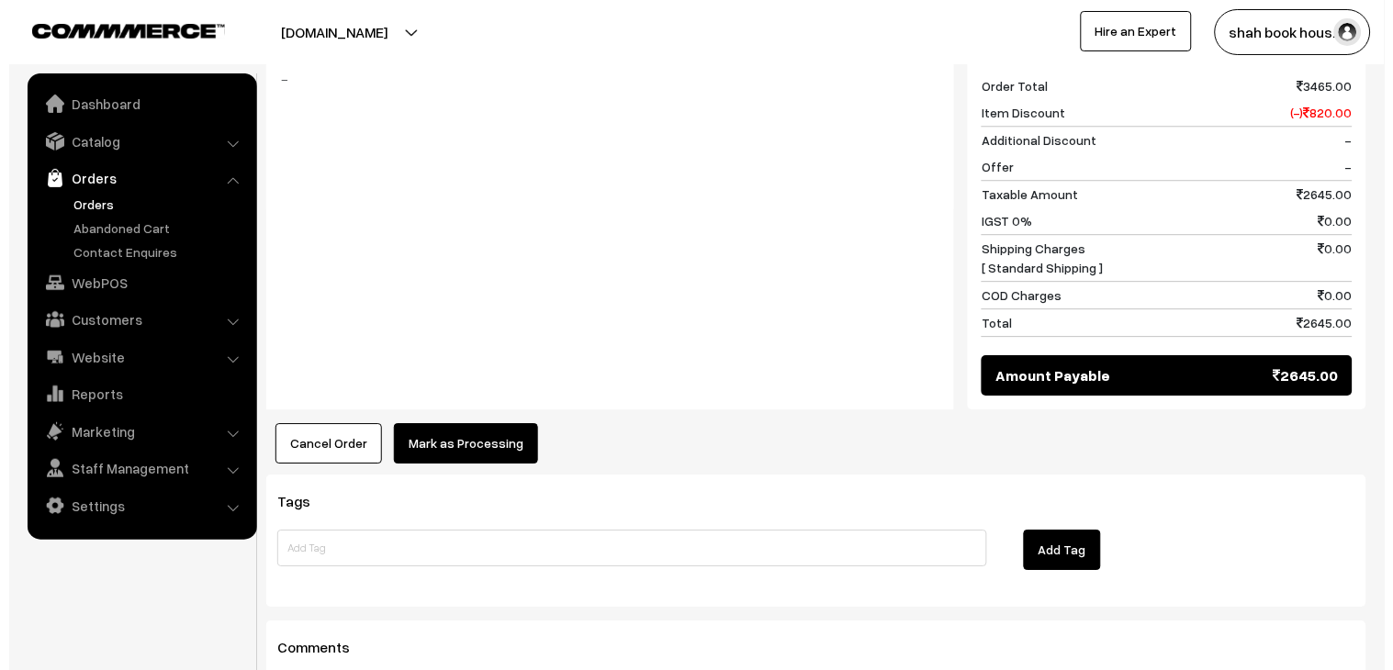
scroll to position [1020, 0]
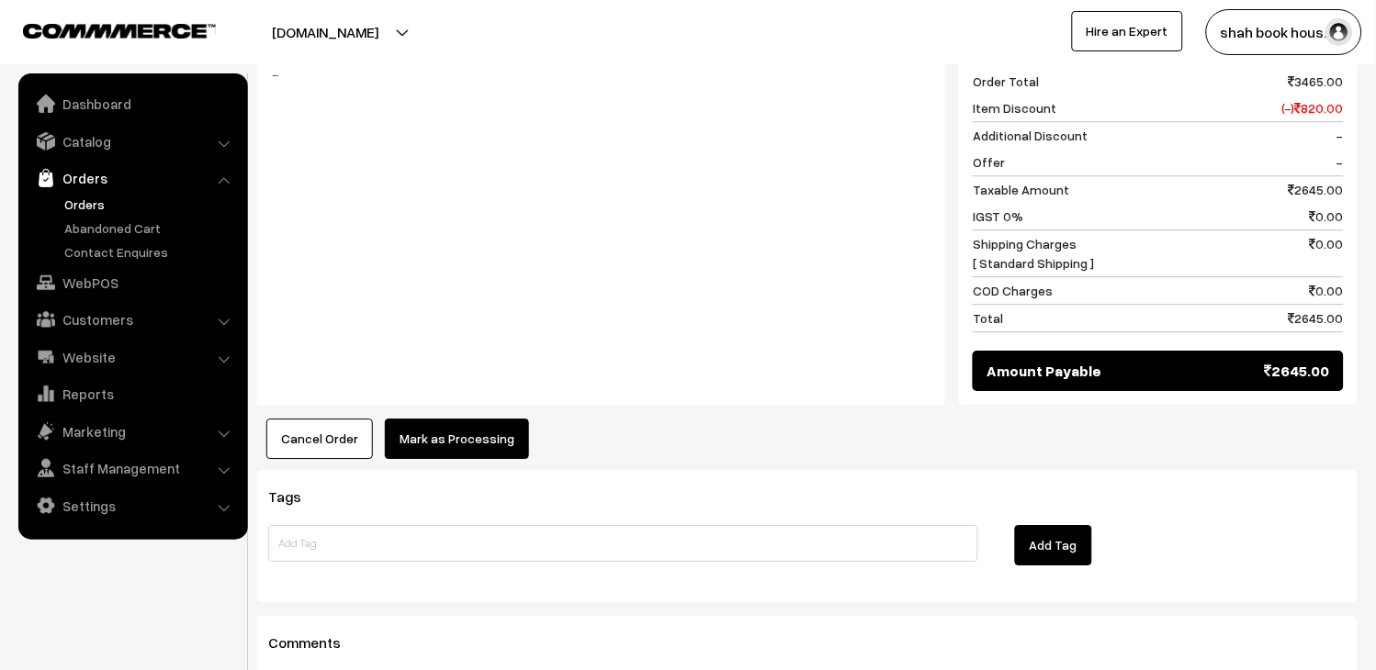
click at [473, 441] on button "Mark as Processing" at bounding box center [457, 439] width 144 height 40
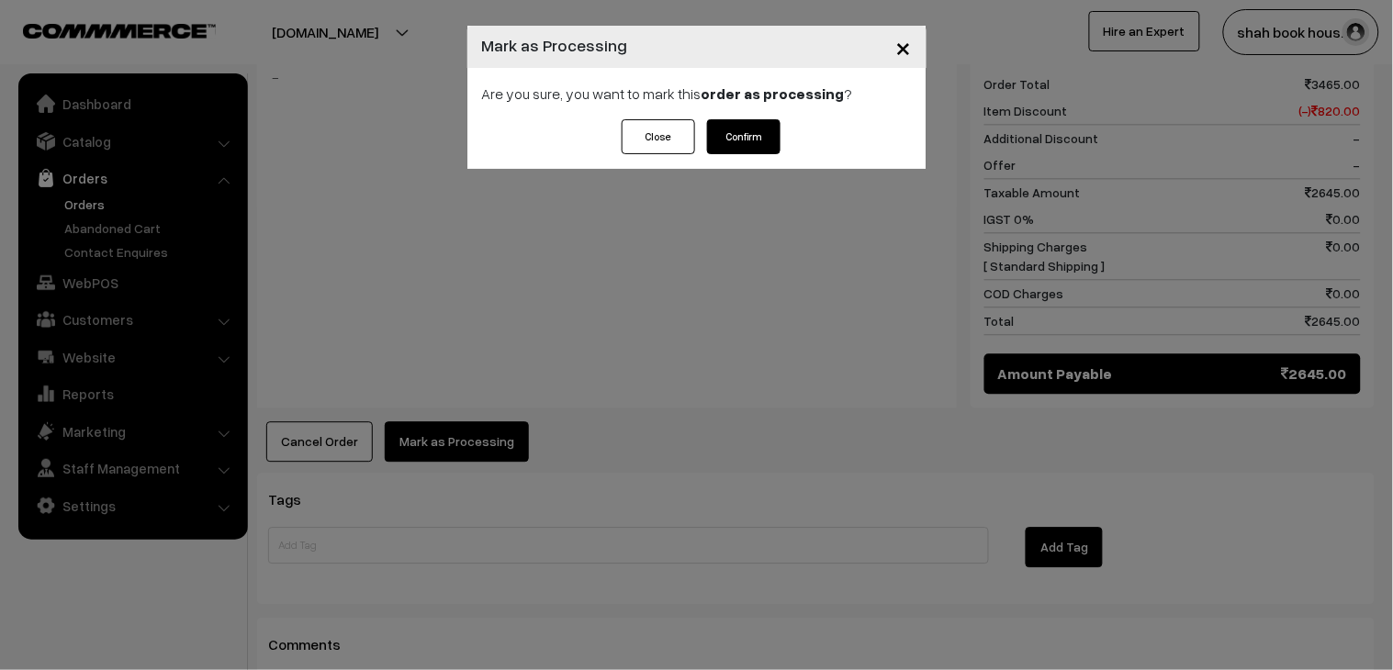
click at [733, 140] on button "Confirm" at bounding box center [743, 136] width 73 height 35
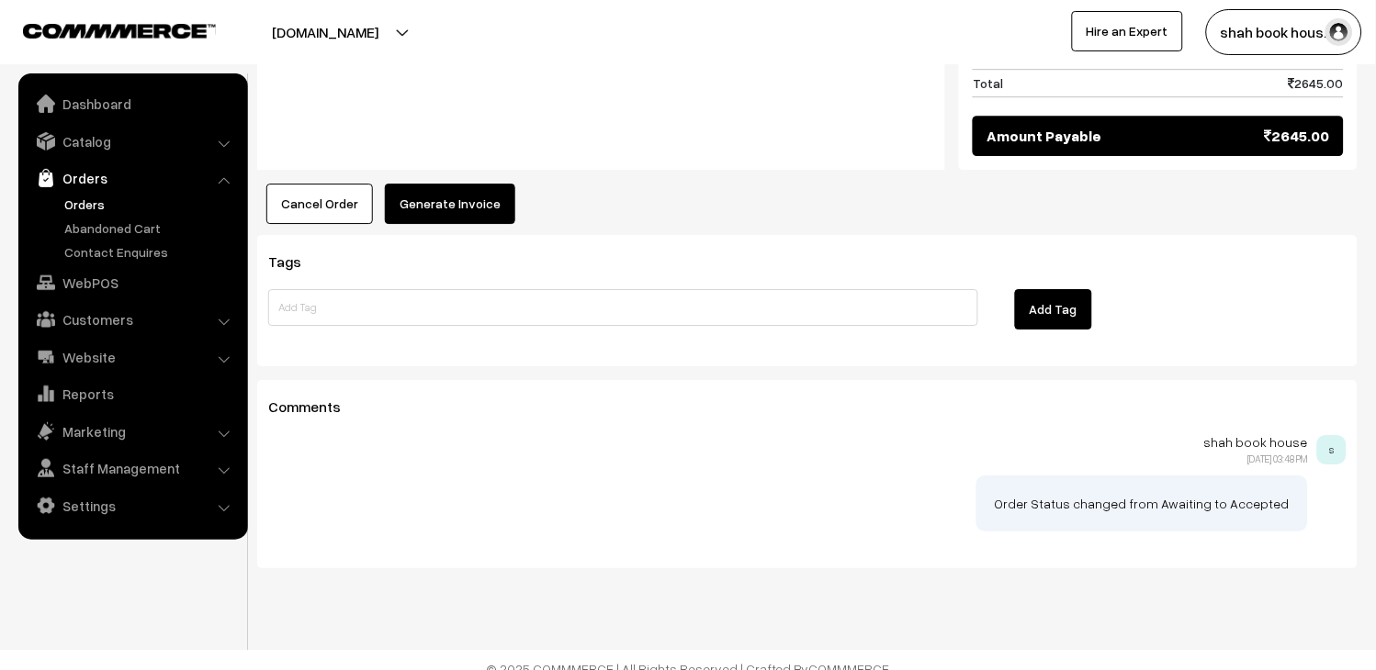
click at [482, 196] on button "Generate Invoice" at bounding box center [450, 204] width 130 height 40
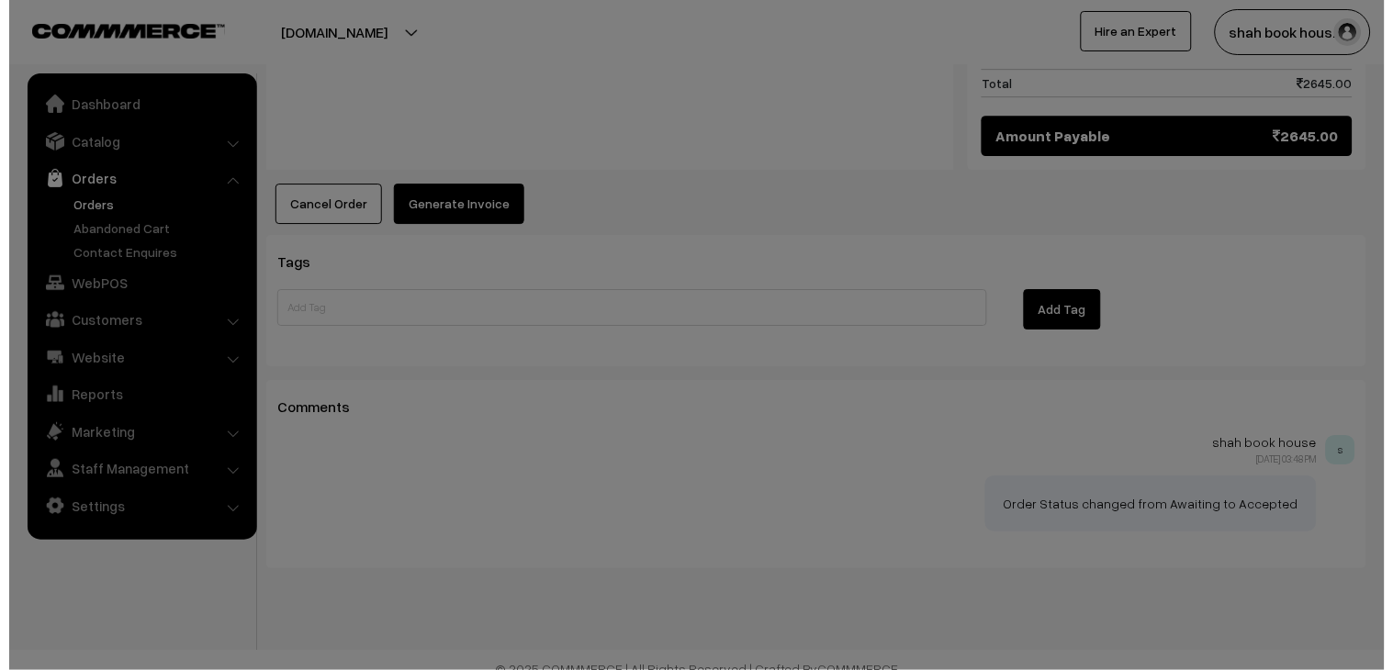
scroll to position [1228, 0]
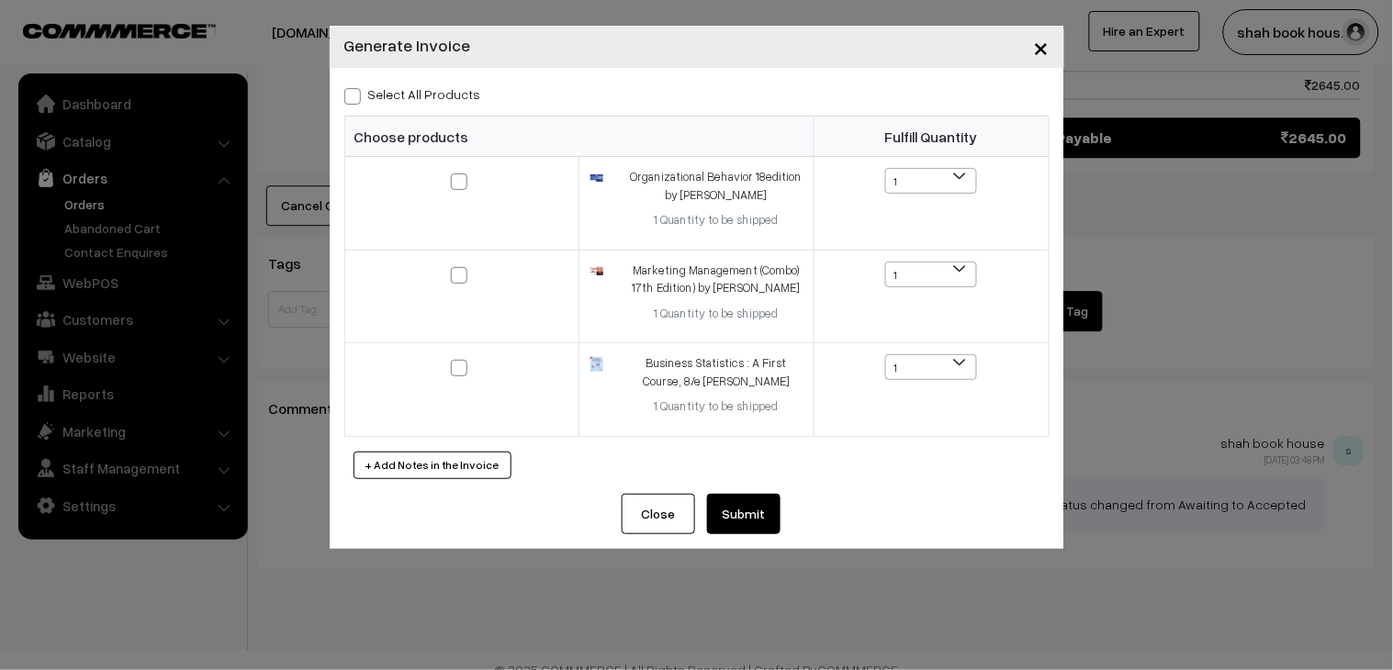
click at [371, 78] on div "Select All Products Choose products Fulfill Quantity 1 1 1 1 1" at bounding box center [697, 281] width 735 height 426
click at [371, 85] on label "Select All Products" at bounding box center [412, 94] width 137 height 19
click at [356, 87] on input "Select All Products" at bounding box center [350, 93] width 12 height 12
checkbox input "true"
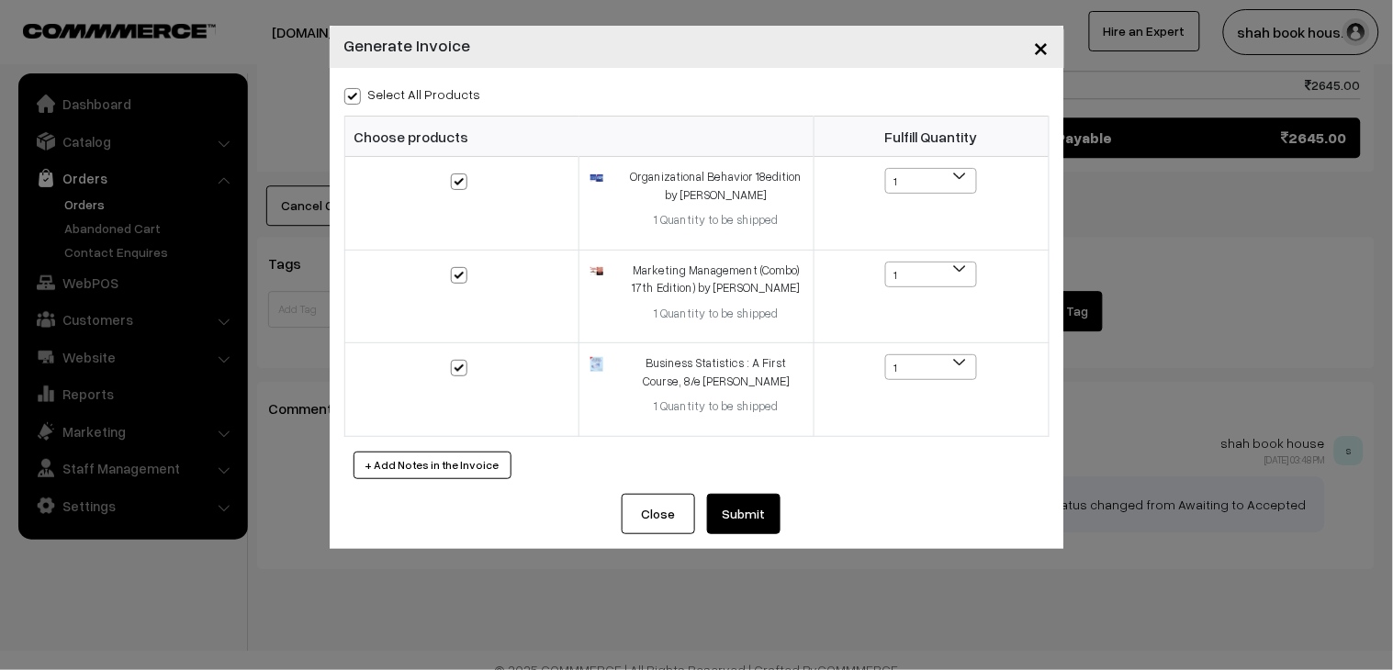
checkbox input "true"
click at [729, 507] on button "Submit" at bounding box center [743, 514] width 73 height 40
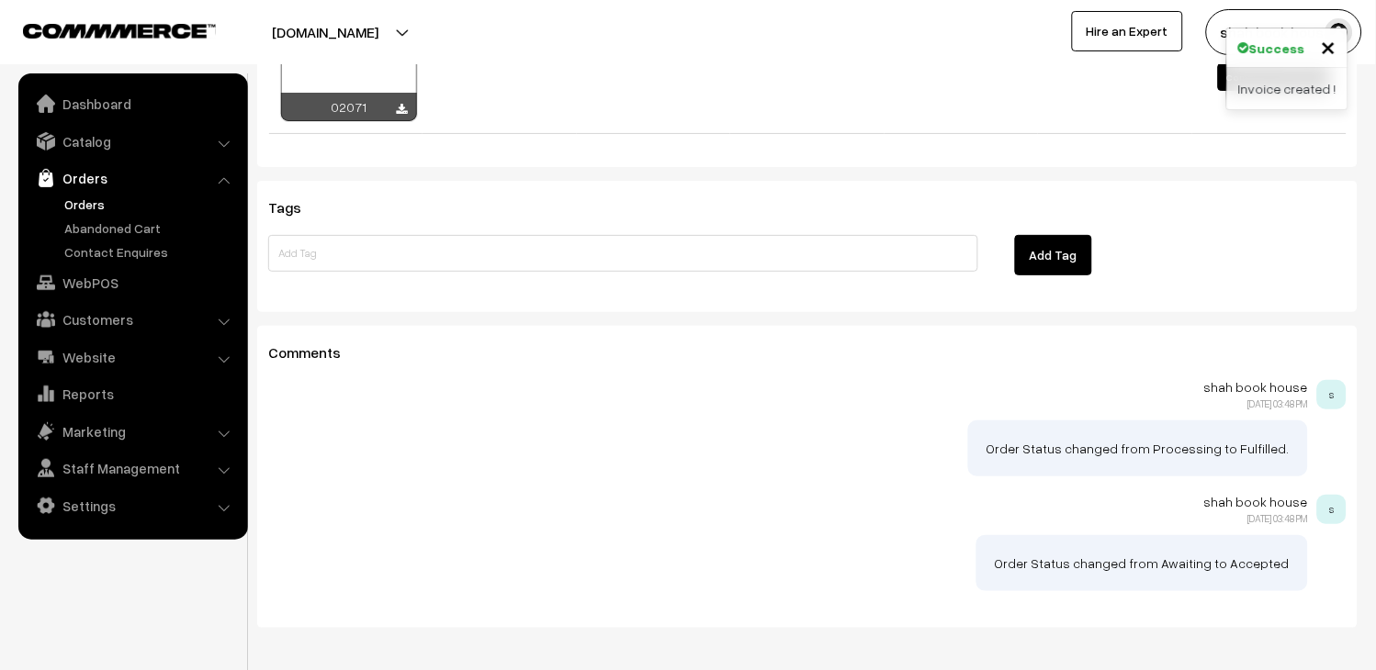
scroll to position [1004, 0]
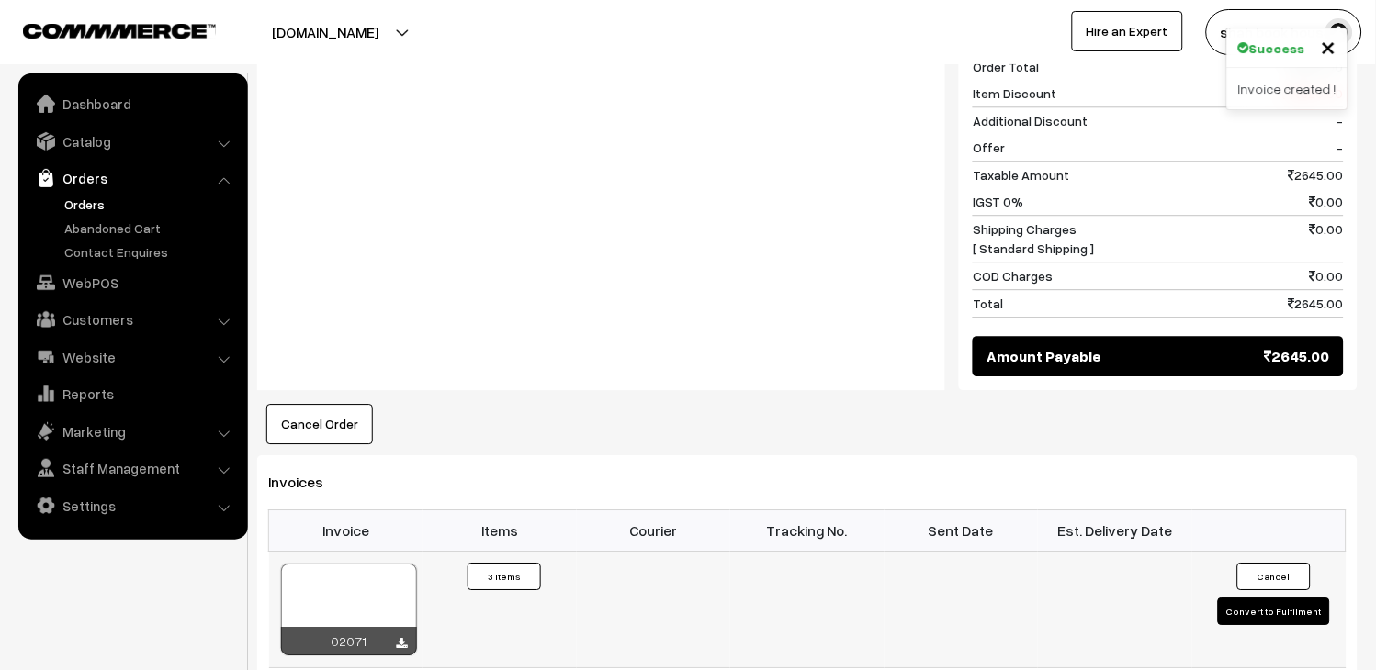
click at [373, 590] on div at bounding box center [349, 610] width 136 height 92
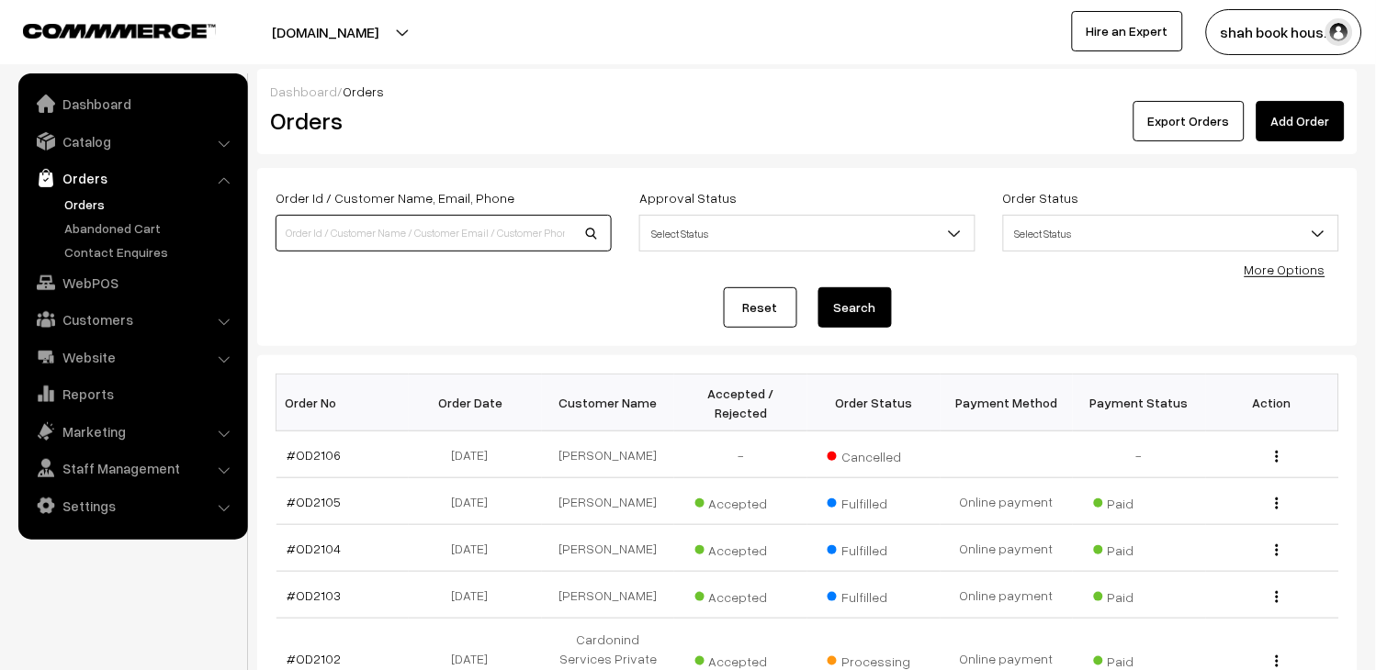
click at [345, 242] on input at bounding box center [444, 233] width 336 height 37
click at [117, 145] on link "Catalog" at bounding box center [132, 141] width 219 height 33
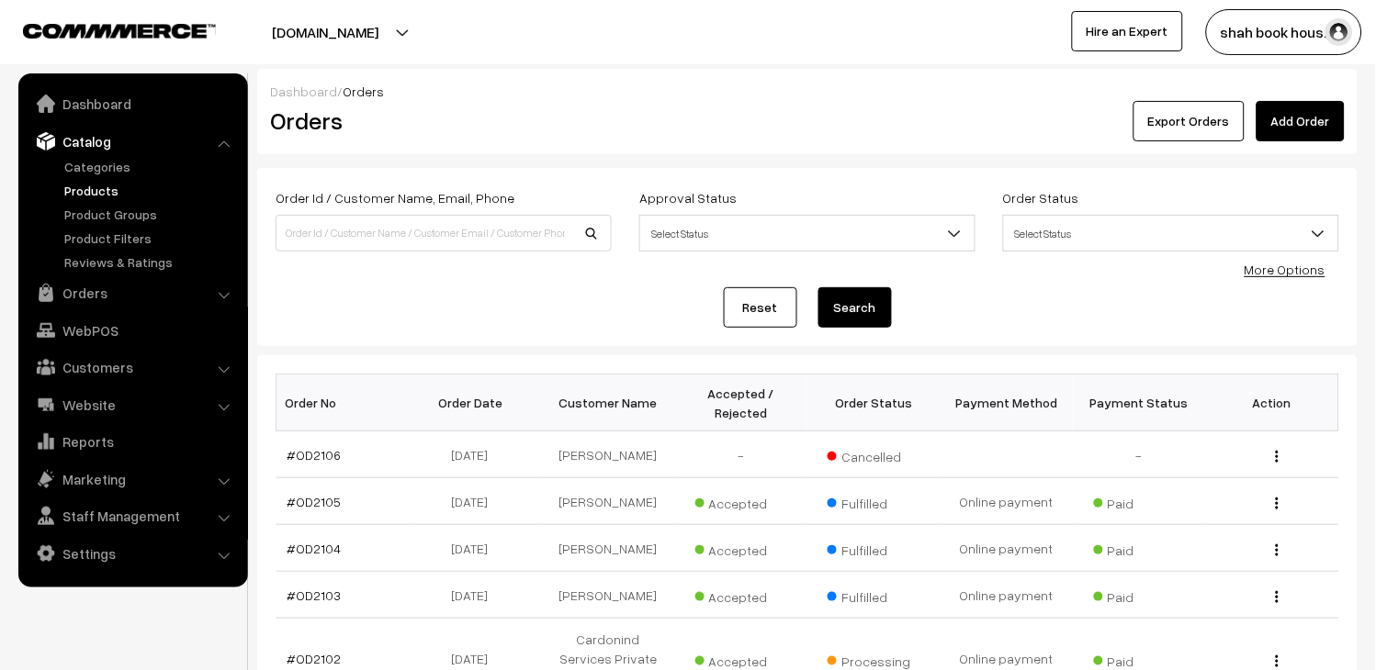
click at [88, 188] on link "Products" at bounding box center [151, 190] width 182 height 19
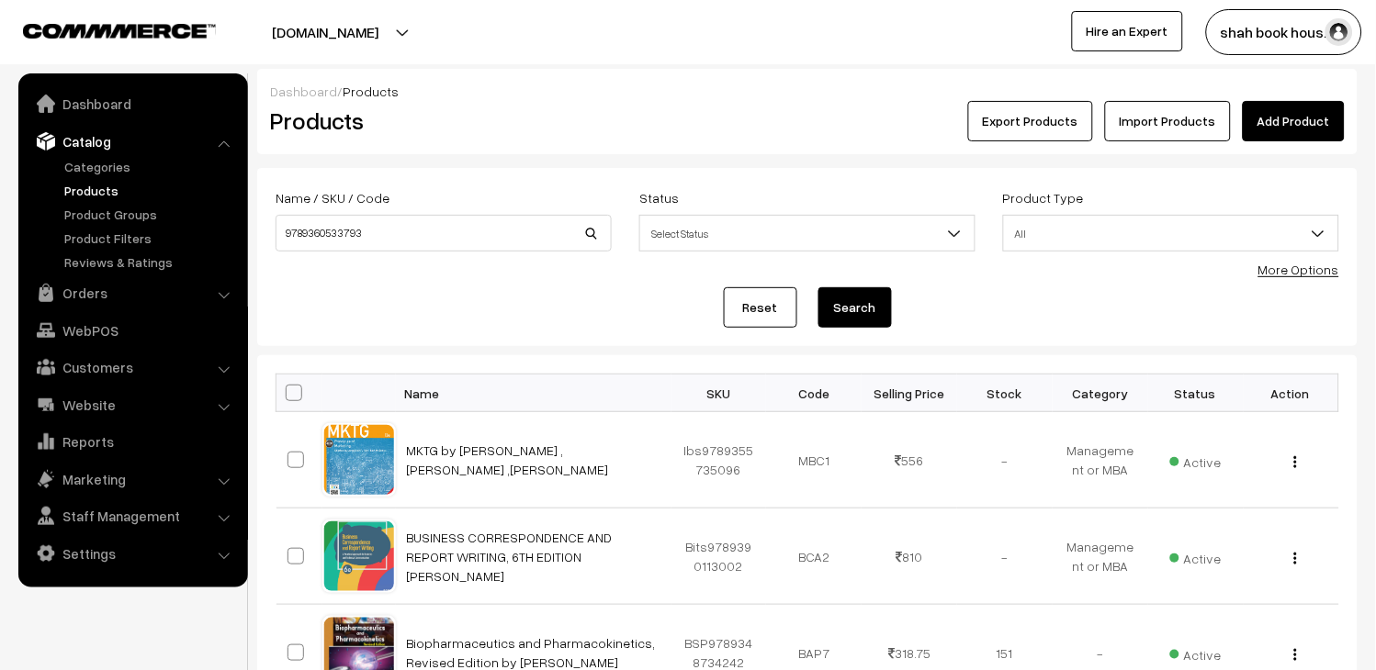
type input "9789360533793"
click at [867, 316] on button "Search" at bounding box center [854, 307] width 73 height 40
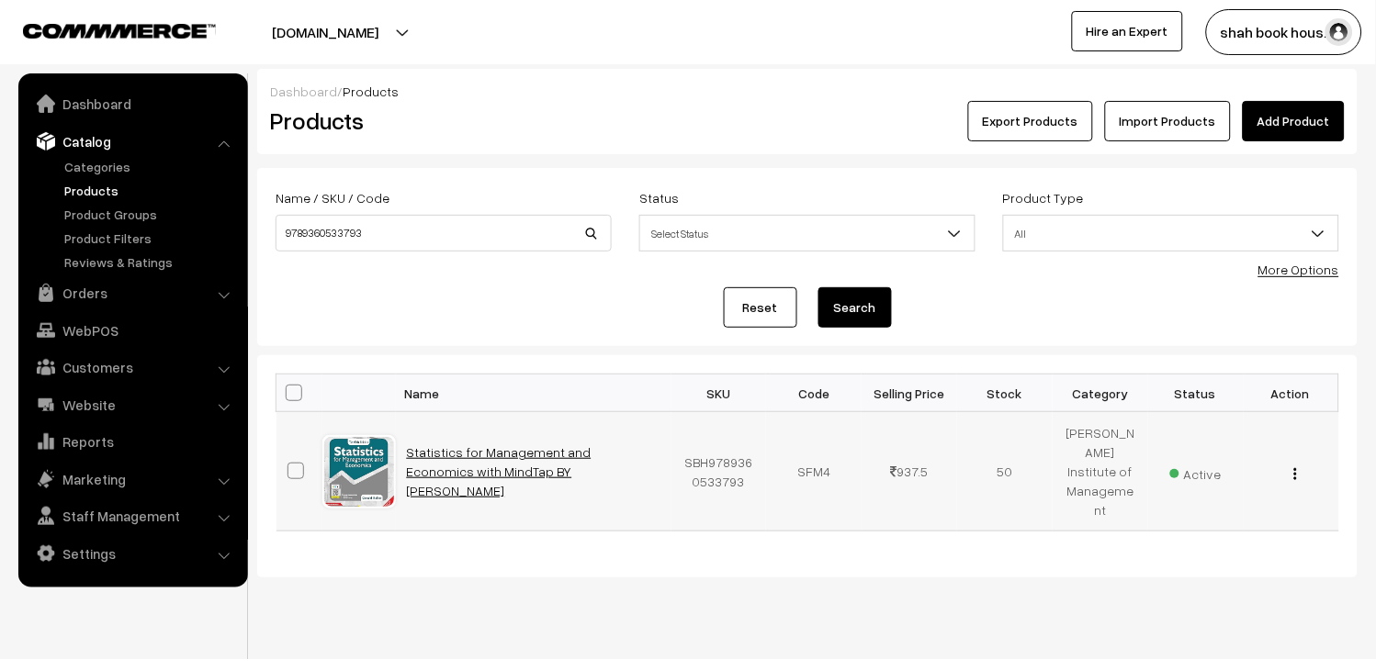
click at [489, 451] on link "Statistics for Management and Economics with MindTap BY [PERSON_NAME]" at bounding box center [499, 472] width 185 height 54
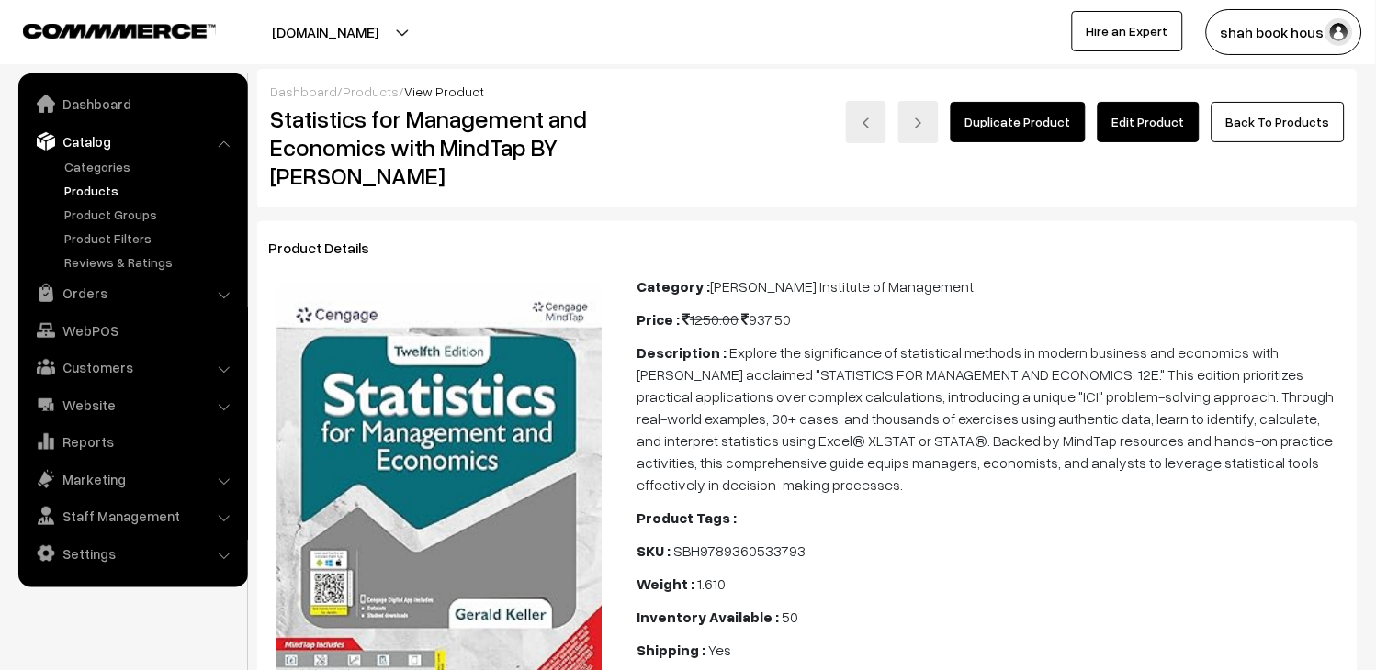
click at [93, 194] on link "Products" at bounding box center [151, 190] width 182 height 19
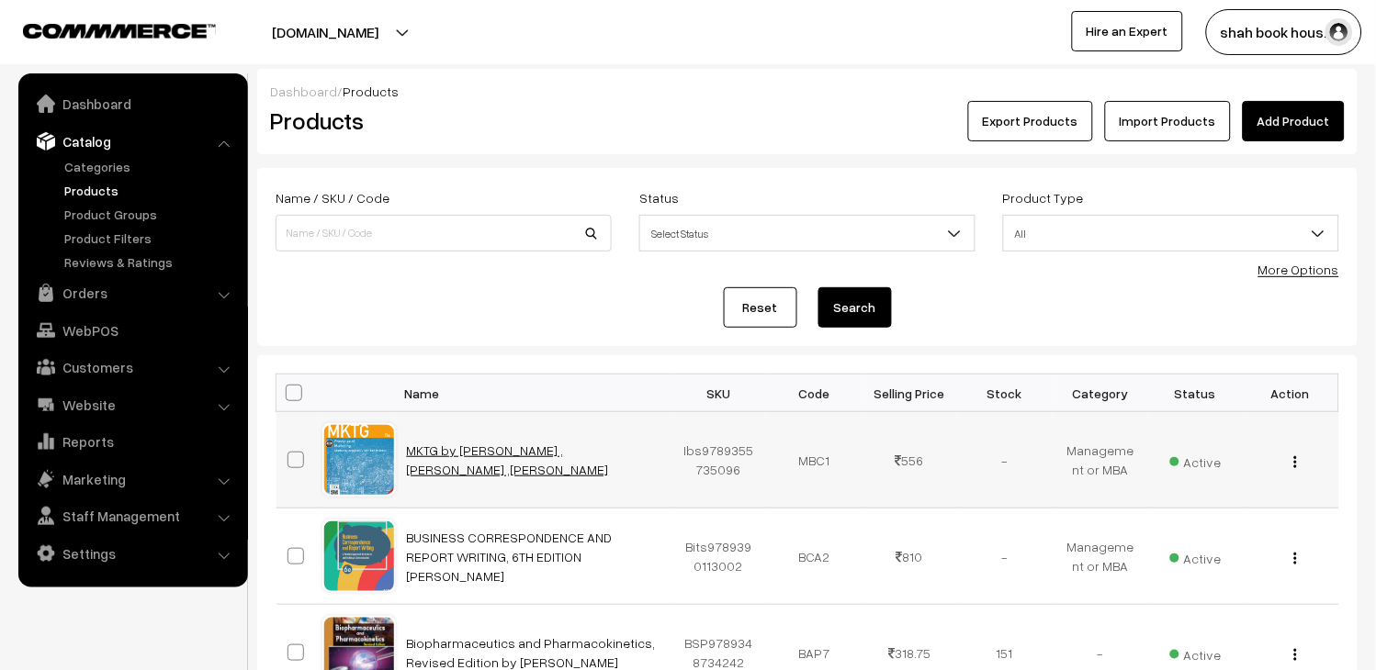
click at [511, 445] on link "MKTG by [PERSON_NAME] , [PERSON_NAME] ,[PERSON_NAME]" at bounding box center [508, 460] width 202 height 35
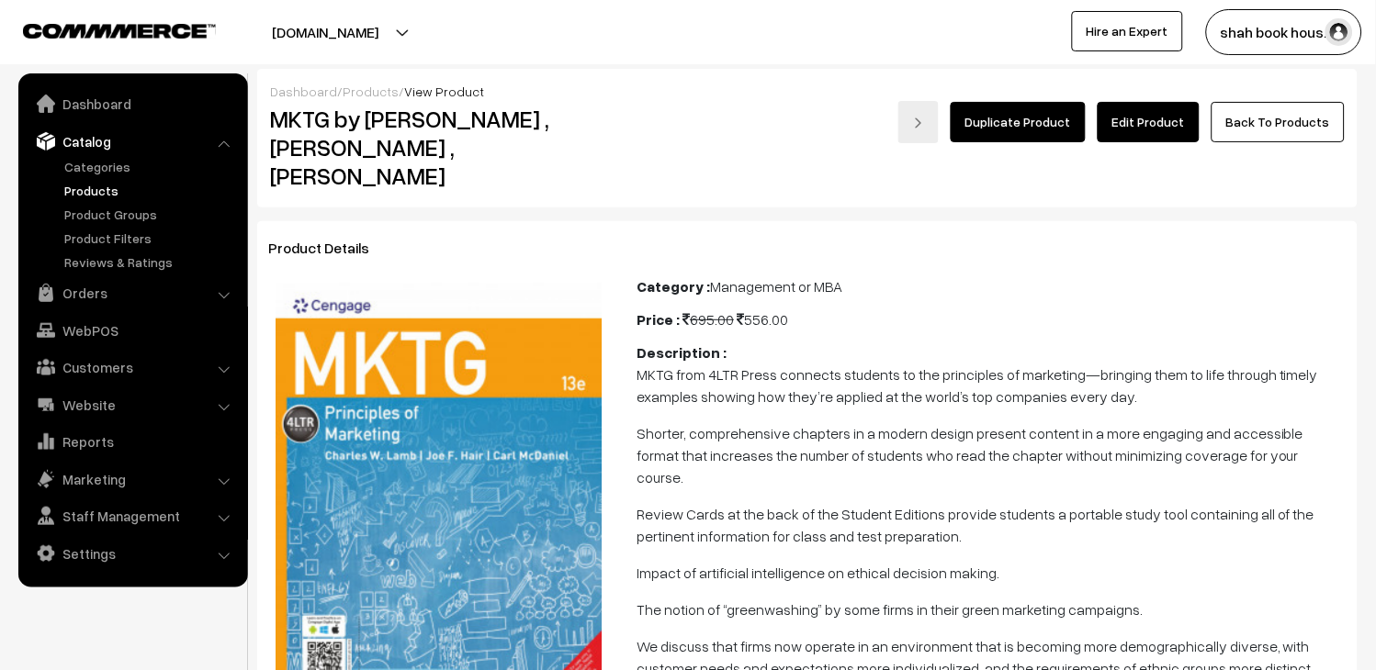
click at [1136, 120] on link "Edit Product" at bounding box center [1149, 122] width 102 height 40
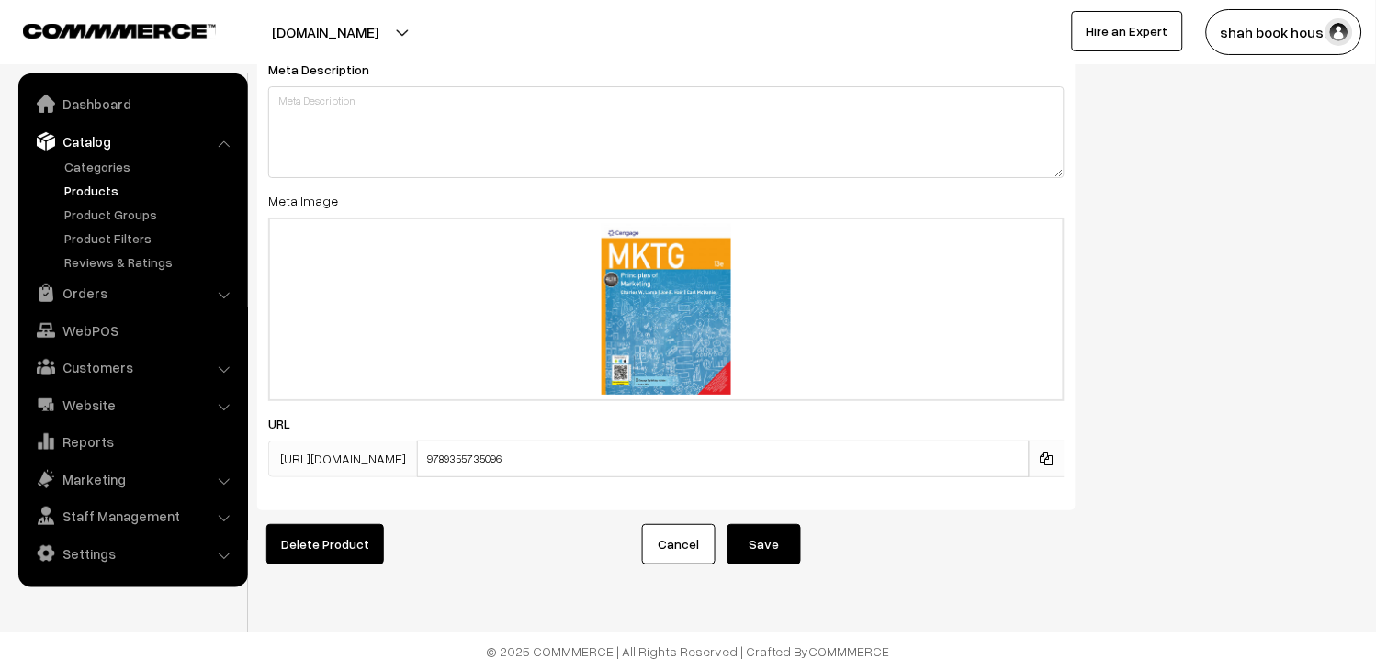
scroll to position [2973, 0]
click at [1043, 453] on icon at bounding box center [1047, 459] width 13 height 13
click at [99, 187] on link "Products" at bounding box center [151, 190] width 182 height 19
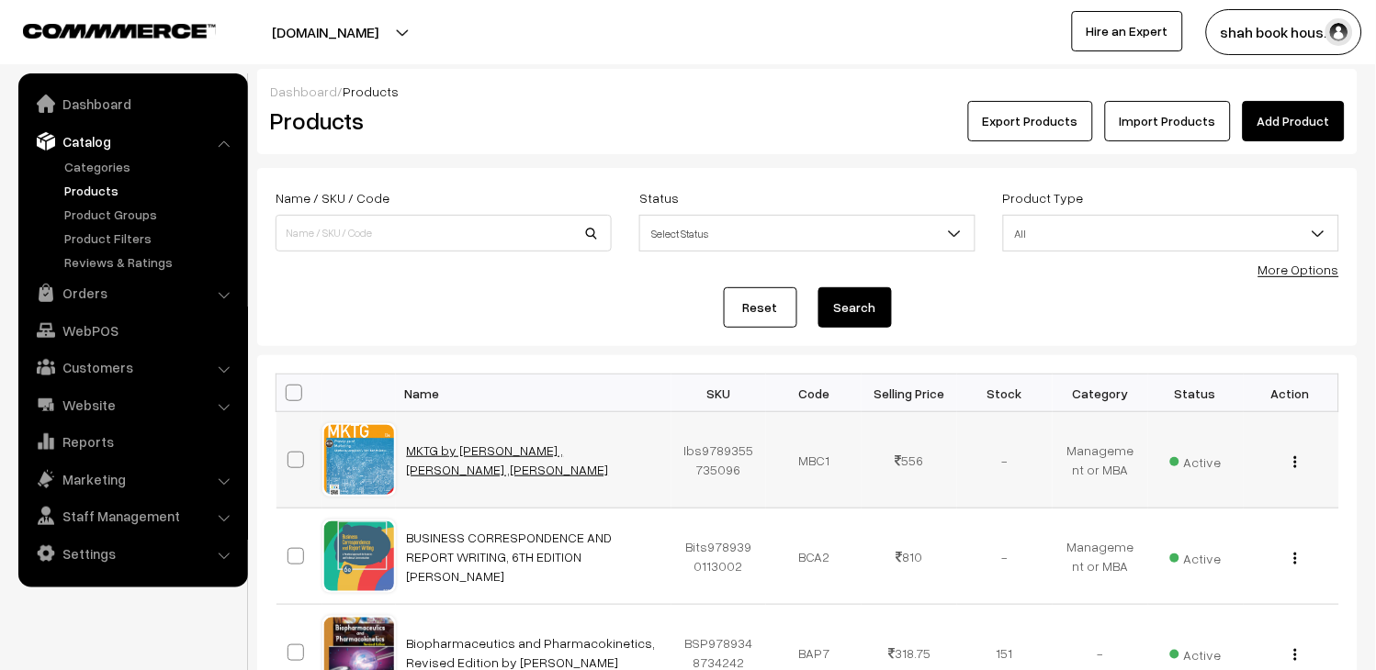
click at [551, 452] on link "MKTG by Charles Lamb , Joe F Hair ,Carl McDaniel" at bounding box center [508, 460] width 202 height 35
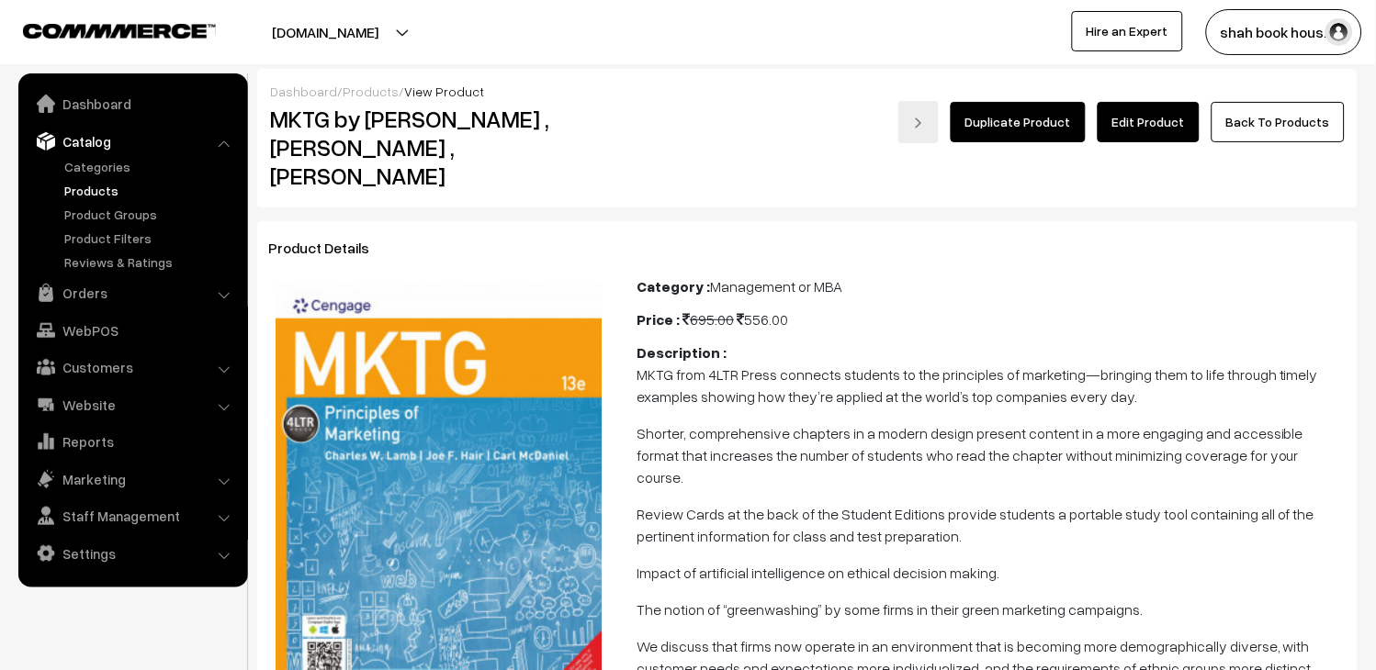
click at [1170, 130] on link "Edit Product" at bounding box center [1149, 122] width 102 height 40
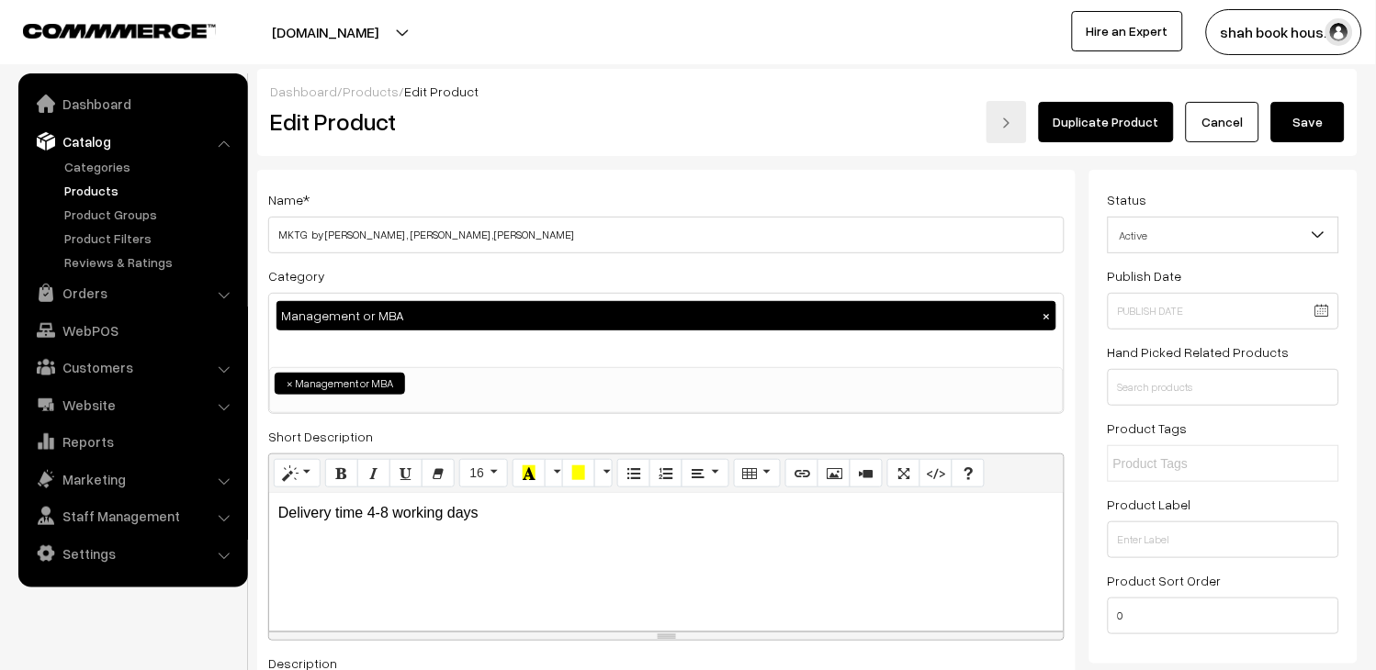
click at [1206, 240] on span "Active" at bounding box center [1224, 236] width 230 height 32
click at [1290, 123] on button "Save" at bounding box center [1307, 122] width 73 height 40
click at [111, 181] on link "Products" at bounding box center [151, 190] width 182 height 19
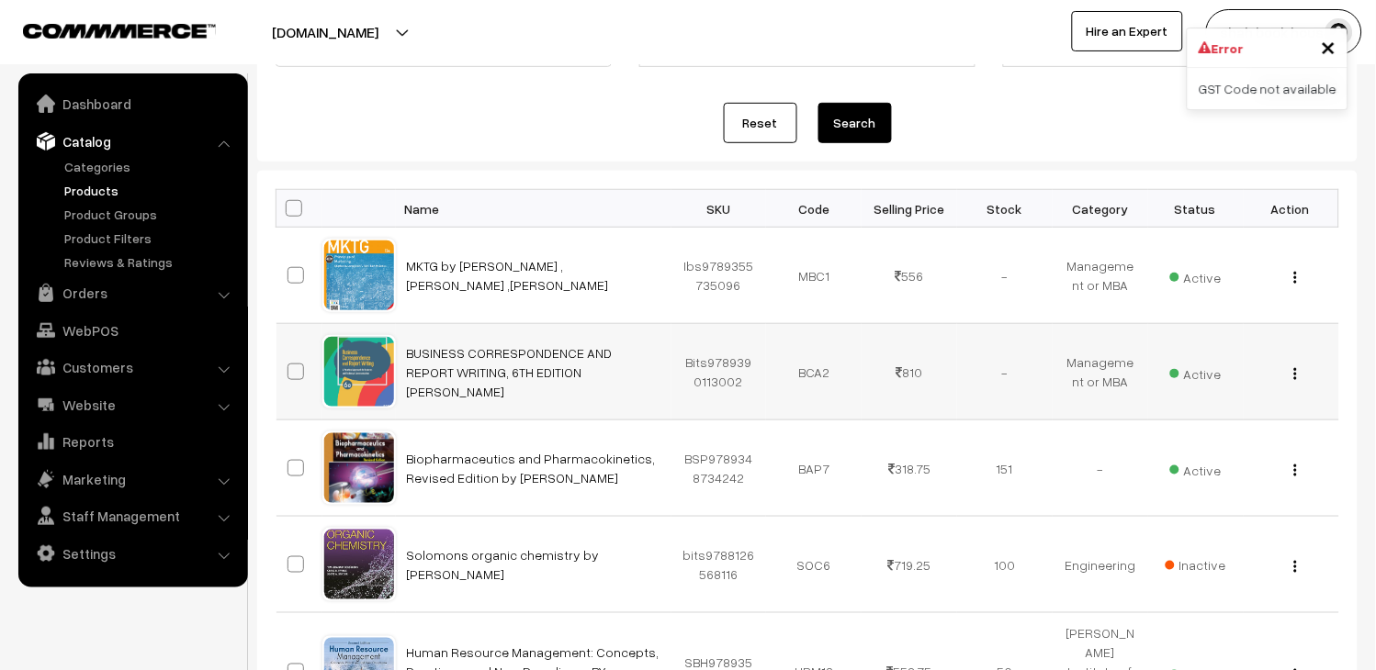
scroll to position [306, 0]
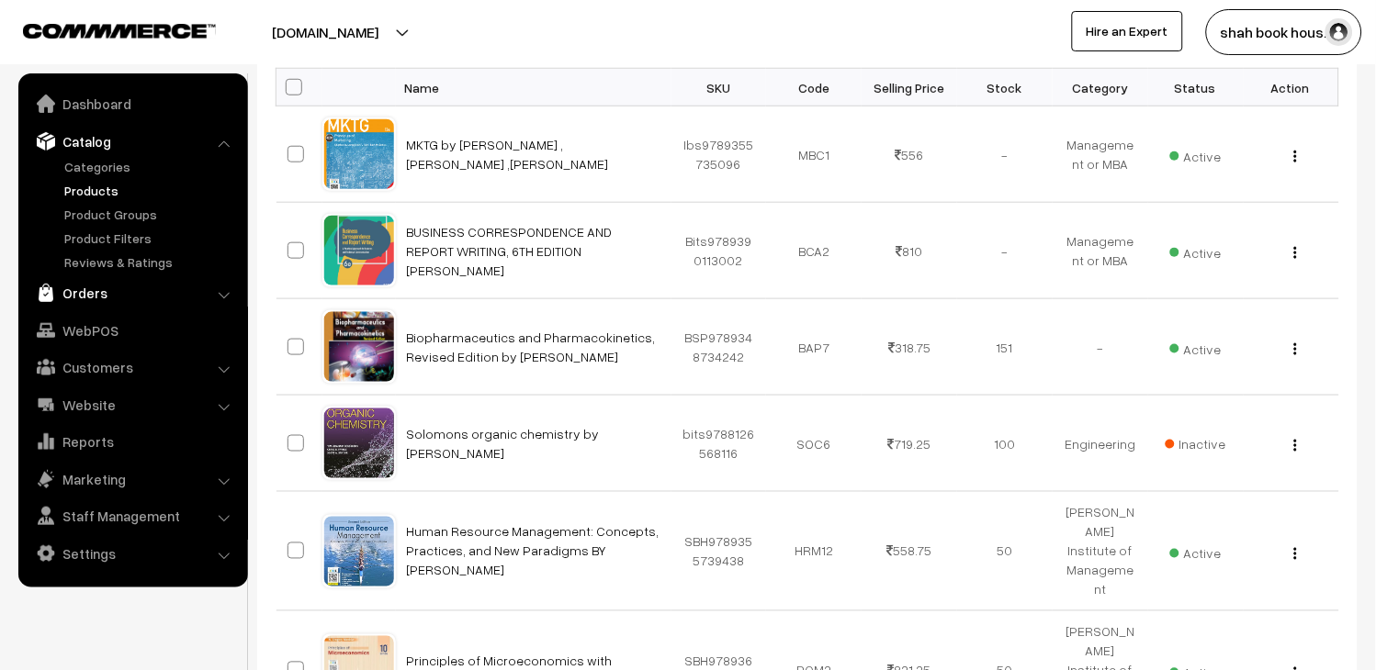
click at [77, 291] on link "Orders" at bounding box center [132, 292] width 219 height 33
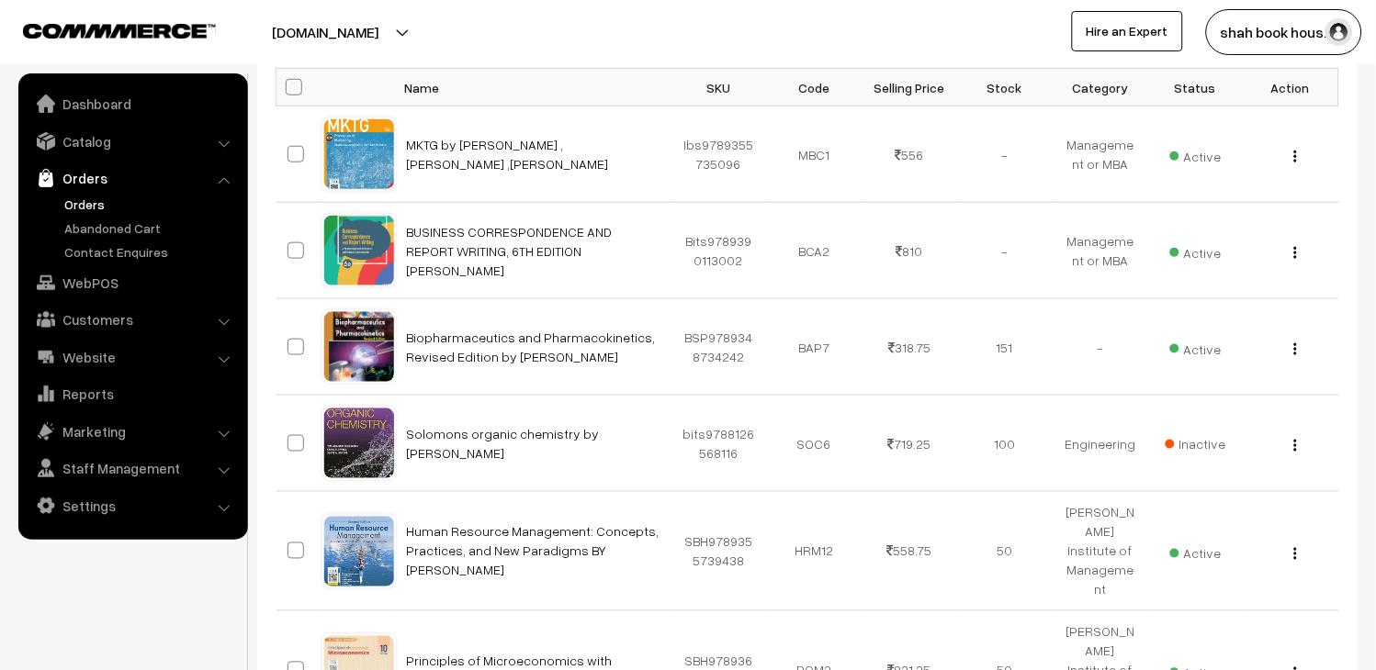
click at [81, 195] on link "Orders" at bounding box center [151, 204] width 182 height 19
